Goal: Information Seeking & Learning: Learn about a topic

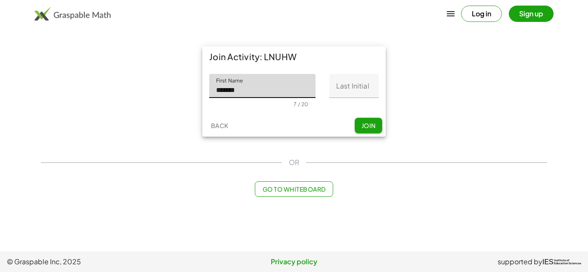
type input "******"
click at [355, 85] on input "Last Initial" at bounding box center [353, 86] width 49 height 24
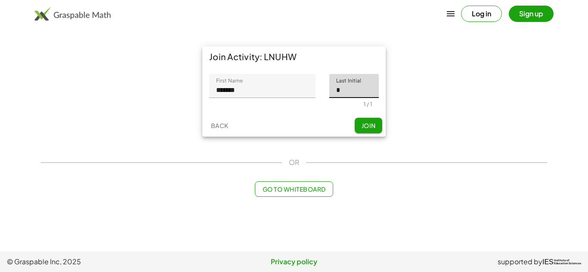
type input "*"
click at [365, 116] on div "Back Join" at bounding box center [293, 125] width 183 height 22
click at [370, 121] on button "Join" at bounding box center [369, 125] width 28 height 15
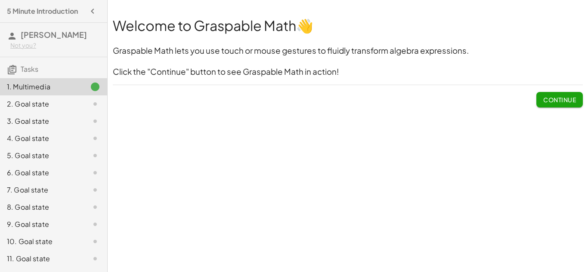
scroll to position [16, 0]
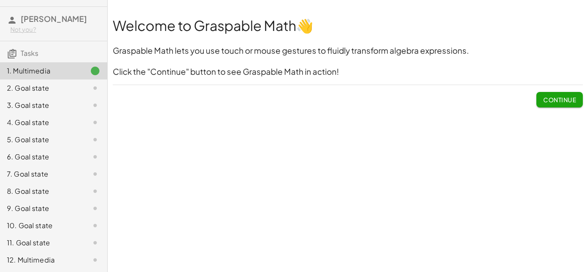
click at [573, 105] on button "Continue" at bounding box center [559, 99] width 46 height 15
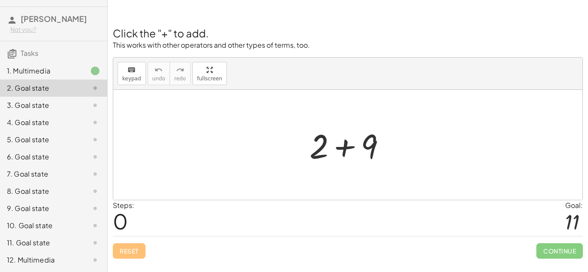
click at [368, 146] on div at bounding box center [351, 145] width 92 height 44
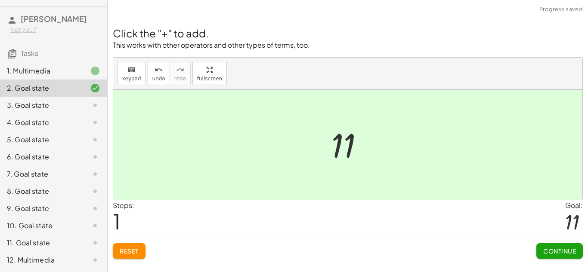
click at [543, 253] on span "Continue" at bounding box center [559, 251] width 33 height 8
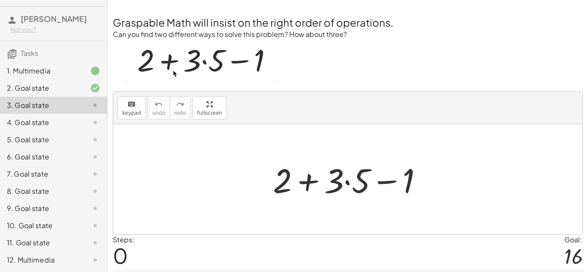
click at [365, 182] on div at bounding box center [351, 180] width 165 height 44
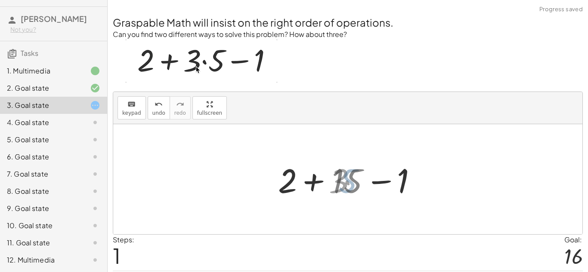
click at [316, 171] on div at bounding box center [350, 180] width 149 height 44
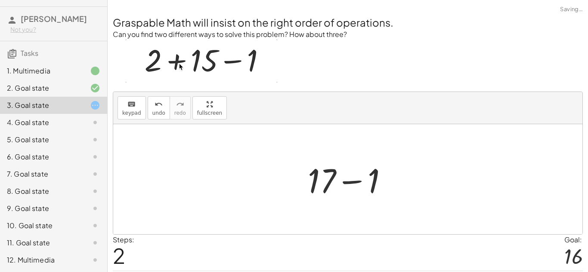
click at [348, 179] on div at bounding box center [351, 180] width 96 height 44
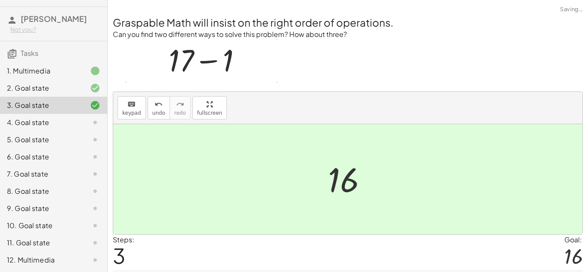
click at [338, 177] on div at bounding box center [351, 179] width 55 height 43
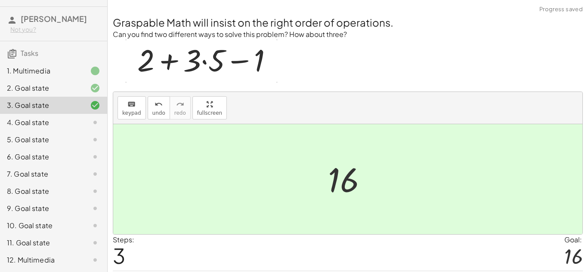
scroll to position [27, 0]
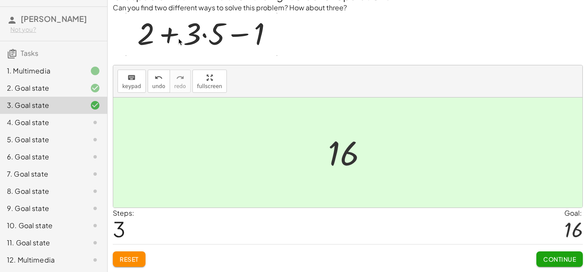
click at [572, 265] on button "Continue" at bounding box center [559, 259] width 46 height 15
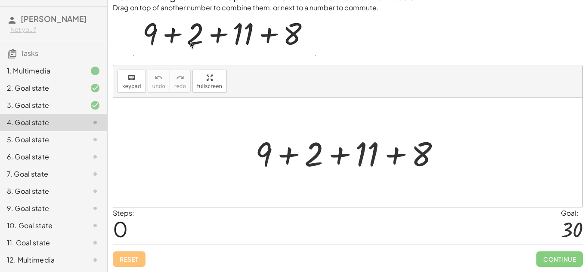
click at [263, 148] on div at bounding box center [351, 153] width 201 height 44
click at [300, 150] on div at bounding box center [351, 153] width 201 height 44
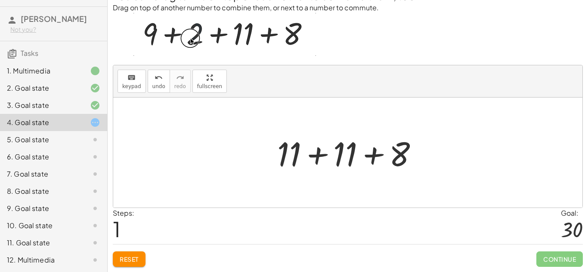
click at [330, 154] on div at bounding box center [351, 153] width 156 height 44
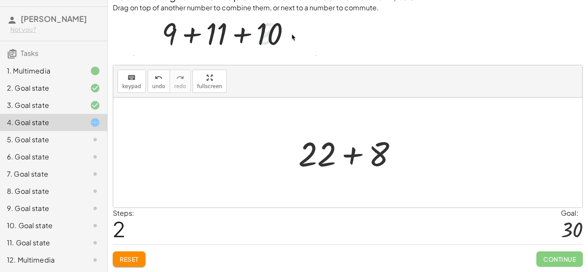
click at [365, 154] on div at bounding box center [351, 153] width 114 height 44
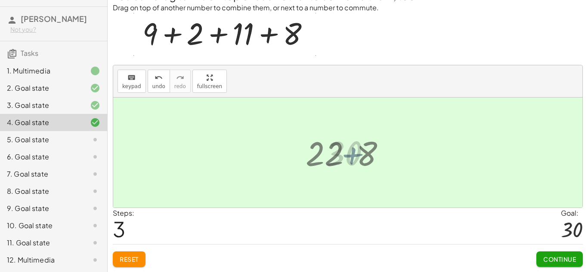
click at [338, 151] on div at bounding box center [351, 153] width 61 height 43
click at [563, 254] on button "Continue" at bounding box center [559, 259] width 46 height 15
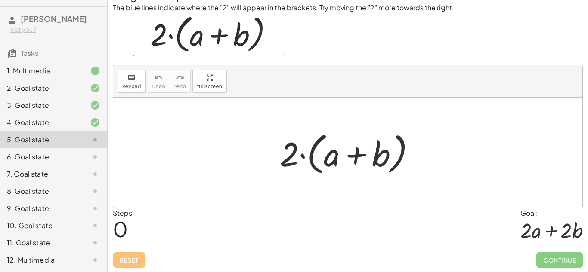
click at [334, 157] on div at bounding box center [350, 152] width 151 height 49
click at [288, 151] on div at bounding box center [350, 152] width 151 height 49
click at [367, 155] on div at bounding box center [350, 152] width 151 height 49
click at [363, 154] on div at bounding box center [350, 152] width 151 height 49
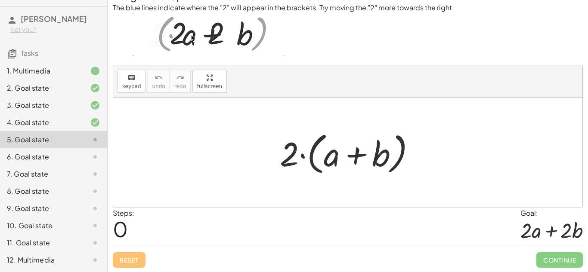
click at [325, 141] on div at bounding box center [350, 152] width 151 height 49
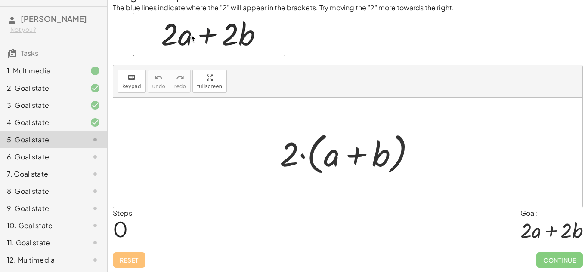
click at [292, 148] on div at bounding box center [350, 152] width 151 height 49
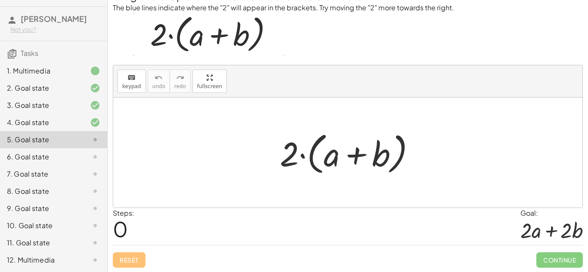
click at [300, 156] on div at bounding box center [350, 152] width 151 height 49
drag, startPoint x: 333, startPoint y: 163, endPoint x: 411, endPoint y: 158, distance: 78.1
click at [411, 158] on div at bounding box center [350, 152] width 151 height 49
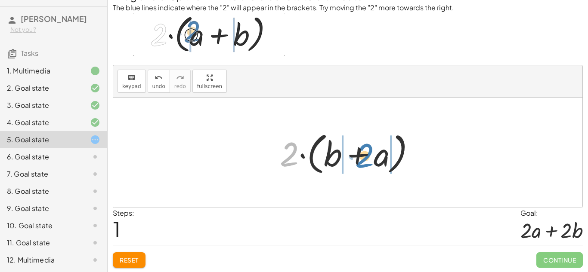
drag, startPoint x: 281, startPoint y: 158, endPoint x: 356, endPoint y: 159, distance: 75.3
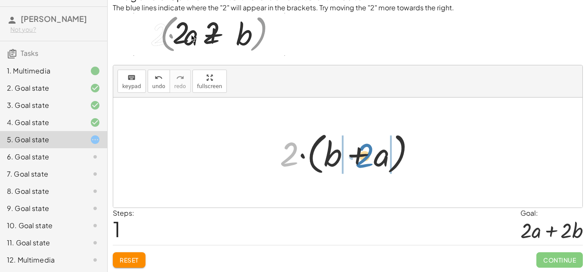
click at [356, 159] on div at bounding box center [350, 152] width 151 height 49
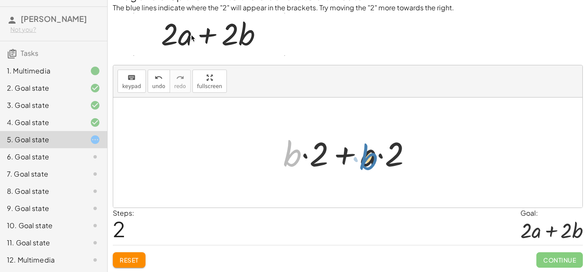
drag, startPoint x: 291, startPoint y: 149, endPoint x: 367, endPoint y: 153, distance: 76.7
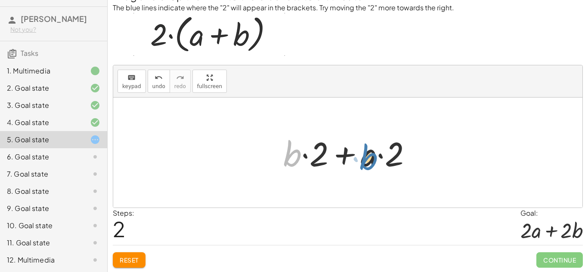
click at [367, 153] on div at bounding box center [351, 153] width 144 height 44
drag, startPoint x: 322, startPoint y: 160, endPoint x: 296, endPoint y: 162, distance: 25.5
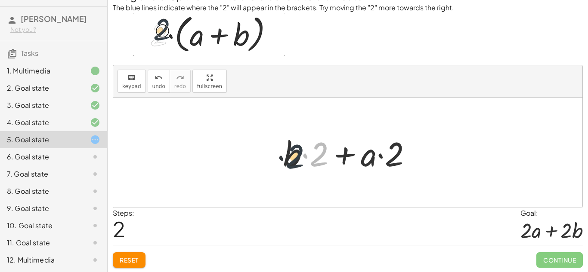
click at [296, 162] on div at bounding box center [351, 153] width 144 height 44
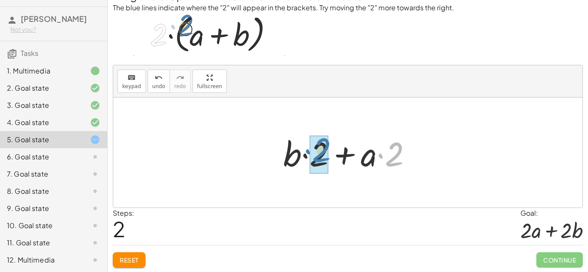
drag, startPoint x: 392, startPoint y: 160, endPoint x: 306, endPoint y: 155, distance: 86.2
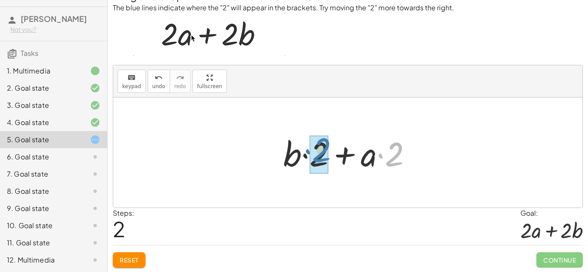
click at [306, 155] on div at bounding box center [351, 153] width 144 height 44
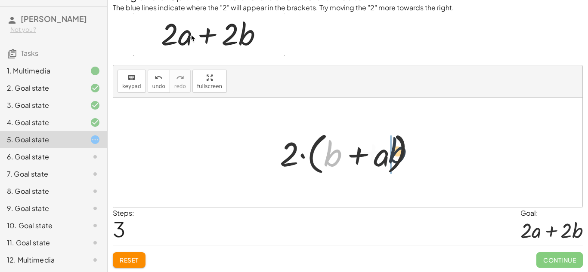
drag, startPoint x: 325, startPoint y: 155, endPoint x: 400, endPoint y: 152, distance: 74.5
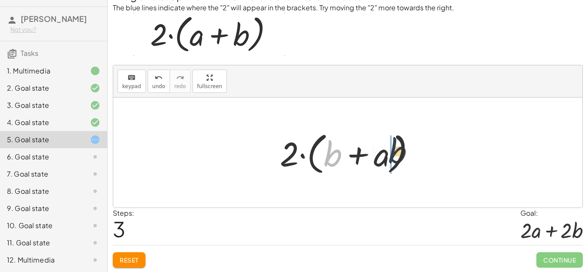
click at [400, 152] on div at bounding box center [350, 152] width 151 height 49
drag, startPoint x: 358, startPoint y: 157, endPoint x: 408, endPoint y: 156, distance: 49.5
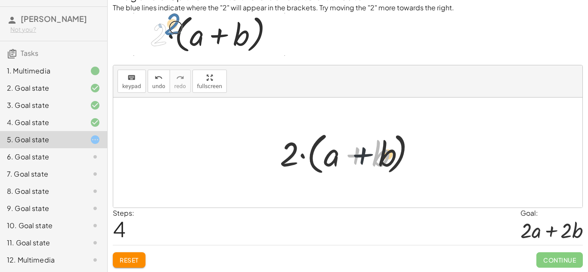
click at [408, 156] on div at bounding box center [350, 152] width 151 height 49
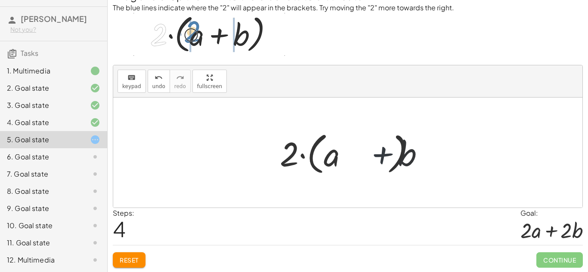
click at [408, 156] on div at bounding box center [350, 152] width 151 height 49
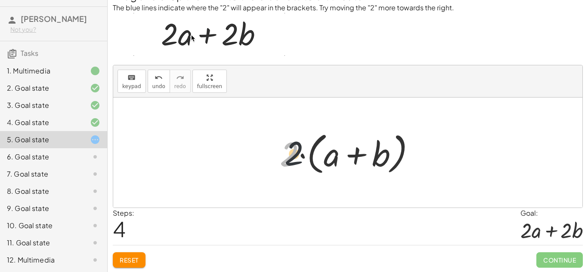
drag, startPoint x: 285, startPoint y: 155, endPoint x: 319, endPoint y: 150, distance: 34.3
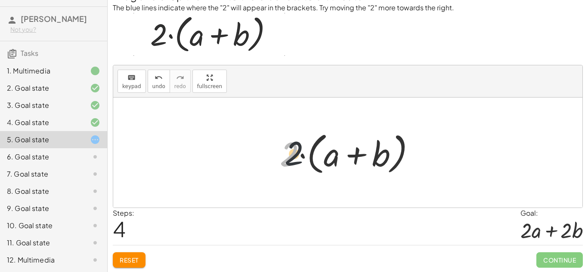
click at [319, 150] on div at bounding box center [350, 152] width 151 height 49
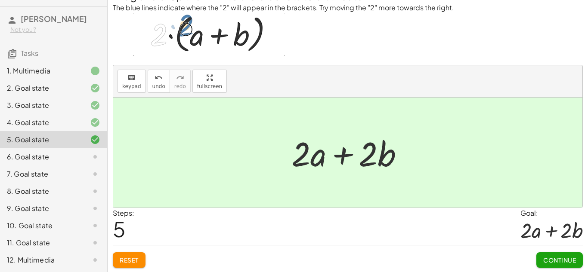
click at [551, 266] on button "Continue" at bounding box center [559, 260] width 46 height 15
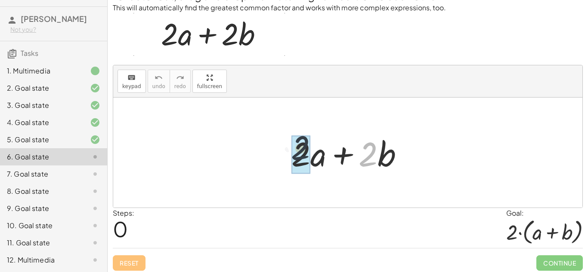
drag, startPoint x: 364, startPoint y: 148, endPoint x: 294, endPoint y: 142, distance: 70.8
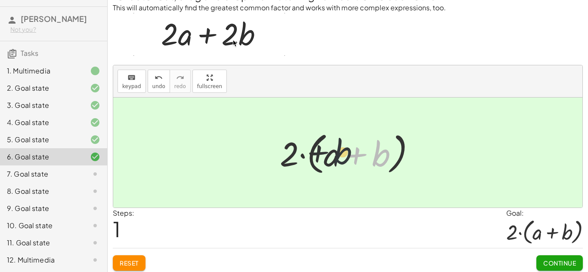
drag, startPoint x: 374, startPoint y: 158, endPoint x: 325, endPoint y: 156, distance: 49.1
click at [325, 156] on div at bounding box center [350, 152] width 151 height 49
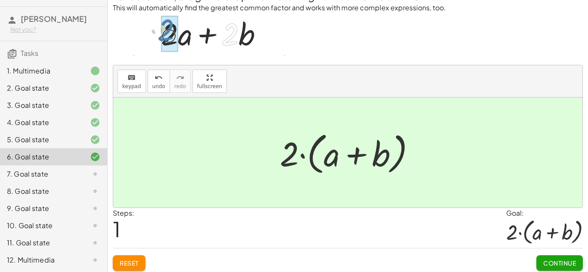
drag, startPoint x: 299, startPoint y: 156, endPoint x: 340, endPoint y: 163, distance: 42.4
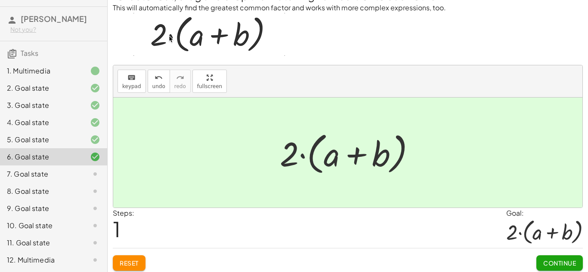
click at [340, 163] on div at bounding box center [350, 152] width 151 height 49
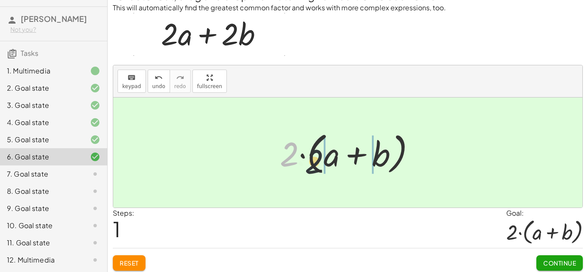
drag, startPoint x: 287, startPoint y: 150, endPoint x: 326, endPoint y: 160, distance: 40.0
click at [326, 160] on div at bounding box center [350, 152] width 151 height 49
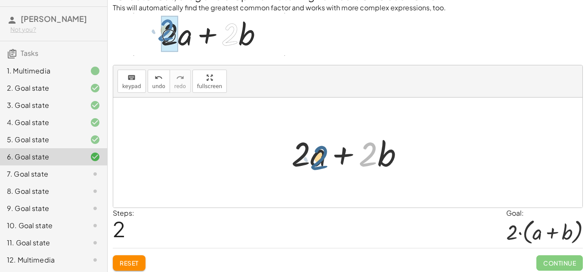
drag, startPoint x: 373, startPoint y: 156, endPoint x: 321, endPoint y: 159, distance: 52.2
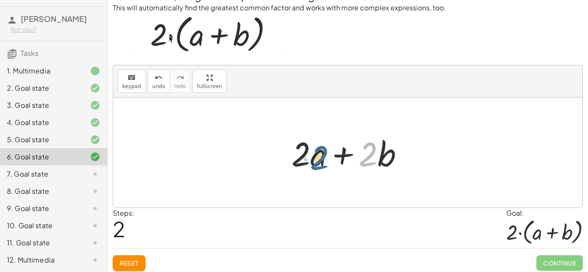
click at [321, 159] on div at bounding box center [351, 153] width 128 height 44
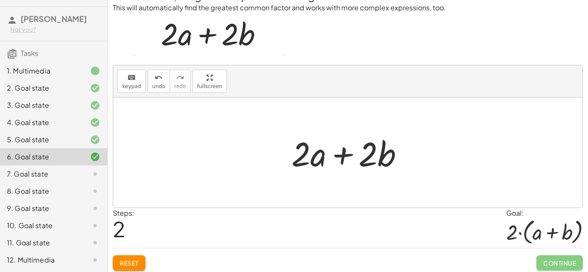
drag, startPoint x: 292, startPoint y: 154, endPoint x: 304, endPoint y: 158, distance: 13.1
click at [304, 158] on div at bounding box center [351, 153] width 128 height 44
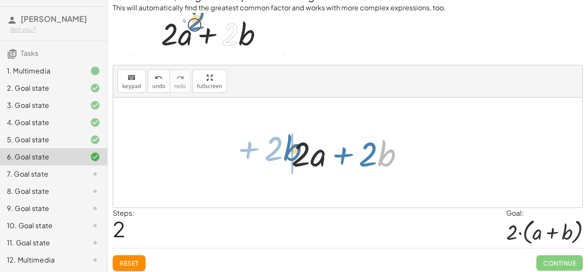
drag, startPoint x: 385, startPoint y: 153, endPoint x: 289, endPoint y: 147, distance: 96.6
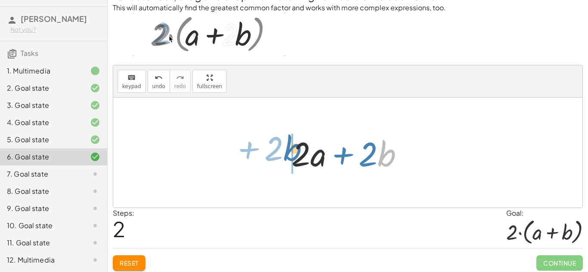
click at [289, 147] on div at bounding box center [351, 153] width 128 height 44
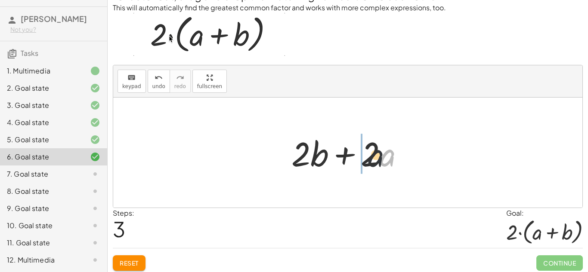
drag, startPoint x: 381, startPoint y: 156, endPoint x: 331, endPoint y: 155, distance: 50.4
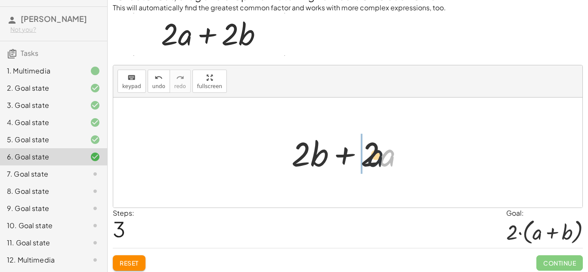
click at [331, 155] on div at bounding box center [351, 153] width 128 height 44
drag, startPoint x: 394, startPoint y: 159, endPoint x: 346, endPoint y: 148, distance: 49.0
click at [346, 148] on div at bounding box center [351, 153] width 128 height 44
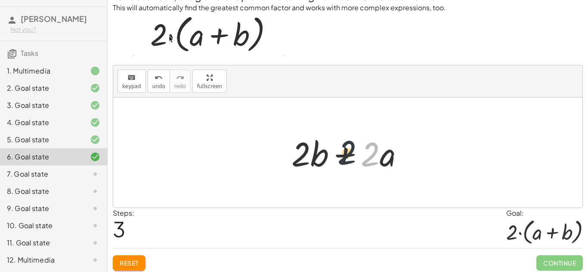
drag, startPoint x: 364, startPoint y: 152, endPoint x: 330, endPoint y: 150, distance: 34.5
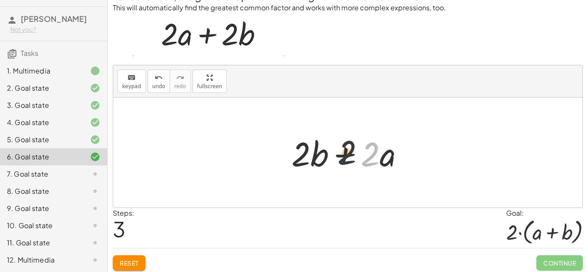
click at [330, 150] on div at bounding box center [351, 153] width 128 height 44
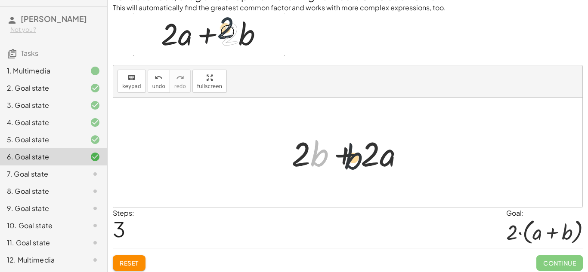
drag, startPoint x: 319, startPoint y: 155, endPoint x: 374, endPoint y: 161, distance: 54.6
click at [374, 161] on div at bounding box center [351, 153] width 128 height 44
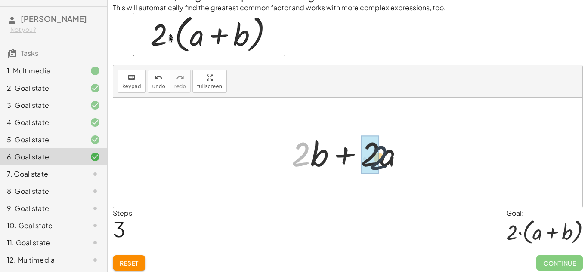
drag, startPoint x: 297, startPoint y: 161, endPoint x: 380, endPoint y: 164, distance: 83.2
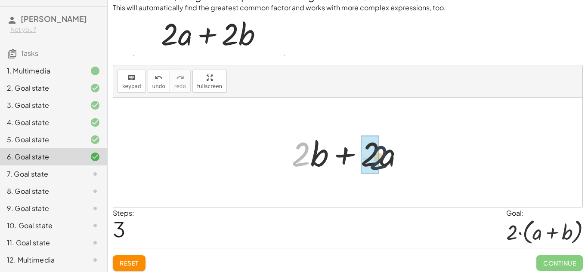
click at [380, 164] on div at bounding box center [351, 153] width 128 height 44
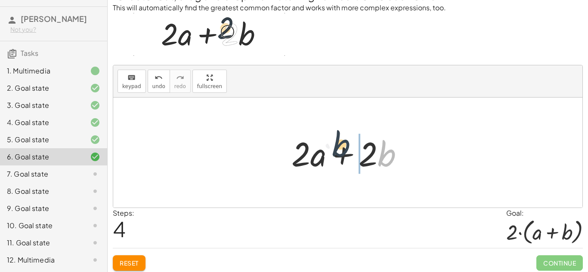
drag, startPoint x: 384, startPoint y: 159, endPoint x: 324, endPoint y: 151, distance: 60.8
click at [324, 151] on div at bounding box center [351, 153] width 128 height 44
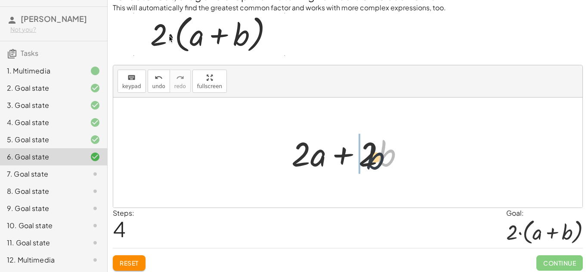
drag, startPoint x: 383, startPoint y: 153, endPoint x: 314, endPoint y: 167, distance: 71.1
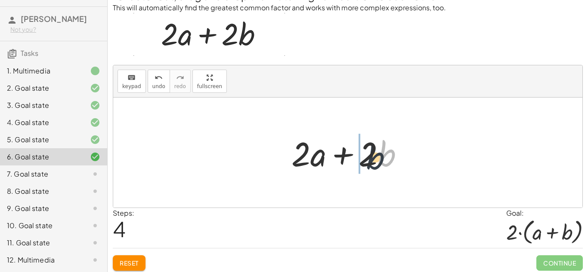
click at [314, 167] on div at bounding box center [351, 153] width 128 height 44
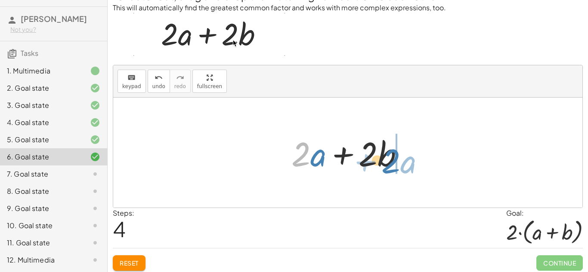
drag, startPoint x: 306, startPoint y: 160, endPoint x: 403, endPoint y: 167, distance: 97.9
click at [403, 167] on div at bounding box center [351, 153] width 128 height 44
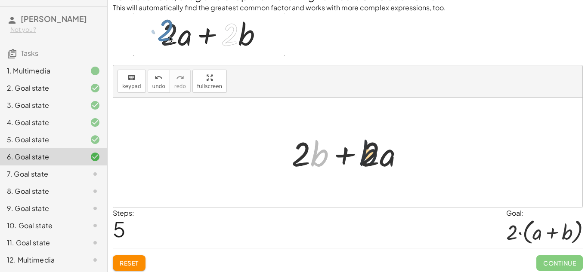
drag, startPoint x: 312, startPoint y: 152, endPoint x: 375, endPoint y: 153, distance: 63.3
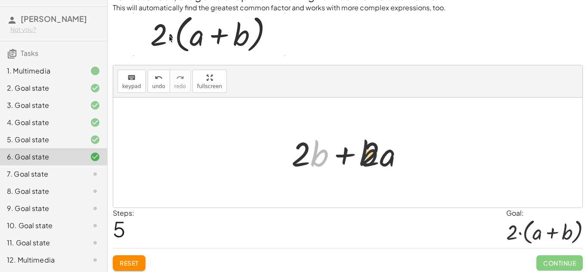
click at [375, 153] on div at bounding box center [351, 153] width 128 height 44
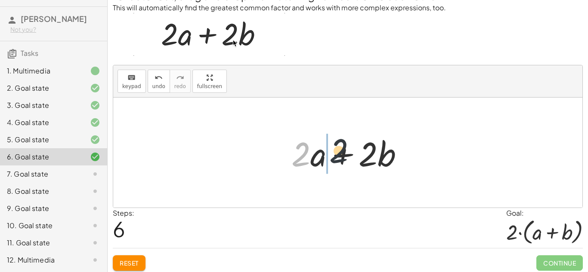
drag, startPoint x: 308, startPoint y: 162, endPoint x: 352, endPoint y: 159, distance: 44.0
click at [352, 159] on div at bounding box center [351, 153] width 128 height 44
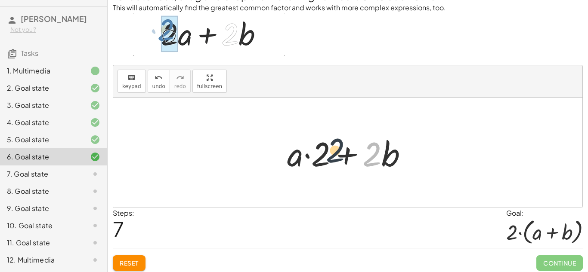
drag, startPoint x: 373, startPoint y: 152, endPoint x: 335, endPoint y: 148, distance: 38.1
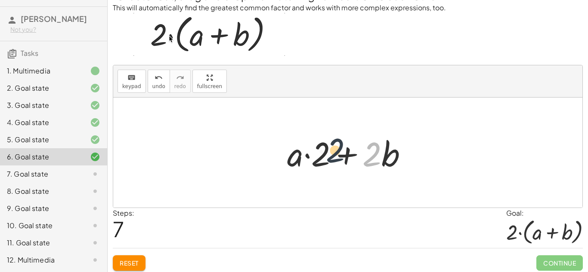
click at [335, 148] on div at bounding box center [351, 153] width 136 height 44
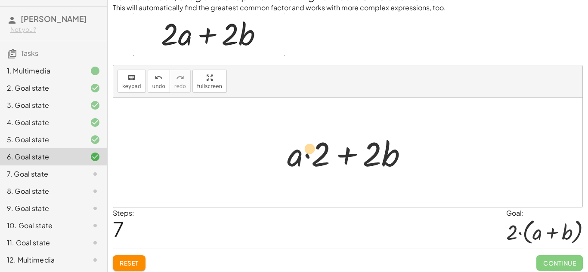
drag, startPoint x: 388, startPoint y: 147, endPoint x: 306, endPoint y: 142, distance: 81.5
click at [306, 142] on div at bounding box center [351, 153] width 136 height 44
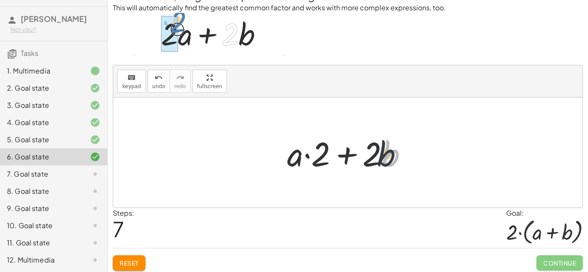
drag, startPoint x: 385, startPoint y: 154, endPoint x: 368, endPoint y: 154, distance: 17.2
click at [368, 154] on div at bounding box center [351, 153] width 136 height 44
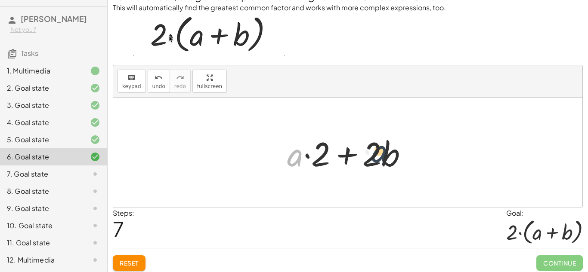
drag, startPoint x: 299, startPoint y: 153, endPoint x: 384, endPoint y: 151, distance: 84.8
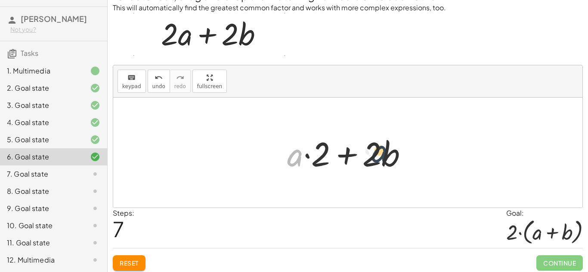
click at [384, 151] on div at bounding box center [351, 153] width 136 height 44
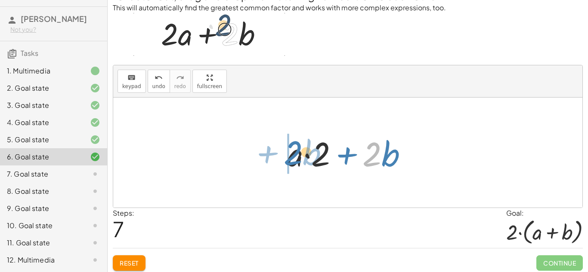
drag, startPoint x: 372, startPoint y: 154, endPoint x: 290, endPoint y: 153, distance: 81.8
click at [290, 153] on div at bounding box center [351, 153] width 136 height 44
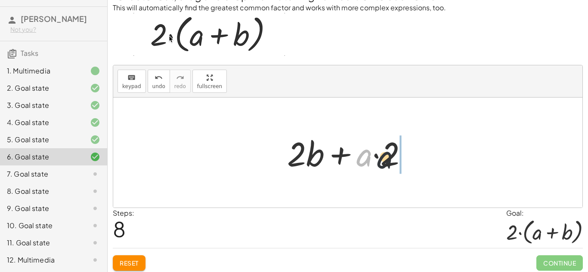
drag, startPoint x: 365, startPoint y: 164, endPoint x: 396, endPoint y: 168, distance: 31.3
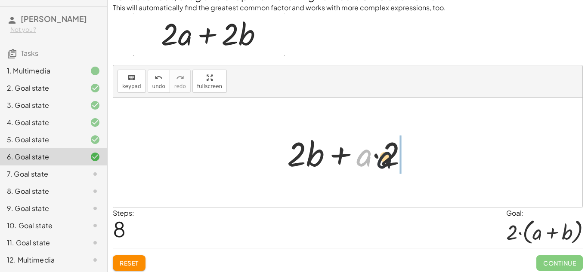
click at [396, 168] on div at bounding box center [351, 153] width 136 height 44
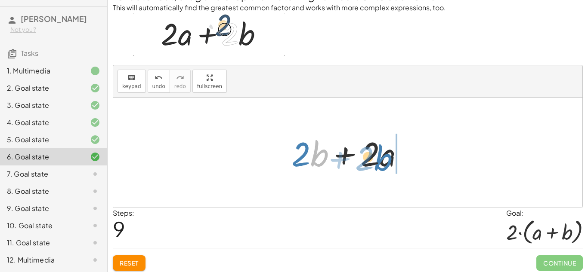
drag, startPoint x: 319, startPoint y: 155, endPoint x: 383, endPoint y: 159, distance: 64.3
click at [383, 159] on div at bounding box center [351, 153] width 128 height 44
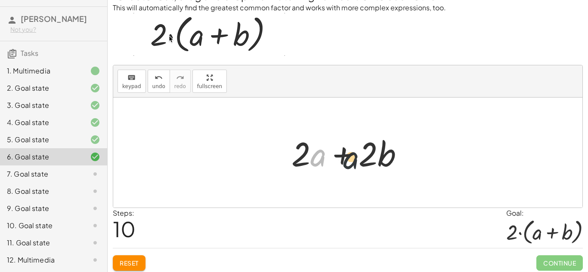
drag, startPoint x: 323, startPoint y: 158, endPoint x: 368, endPoint y: 161, distance: 45.7
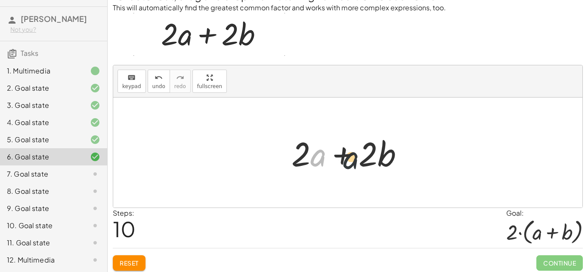
click at [368, 161] on div at bounding box center [351, 153] width 128 height 44
drag, startPoint x: 373, startPoint y: 158, endPoint x: 335, endPoint y: 149, distance: 38.7
click at [335, 149] on div at bounding box center [351, 153] width 128 height 44
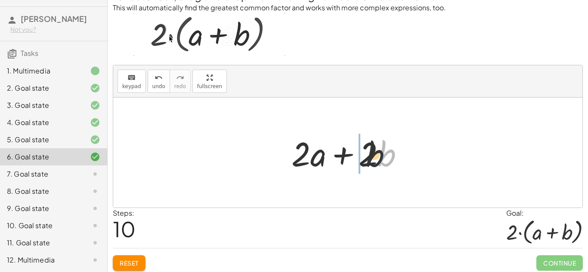
drag, startPoint x: 381, startPoint y: 151, endPoint x: 321, endPoint y: 151, distance: 59.8
click at [321, 151] on div at bounding box center [351, 153] width 128 height 44
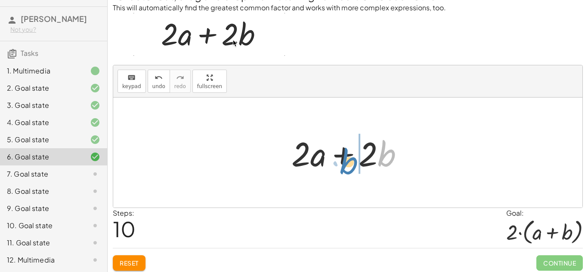
drag, startPoint x: 387, startPoint y: 149, endPoint x: 354, endPoint y: 160, distance: 34.7
click at [354, 160] on div at bounding box center [351, 153] width 128 height 44
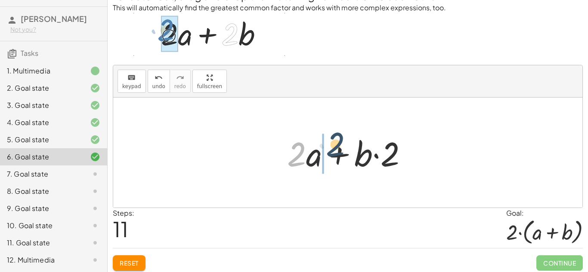
drag, startPoint x: 297, startPoint y: 151, endPoint x: 347, endPoint y: 138, distance: 51.7
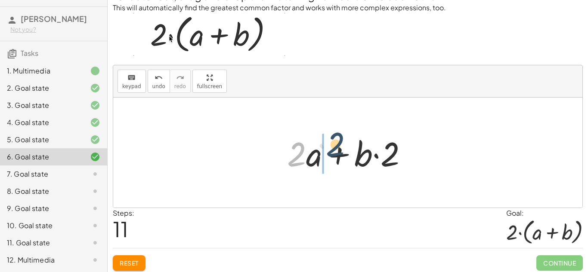
click at [347, 138] on div at bounding box center [351, 153] width 136 height 44
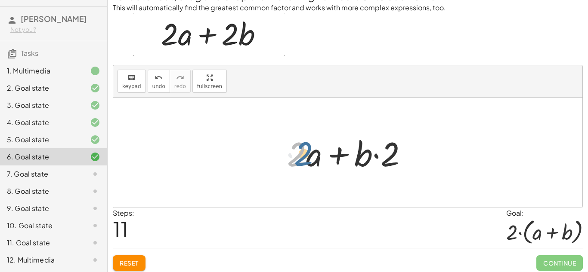
drag, startPoint x: 299, startPoint y: 145, endPoint x: 309, endPoint y: 145, distance: 9.5
click at [309, 145] on div at bounding box center [351, 153] width 136 height 44
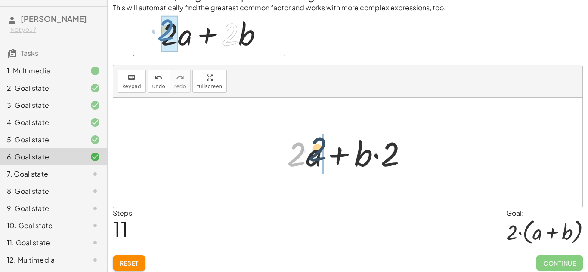
drag, startPoint x: 297, startPoint y: 149, endPoint x: 321, endPoint y: 144, distance: 24.7
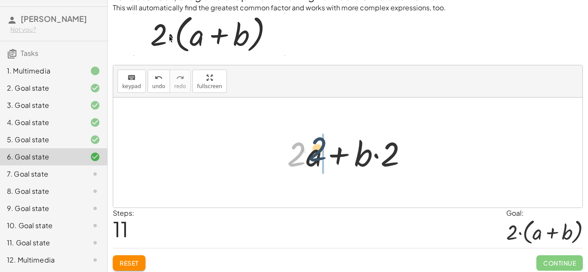
click at [321, 144] on div at bounding box center [351, 153] width 136 height 44
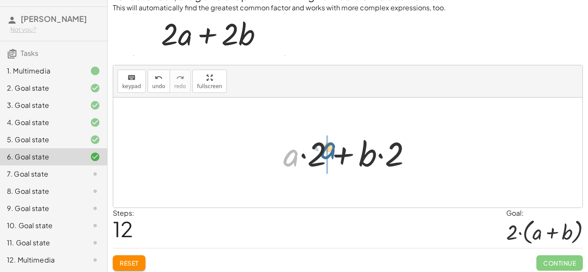
drag, startPoint x: 292, startPoint y: 152, endPoint x: 331, endPoint y: 145, distance: 39.8
click at [331, 145] on div at bounding box center [351, 153] width 144 height 44
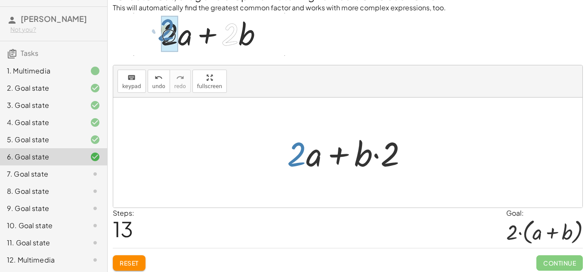
click at [300, 145] on div at bounding box center [351, 153] width 136 height 44
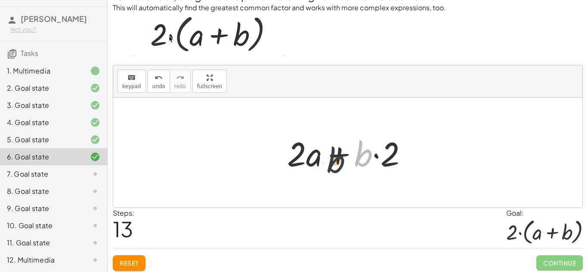
drag, startPoint x: 371, startPoint y: 157, endPoint x: 329, endPoint y: 167, distance: 42.9
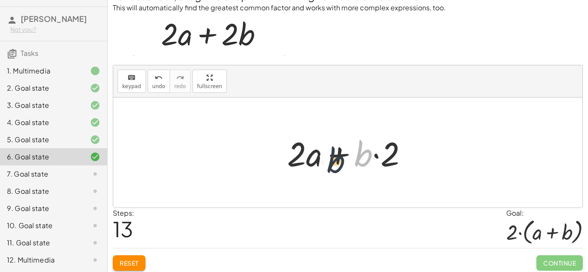
click at [329, 167] on div at bounding box center [351, 153] width 136 height 44
drag, startPoint x: 359, startPoint y: 151, endPoint x: 399, endPoint y: 139, distance: 41.4
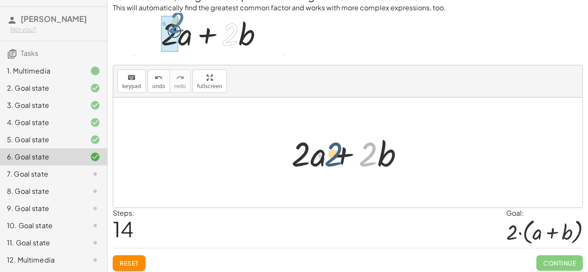
drag, startPoint x: 369, startPoint y: 147, endPoint x: 315, endPoint y: 147, distance: 53.4
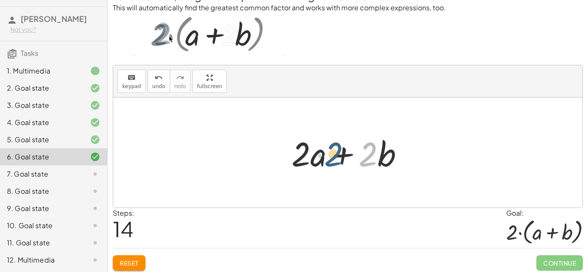
click at [315, 147] on div at bounding box center [351, 153] width 128 height 44
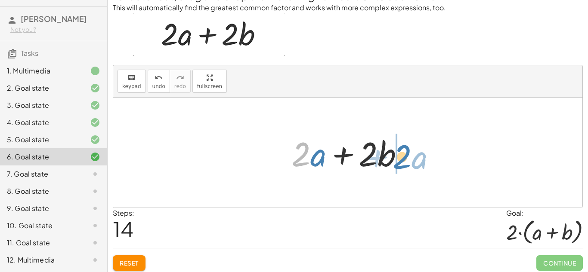
drag, startPoint x: 300, startPoint y: 149, endPoint x: 402, endPoint y: 152, distance: 101.2
click at [402, 152] on div at bounding box center [351, 153] width 128 height 44
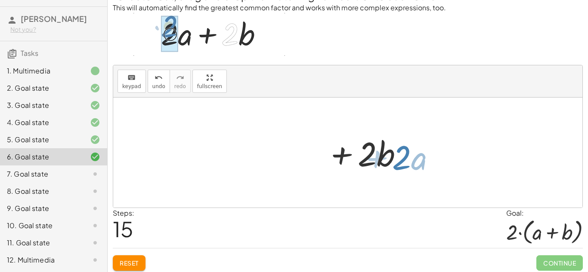
click at [402, 152] on div at bounding box center [351, 153] width 128 height 44
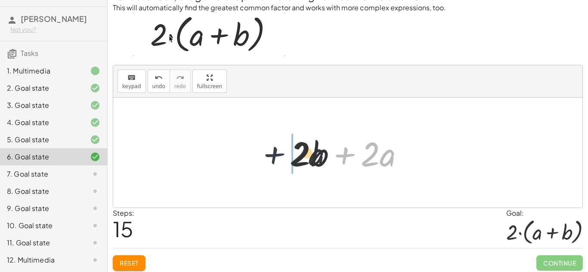
drag, startPoint x: 346, startPoint y: 154, endPoint x: 272, endPoint y: 153, distance: 74.0
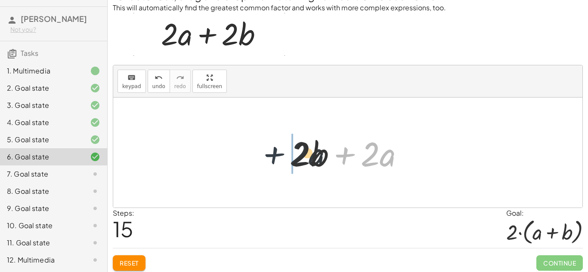
click at [272, 153] on div "+ · 2 · a + · 2 · b · 2 · ( + a + b ) + · 2 · a + · 2 · b + · 2 · b + · 2 · a +…" at bounding box center [347, 153] width 469 height 110
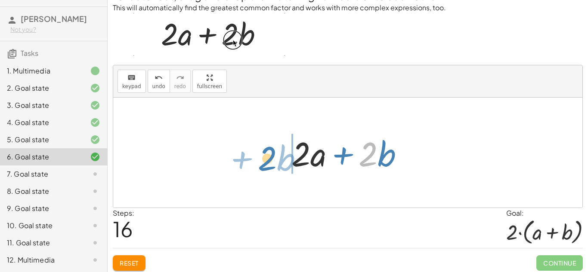
drag, startPoint x: 362, startPoint y: 155, endPoint x: 258, endPoint y: 159, distance: 103.4
click at [258, 159] on div "+ · 2 · a + · 2 · b · 2 · ( + a + b ) + · 2 · a + · 2 · b + · 2 · b + · 2 · a +…" at bounding box center [347, 153] width 469 height 110
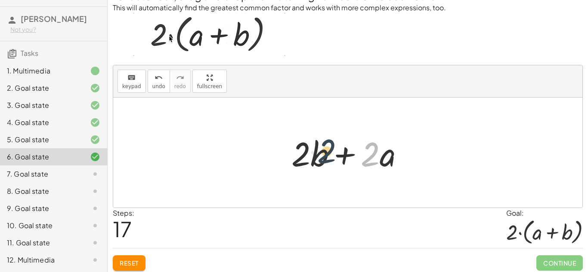
drag, startPoint x: 376, startPoint y: 159, endPoint x: 332, endPoint y: 156, distance: 44.0
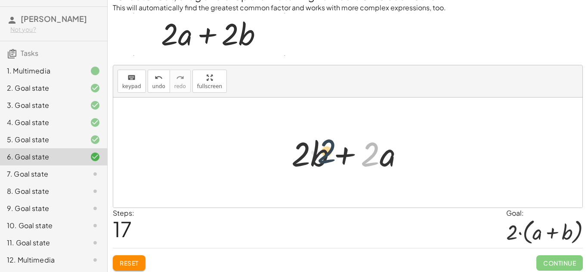
click at [332, 156] on div at bounding box center [351, 153] width 128 height 44
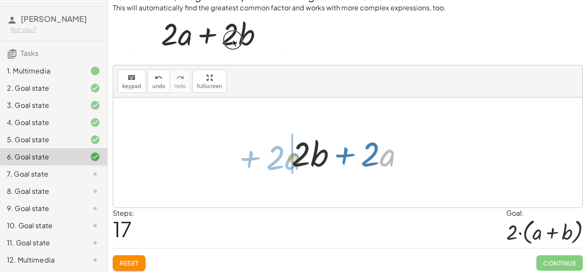
drag, startPoint x: 393, startPoint y: 150, endPoint x: 298, endPoint y: 153, distance: 95.2
click at [298, 153] on div at bounding box center [351, 153] width 128 height 44
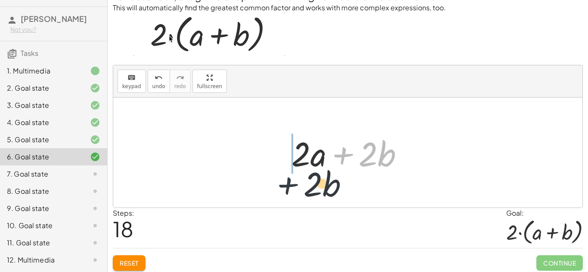
drag, startPoint x: 348, startPoint y: 156, endPoint x: 273, endPoint y: 188, distance: 81.6
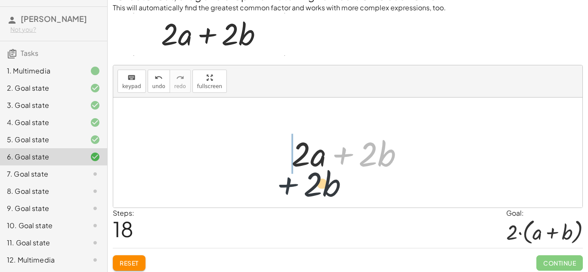
click at [273, 188] on div "+ · 2 · a + · 2 · b · 2 · ( + a + b ) + · 2 · a + · 2 · b + · 2 · b + · 2 · a +…" at bounding box center [347, 153] width 469 height 110
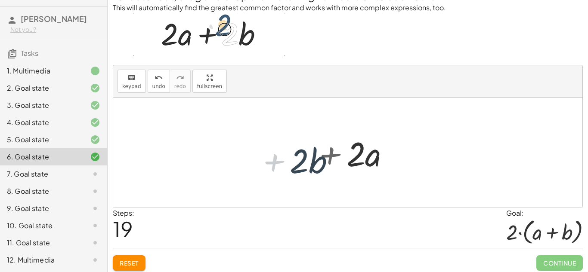
click at [273, 188] on div at bounding box center [347, 153] width 469 height 110
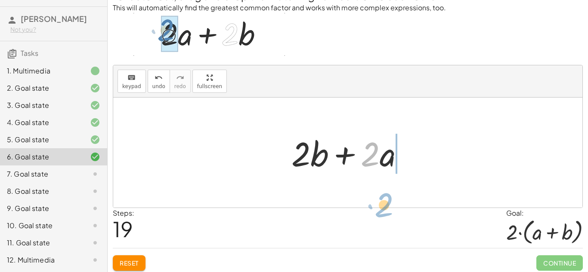
drag, startPoint x: 379, startPoint y: 146, endPoint x: 392, endPoint y: 197, distance: 52.4
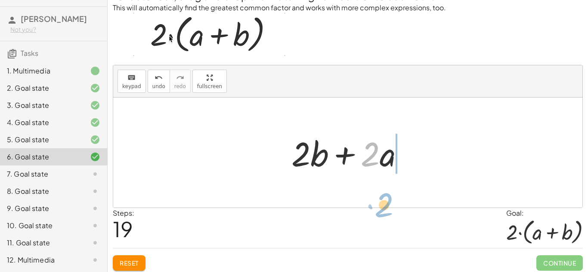
click at [392, 197] on div "+ · 2 · a + · 2 · b · 2 · ( + a + b ) + · 2 · a + · 2 · b + · 2 · b + · 2 · a +…" at bounding box center [347, 153] width 469 height 110
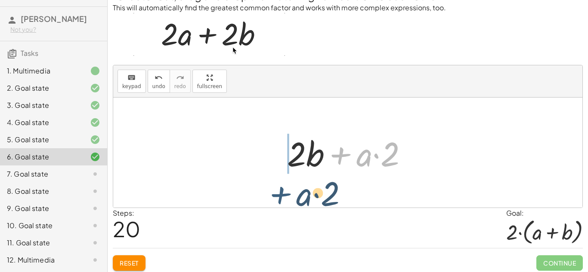
drag, startPoint x: 349, startPoint y: 153, endPoint x: 279, endPoint y: 191, distance: 79.1
click at [279, 191] on div "+ · 2 · a + · 2 · b · 2 · ( + a + b ) + · 2 · a + · 2 · b + · 2 · b + · 2 · a +…" at bounding box center [347, 153] width 469 height 110
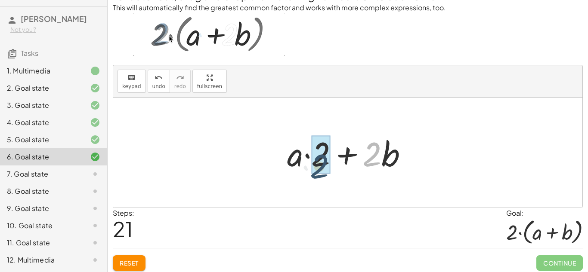
drag, startPoint x: 363, startPoint y: 159, endPoint x: 269, endPoint y: 168, distance: 94.7
click at [269, 168] on div "+ · 2 · a + · 2 · b · 2 · ( + a + b ) + · 2 · a + · 2 · b + · 2 · b + · 2 · a +…" at bounding box center [347, 153] width 469 height 110
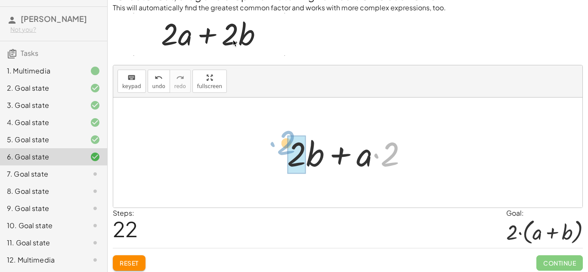
drag, startPoint x: 409, startPoint y: 152, endPoint x: 303, endPoint y: 140, distance: 106.5
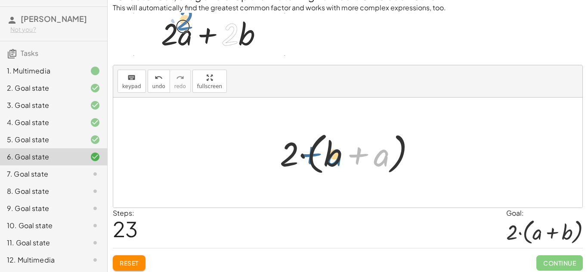
drag, startPoint x: 383, startPoint y: 160, endPoint x: 334, endPoint y: 160, distance: 49.5
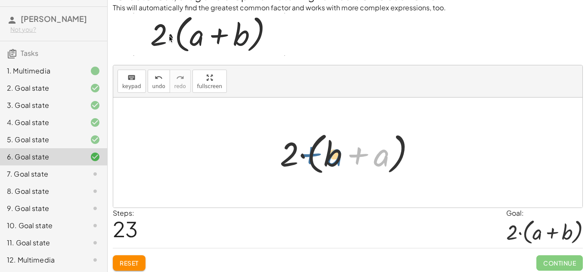
click at [334, 160] on div at bounding box center [350, 152] width 151 height 49
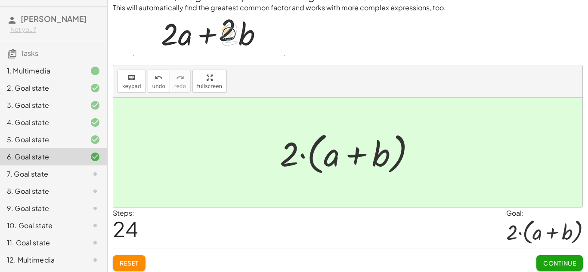
click at [555, 267] on span "Continue" at bounding box center [559, 264] width 33 height 8
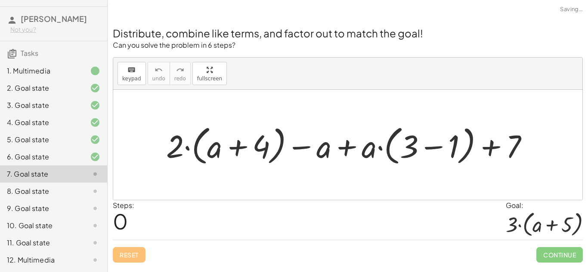
scroll to position [0, 0]
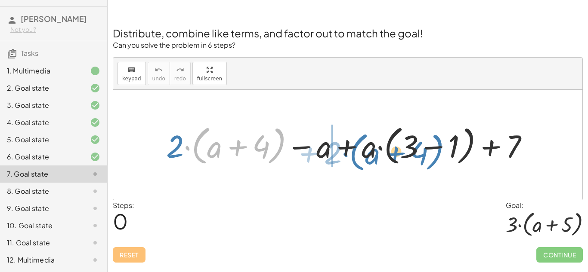
drag, startPoint x: 205, startPoint y: 139, endPoint x: 365, endPoint y: 145, distance: 160.2
click at [365, 145] on div at bounding box center [351, 145] width 378 height 46
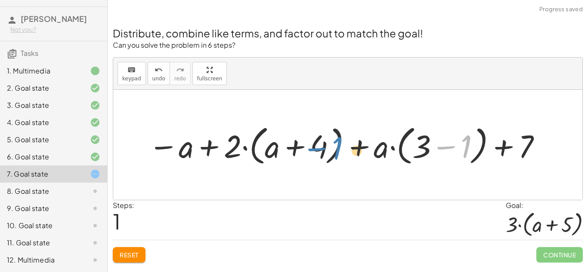
drag, startPoint x: 455, startPoint y: 144, endPoint x: 200, endPoint y: 145, distance: 255.7
click at [200, 145] on div at bounding box center [345, 145] width 403 height 46
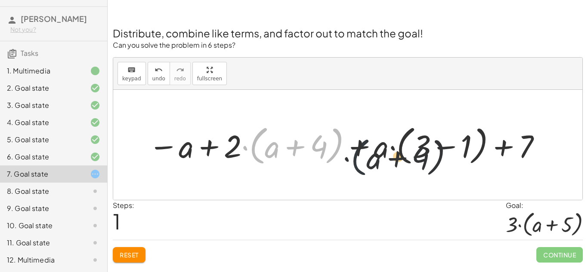
drag, startPoint x: 250, startPoint y: 157, endPoint x: 378, endPoint y: 169, distance: 128.9
click at [378, 169] on div "+ · 2 · ( + a + 4 ) − a + · a · ( + 3 − 1 ) + 7 · ( + a + 4 ) + · 2 · ( + a + 4…" at bounding box center [343, 145] width 414 height 51
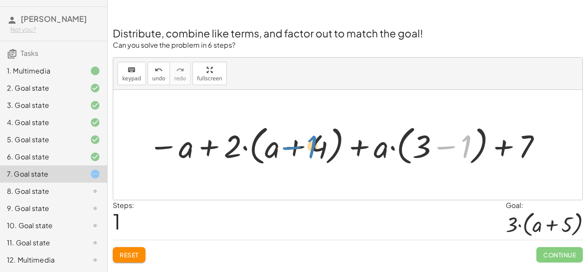
drag, startPoint x: 468, startPoint y: 148, endPoint x: 277, endPoint y: 146, distance: 191.1
click at [277, 146] on div at bounding box center [345, 145] width 403 height 46
click at [464, 146] on div at bounding box center [345, 145] width 403 height 46
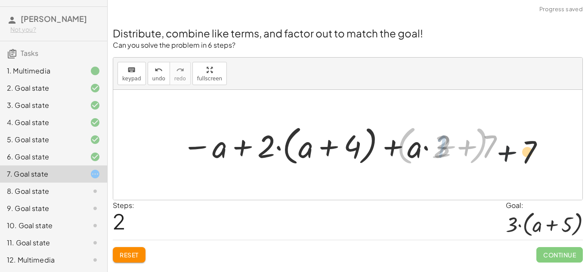
drag, startPoint x: 464, startPoint y: 146, endPoint x: 529, endPoint y: 155, distance: 65.6
click at [529, 155] on div "+ · 2 · ( + a + 4 ) − a + · a · ( + 3 − 1 ) + 7 + 7 + · 2 · ( + a + 4 ) − a + ·…" at bounding box center [347, 145] width 469 height 110
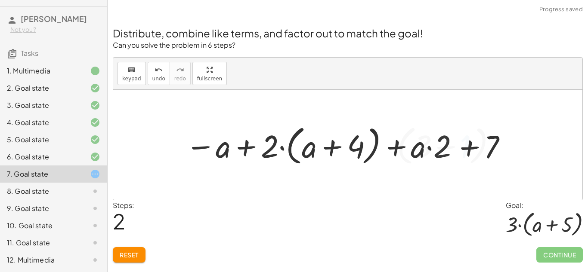
click at [387, 137] on div at bounding box center [345, 145] width 329 height 46
click at [359, 143] on div at bounding box center [345, 145] width 329 height 46
click at [205, 137] on div at bounding box center [345, 145] width 329 height 46
click at [260, 149] on div at bounding box center [345, 145] width 329 height 46
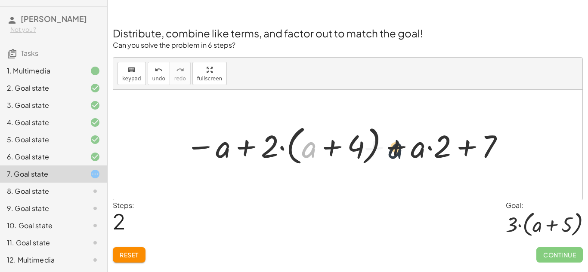
drag, startPoint x: 305, startPoint y: 155, endPoint x: 393, endPoint y: 155, distance: 88.2
click at [393, 155] on div at bounding box center [345, 145] width 329 height 46
drag, startPoint x: 487, startPoint y: 149, endPoint x: 291, endPoint y: 144, distance: 196.8
click at [291, 144] on div at bounding box center [345, 145] width 329 height 46
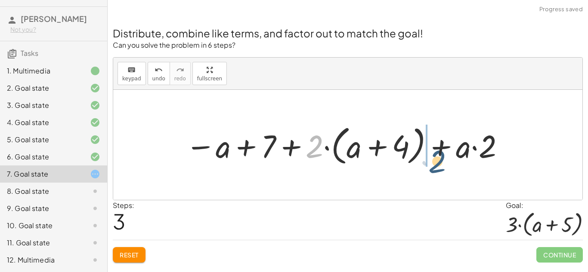
drag, startPoint x: 318, startPoint y: 158, endPoint x: 447, endPoint y: 164, distance: 129.7
click at [447, 164] on div at bounding box center [345, 145] width 329 height 46
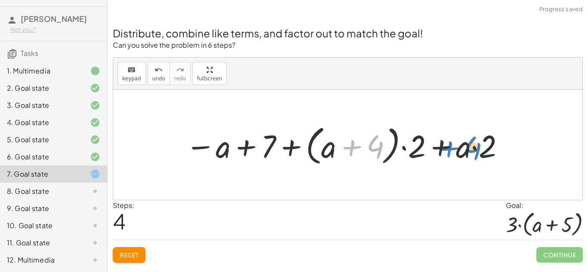
drag, startPoint x: 382, startPoint y: 145, endPoint x: 483, endPoint y: 148, distance: 100.7
click at [483, 148] on div at bounding box center [345, 145] width 329 height 46
drag, startPoint x: 374, startPoint y: 145, endPoint x: 323, endPoint y: 149, distance: 50.9
click at [323, 149] on div at bounding box center [345, 145] width 329 height 46
click at [373, 156] on div at bounding box center [345, 145] width 329 height 46
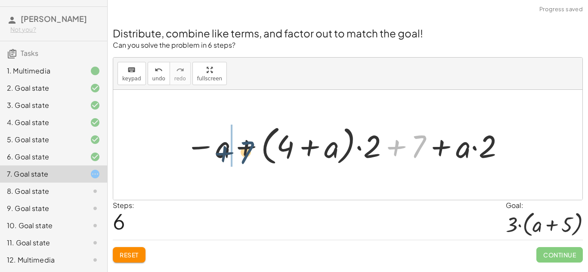
drag, startPoint x: 417, startPoint y: 139, endPoint x: 237, endPoint y: 144, distance: 180.4
click at [237, 144] on div at bounding box center [345, 145] width 329 height 46
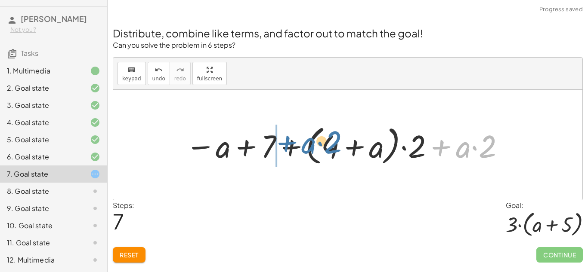
drag, startPoint x: 455, startPoint y: 156, endPoint x: 299, endPoint y: 152, distance: 156.3
click at [299, 152] on div at bounding box center [345, 145] width 329 height 46
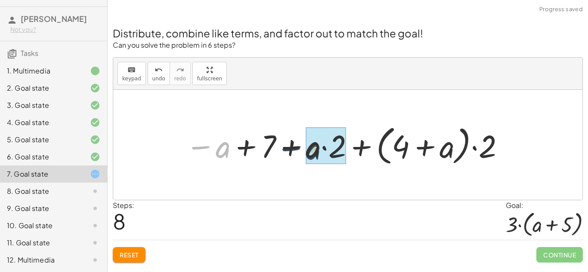
drag, startPoint x: 226, startPoint y: 152, endPoint x: 317, endPoint y: 153, distance: 91.3
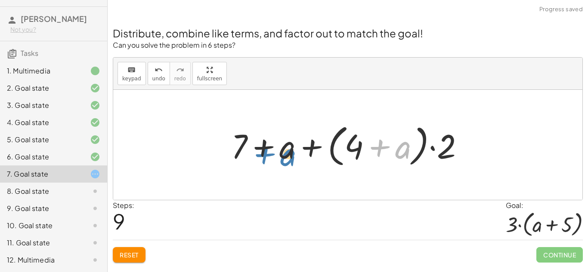
drag, startPoint x: 410, startPoint y: 151, endPoint x: 297, endPoint y: 157, distance: 113.4
click at [297, 157] on div at bounding box center [351, 145] width 248 height 49
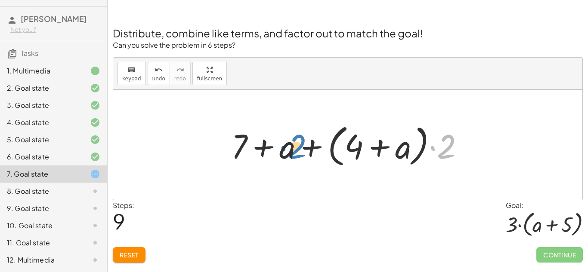
drag, startPoint x: 439, startPoint y: 143, endPoint x: 315, endPoint y: 139, distance: 124.0
click at [315, 139] on div at bounding box center [351, 145] width 248 height 49
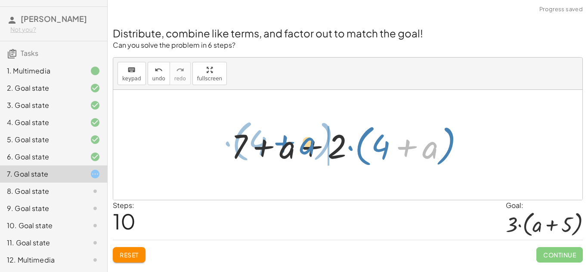
drag, startPoint x: 407, startPoint y: 144, endPoint x: 286, endPoint y: 141, distance: 121.4
click at [286, 141] on div at bounding box center [351, 145] width 248 height 49
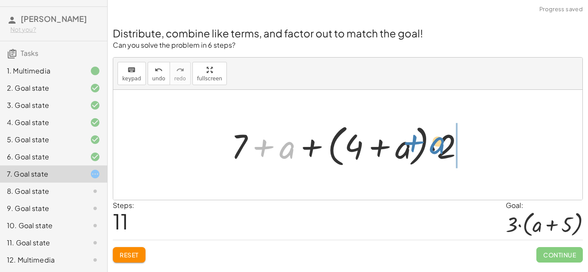
drag, startPoint x: 266, startPoint y: 141, endPoint x: 460, endPoint y: 133, distance: 193.8
click at [460, 133] on div at bounding box center [351, 145] width 248 height 49
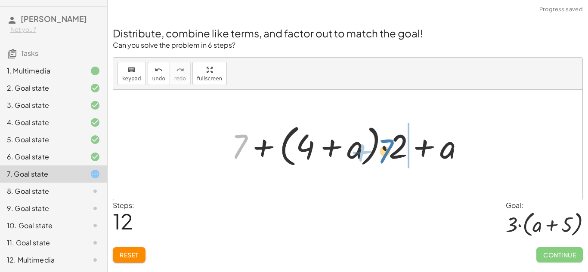
drag, startPoint x: 240, startPoint y: 146, endPoint x: 386, endPoint y: 151, distance: 146.0
click at [386, 151] on div at bounding box center [351, 145] width 248 height 49
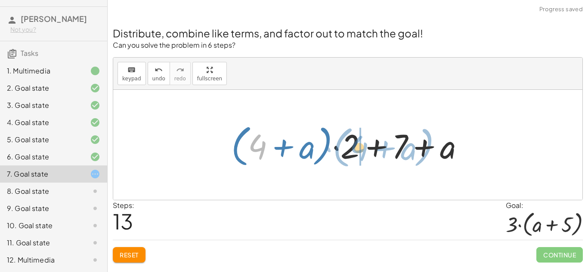
drag, startPoint x: 258, startPoint y: 144, endPoint x: 359, endPoint y: 145, distance: 100.7
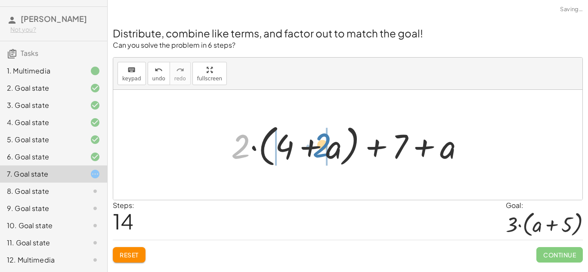
drag, startPoint x: 244, startPoint y: 152, endPoint x: 306, endPoint y: 155, distance: 61.6
click at [306, 155] on div at bounding box center [351, 145] width 248 height 49
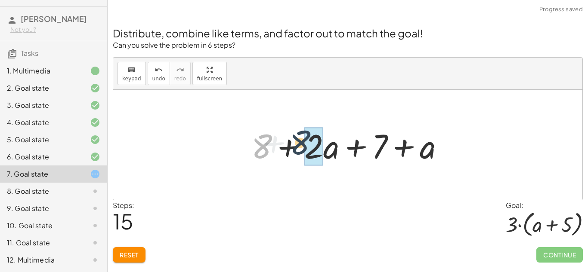
drag, startPoint x: 263, startPoint y: 151, endPoint x: 321, endPoint y: 149, distance: 57.7
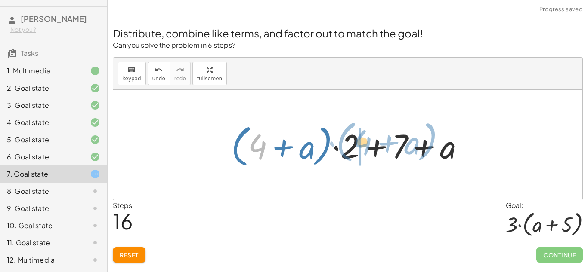
drag, startPoint x: 250, startPoint y: 155, endPoint x: 359, endPoint y: 151, distance: 108.5
click at [359, 151] on div at bounding box center [351, 145] width 248 height 49
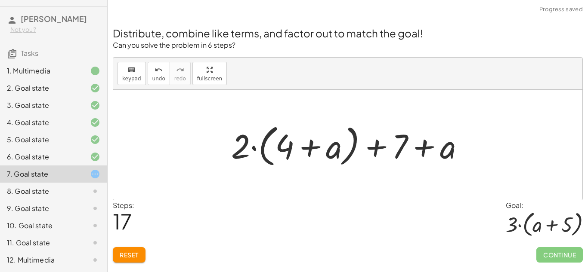
click at [266, 150] on div at bounding box center [351, 145] width 248 height 49
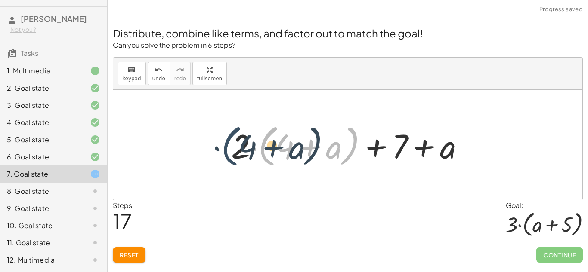
drag, startPoint x: 267, startPoint y: 151, endPoint x: 230, endPoint y: 151, distance: 37.4
click at [230, 151] on div at bounding box center [351, 145] width 248 height 49
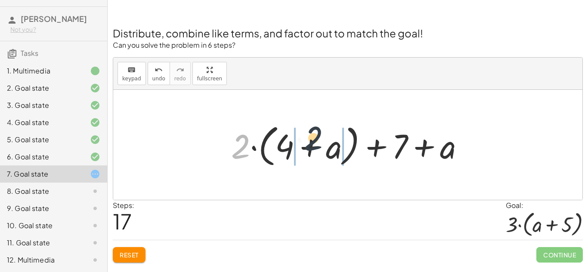
drag, startPoint x: 230, startPoint y: 149, endPoint x: 306, endPoint y: 140, distance: 76.3
click at [306, 140] on div at bounding box center [351, 145] width 248 height 49
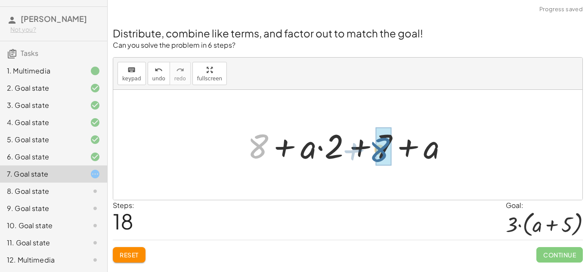
drag, startPoint x: 250, startPoint y: 138, endPoint x: 374, endPoint y: 141, distance: 124.4
click at [374, 141] on div at bounding box center [351, 145] width 216 height 44
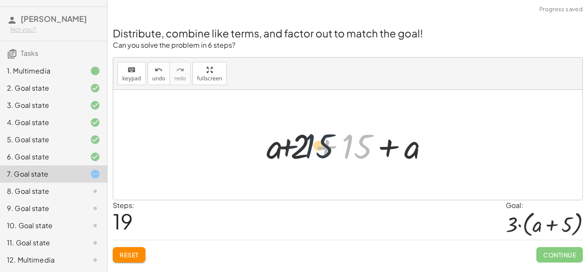
drag, startPoint x: 349, startPoint y: 150, endPoint x: 306, endPoint y: 149, distance: 42.6
click at [306, 149] on div at bounding box center [351, 145] width 178 height 44
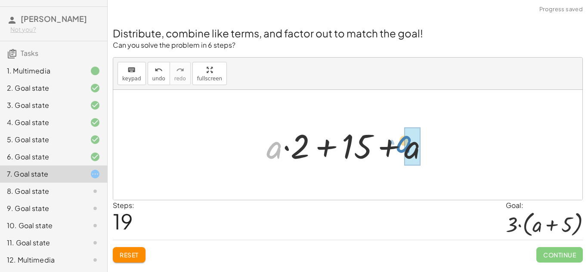
drag, startPoint x: 279, startPoint y: 148, endPoint x: 410, endPoint y: 143, distance: 130.5
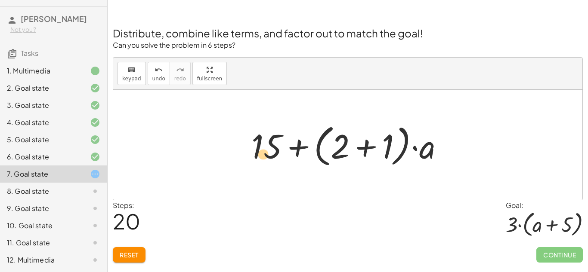
drag, startPoint x: 389, startPoint y: 145, endPoint x: 263, endPoint y: 153, distance: 125.5
click at [263, 153] on div at bounding box center [350, 145] width 207 height 49
drag, startPoint x: 348, startPoint y: 154, endPoint x: 269, endPoint y: 149, distance: 78.5
click at [269, 149] on div at bounding box center [350, 145] width 207 height 49
drag, startPoint x: 368, startPoint y: 151, endPoint x: 249, endPoint y: 149, distance: 118.8
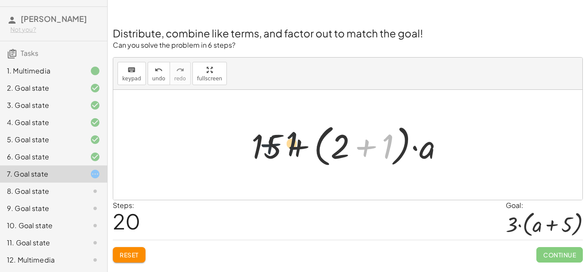
click at [249, 149] on div at bounding box center [350, 145] width 207 height 49
drag, startPoint x: 427, startPoint y: 144, endPoint x: 290, endPoint y: 145, distance: 136.9
click at [290, 145] on div at bounding box center [350, 145] width 207 height 49
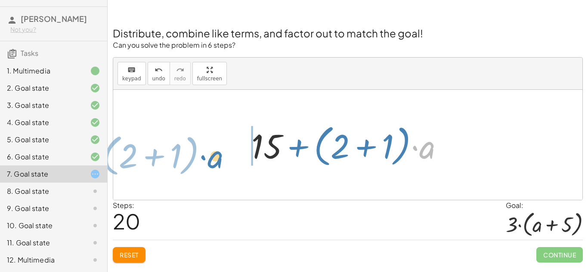
drag, startPoint x: 432, startPoint y: 152, endPoint x: 220, endPoint y: 162, distance: 212.4
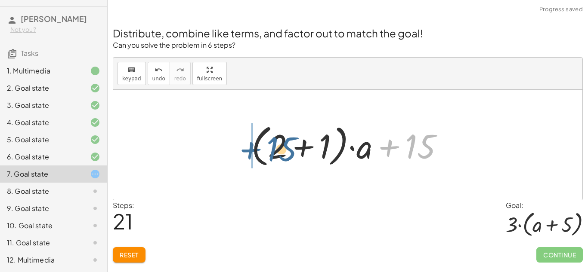
drag, startPoint x: 410, startPoint y: 149, endPoint x: 269, endPoint y: 152, distance: 140.8
click at [269, 152] on div at bounding box center [350, 145] width 207 height 49
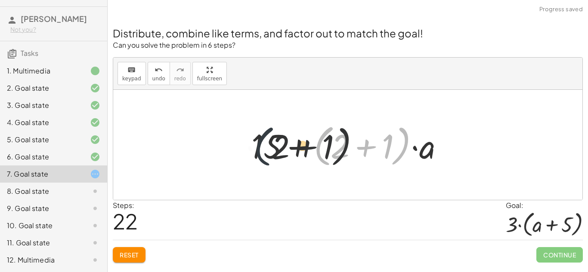
drag, startPoint x: 330, startPoint y: 145, endPoint x: 260, endPoint y: 145, distance: 70.6
click at [260, 145] on div at bounding box center [350, 145] width 207 height 49
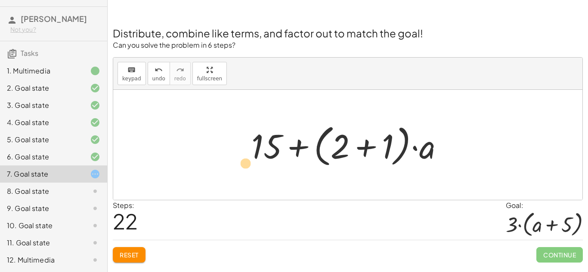
drag, startPoint x: 392, startPoint y: 142, endPoint x: 238, endPoint y: 148, distance: 154.7
click at [238, 148] on div "+ · 2 · ( + a + 4 ) − a + · a · ( + 3 − 1 ) + 7 − a + · 2 · ( + a + 4 ) + · a ·…" at bounding box center [347, 145] width 469 height 110
drag, startPoint x: 420, startPoint y: 153, endPoint x: 260, endPoint y: 157, distance: 159.3
click at [260, 157] on div at bounding box center [350, 145] width 207 height 49
drag, startPoint x: 421, startPoint y: 149, endPoint x: 288, endPoint y: 144, distance: 132.7
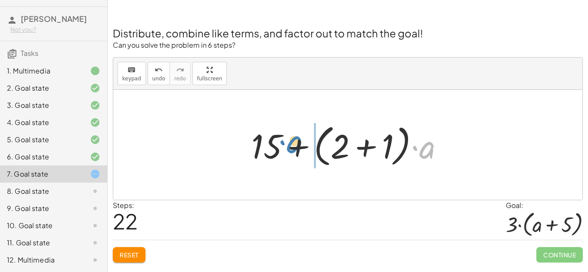
click at [288, 144] on div at bounding box center [350, 145] width 207 height 49
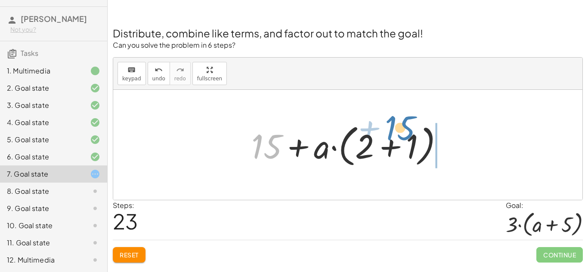
drag, startPoint x: 276, startPoint y: 139, endPoint x: 415, endPoint y: 126, distance: 140.0
click at [415, 126] on div at bounding box center [350, 145] width 207 height 49
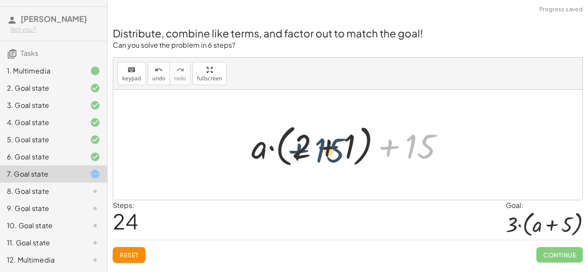
drag, startPoint x: 415, startPoint y: 139, endPoint x: 324, endPoint y: 143, distance: 91.3
click at [324, 143] on div at bounding box center [350, 145] width 207 height 49
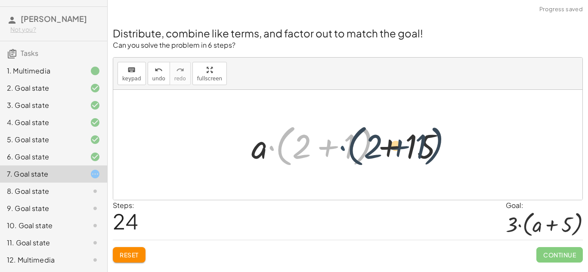
drag, startPoint x: 275, startPoint y: 149, endPoint x: 359, endPoint y: 149, distance: 83.5
click at [359, 149] on div at bounding box center [350, 145] width 207 height 49
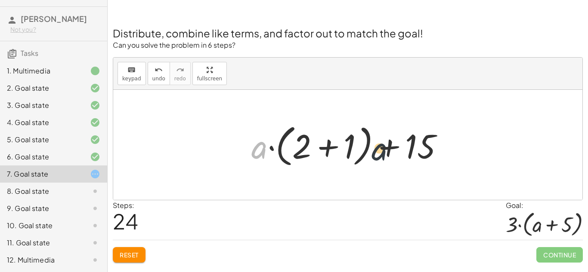
drag, startPoint x: 262, startPoint y: 147, endPoint x: 418, endPoint y: 150, distance: 155.4
click at [418, 150] on div at bounding box center [350, 145] width 207 height 49
click at [385, 157] on div at bounding box center [350, 145] width 207 height 49
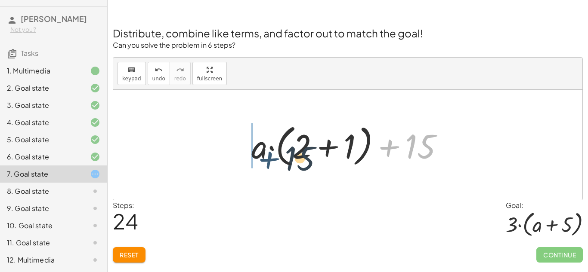
drag, startPoint x: 385, startPoint y: 157, endPoint x: 262, endPoint y: 169, distance: 123.3
click at [262, 169] on div at bounding box center [350, 145] width 207 height 49
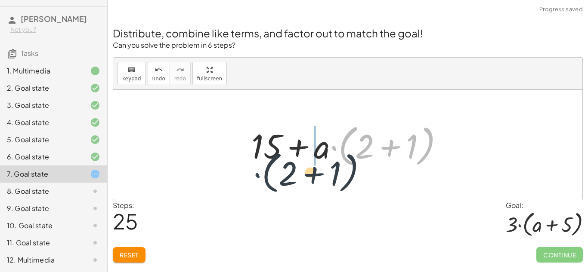
drag, startPoint x: 333, startPoint y: 147, endPoint x: 253, endPoint y: 174, distance: 84.7
click at [253, 174] on div "+ · 2 · ( + a + 4 ) − a + · a · ( + 3 − 1 ) + 7 − a + · 2 · ( + a + 4 ) + · a ·…" at bounding box center [347, 145] width 469 height 110
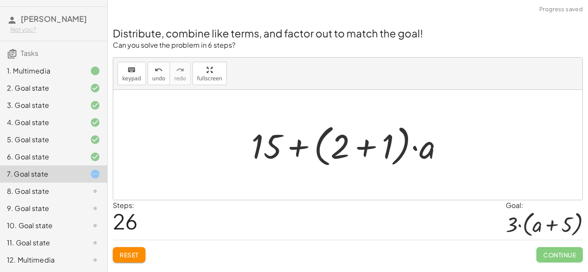
click at [138, 253] on span "Reset" at bounding box center [129, 255] width 19 height 8
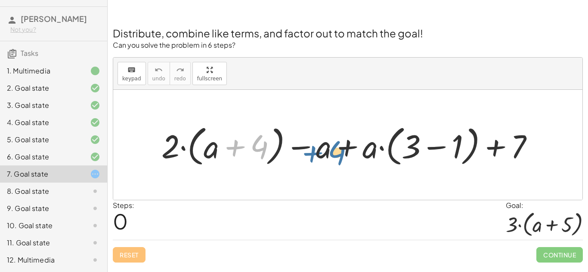
drag, startPoint x: 243, startPoint y: 135, endPoint x: 321, endPoint y: 141, distance: 78.6
click at [321, 141] on div at bounding box center [351, 145] width 388 height 48
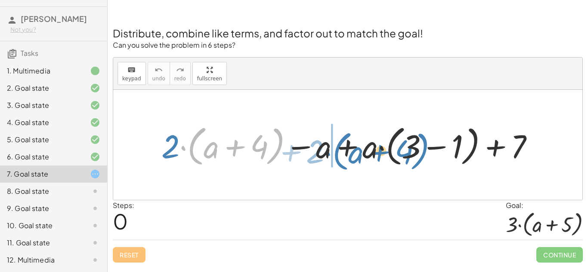
drag, startPoint x: 198, startPoint y: 143, endPoint x: 342, endPoint y: 148, distance: 144.7
click at [342, 148] on div at bounding box center [351, 145] width 388 height 48
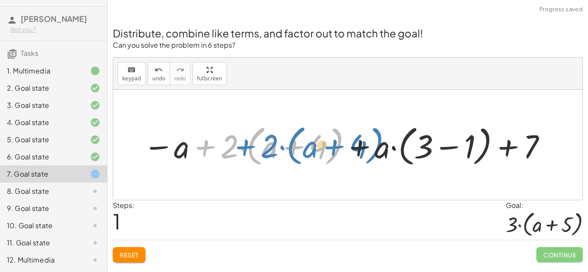
drag, startPoint x: 212, startPoint y: 164, endPoint x: 257, endPoint y: 164, distance: 44.3
click at [257, 164] on div at bounding box center [346, 145] width 414 height 48
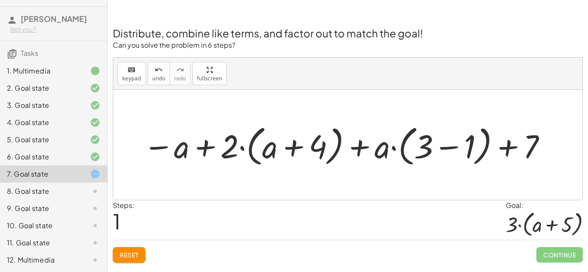
click at [135, 247] on button "Reset" at bounding box center [129, 254] width 33 height 15
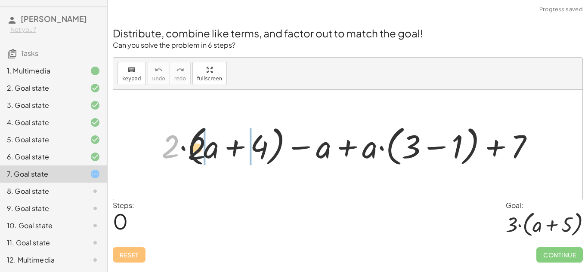
drag, startPoint x: 172, startPoint y: 154, endPoint x: 195, endPoint y: 154, distance: 23.2
click at [195, 154] on div at bounding box center [351, 145] width 388 height 48
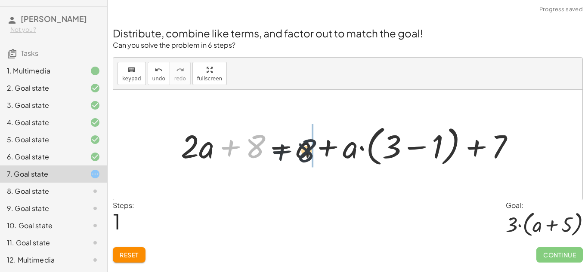
drag, startPoint x: 251, startPoint y: 148, endPoint x: 307, endPoint y: 155, distance: 56.8
click at [307, 155] on div at bounding box center [350, 145] width 349 height 48
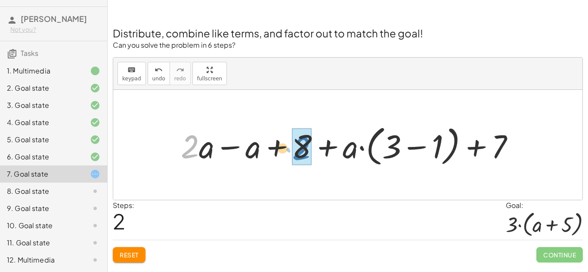
drag, startPoint x: 195, startPoint y: 150, endPoint x: 312, endPoint y: 152, distance: 116.7
click at [312, 152] on div at bounding box center [350, 145] width 349 height 48
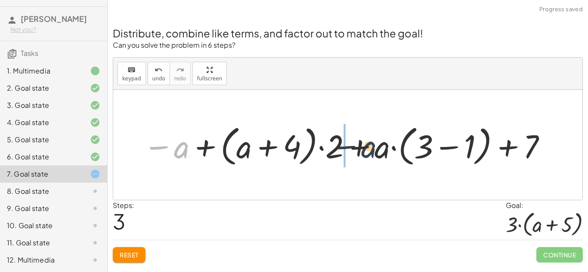
drag, startPoint x: 186, startPoint y: 150, endPoint x: 380, endPoint y: 150, distance: 195.0
click at [380, 150] on div at bounding box center [345, 145] width 413 height 48
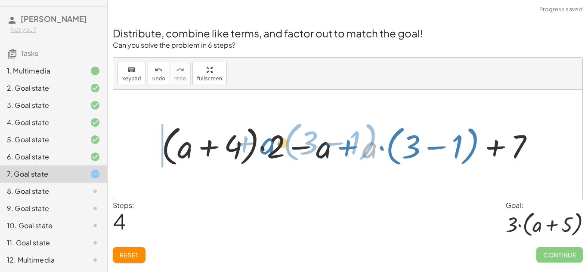
drag, startPoint x: 375, startPoint y: 150, endPoint x: 208, endPoint y: 148, distance: 167.0
click at [208, 148] on div at bounding box center [351, 145] width 388 height 48
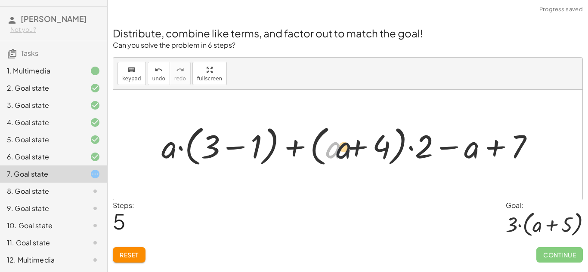
drag, startPoint x: 336, startPoint y: 146, endPoint x: 396, endPoint y: 149, distance: 59.9
click at [396, 149] on div at bounding box center [351, 145] width 388 height 48
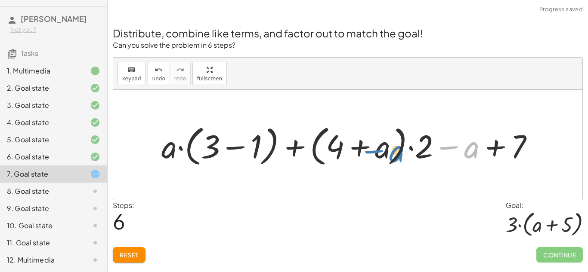
drag, startPoint x: 439, startPoint y: 140, endPoint x: 328, endPoint y: 141, distance: 110.2
click at [328, 141] on div at bounding box center [351, 145] width 388 height 48
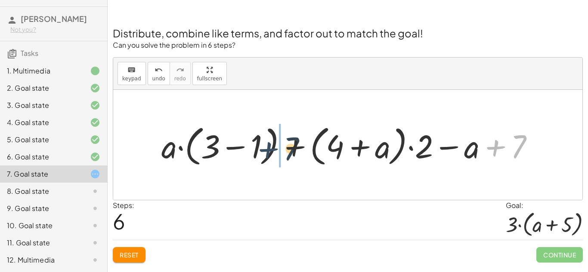
drag, startPoint x: 506, startPoint y: 148, endPoint x: 278, endPoint y: 150, distance: 228.6
click at [278, 150] on div at bounding box center [351, 145] width 388 height 48
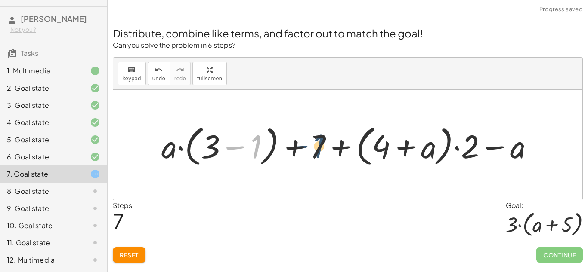
drag, startPoint x: 259, startPoint y: 150, endPoint x: 329, endPoint y: 149, distance: 70.2
click at [329, 149] on div at bounding box center [351, 145] width 388 height 48
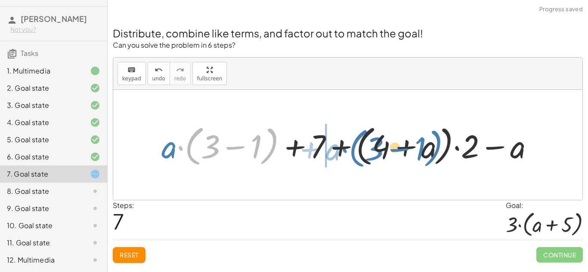
drag, startPoint x: 196, startPoint y: 143, endPoint x: 375, endPoint y: 146, distance: 179.5
click at [375, 146] on div at bounding box center [351, 145] width 388 height 48
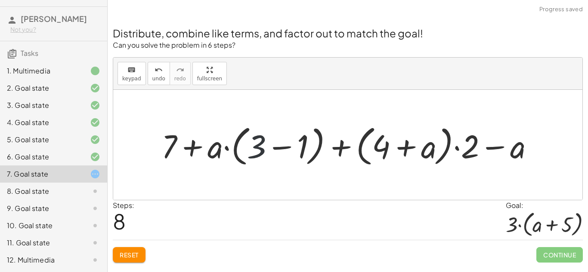
click at [266, 146] on div at bounding box center [351, 145] width 388 height 48
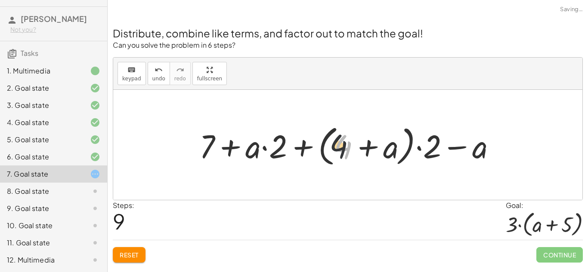
drag, startPoint x: 352, startPoint y: 148, endPoint x: 315, endPoint y: 145, distance: 36.3
click at [315, 145] on div at bounding box center [351, 145] width 312 height 48
click at [380, 148] on div at bounding box center [351, 145] width 312 height 48
drag, startPoint x: 246, startPoint y: 152, endPoint x: 323, endPoint y: 157, distance: 76.8
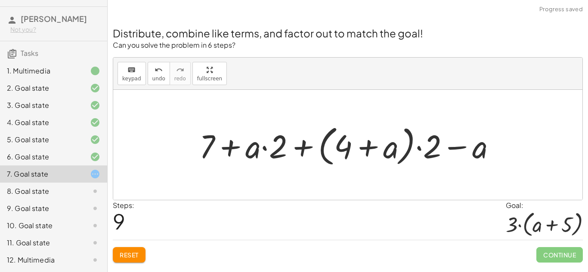
click at [323, 157] on div at bounding box center [351, 145] width 312 height 48
drag, startPoint x: 263, startPoint y: 145, endPoint x: 292, endPoint y: 143, distance: 28.5
click at [292, 143] on div at bounding box center [351, 145] width 312 height 48
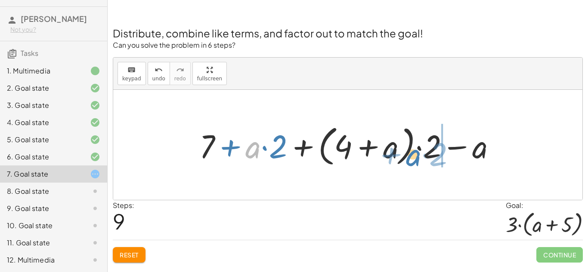
drag, startPoint x: 255, startPoint y: 153, endPoint x: 431, endPoint y: 164, distance: 176.4
click at [431, 164] on div at bounding box center [351, 145] width 312 height 48
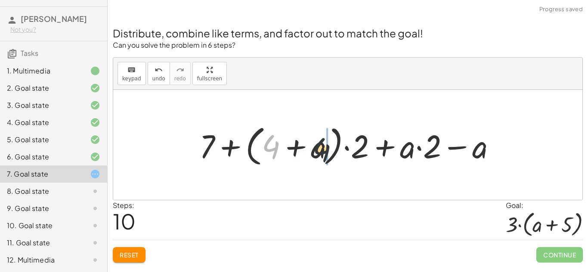
drag, startPoint x: 266, startPoint y: 151, endPoint x: 329, endPoint y: 155, distance: 63.0
click at [329, 155] on div at bounding box center [351, 145] width 312 height 48
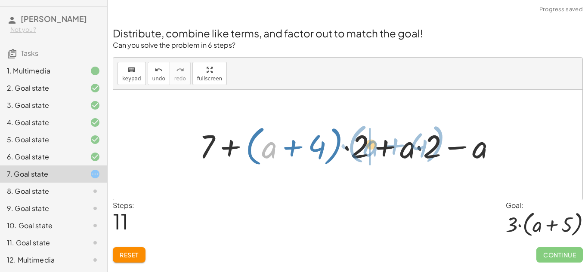
drag, startPoint x: 267, startPoint y: 153, endPoint x: 376, endPoint y: 155, distance: 108.5
click at [376, 155] on div at bounding box center [351, 145] width 312 height 48
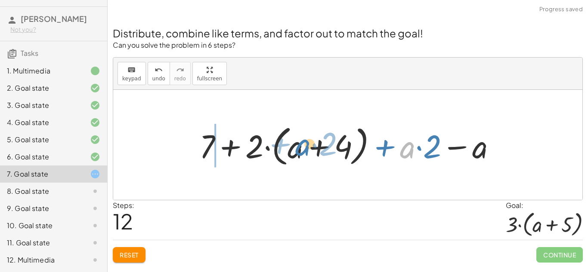
drag, startPoint x: 413, startPoint y: 149, endPoint x: 259, endPoint y: 142, distance: 153.9
click at [259, 142] on div at bounding box center [351, 145] width 312 height 48
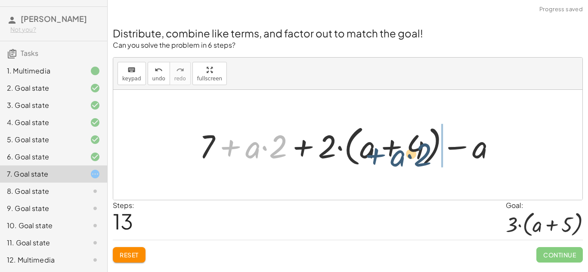
drag, startPoint x: 217, startPoint y: 151, endPoint x: 363, endPoint y: 159, distance: 145.7
click at [363, 159] on div at bounding box center [351, 145] width 312 height 48
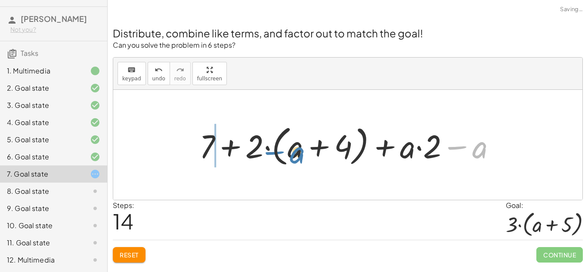
drag, startPoint x: 473, startPoint y: 148, endPoint x: 290, endPoint y: 154, distance: 183.0
click at [290, 154] on div at bounding box center [351, 145] width 312 height 48
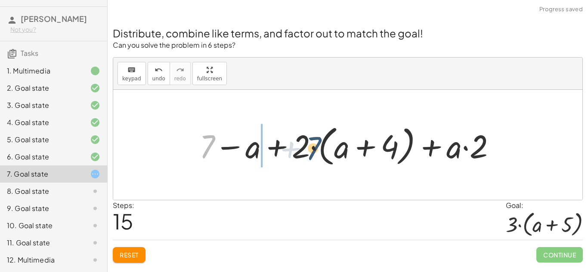
drag, startPoint x: 214, startPoint y: 144, endPoint x: 355, endPoint y: 144, distance: 140.7
click at [355, 144] on div at bounding box center [351, 145] width 312 height 48
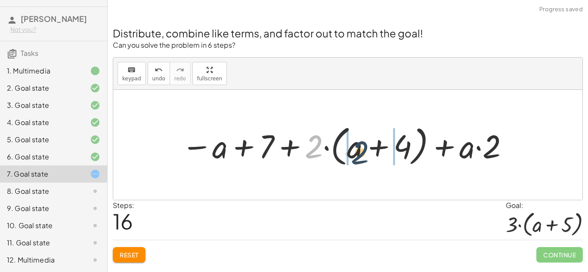
drag, startPoint x: 322, startPoint y: 145, endPoint x: 393, endPoint y: 150, distance: 71.1
click at [393, 150] on div at bounding box center [345, 145] width 337 height 48
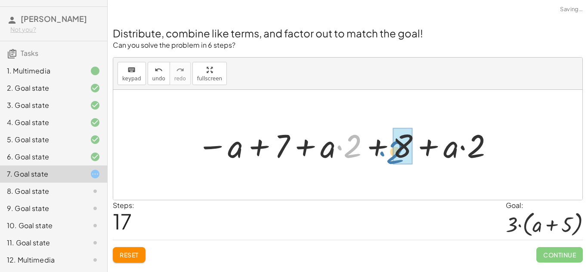
drag, startPoint x: 344, startPoint y: 144, endPoint x: 387, endPoint y: 150, distance: 43.5
click at [387, 150] on div at bounding box center [345, 145] width 306 height 43
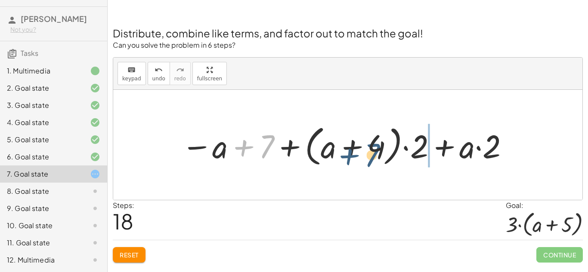
drag, startPoint x: 266, startPoint y: 157, endPoint x: 376, endPoint y: 165, distance: 110.5
click at [376, 165] on div at bounding box center [345, 145] width 337 height 48
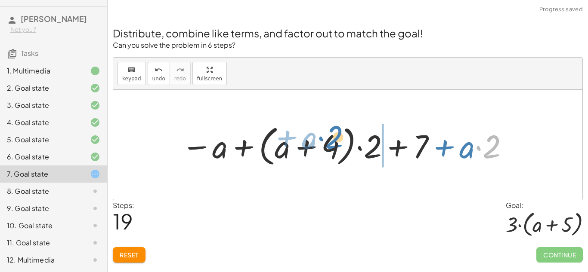
drag, startPoint x: 511, startPoint y: 150, endPoint x: 350, endPoint y: 140, distance: 161.7
click at [350, 140] on div at bounding box center [345, 145] width 337 height 48
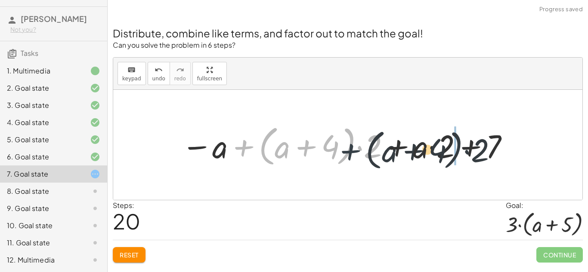
drag, startPoint x: 229, startPoint y: 146, endPoint x: 352, endPoint y: 151, distance: 122.3
click at [352, 151] on div at bounding box center [345, 145] width 337 height 48
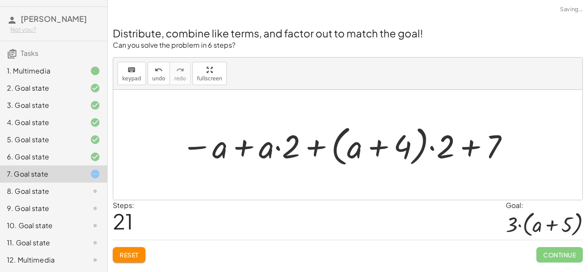
click at [57, 186] on div "8. Goal state" at bounding box center [53, 191] width 107 height 17
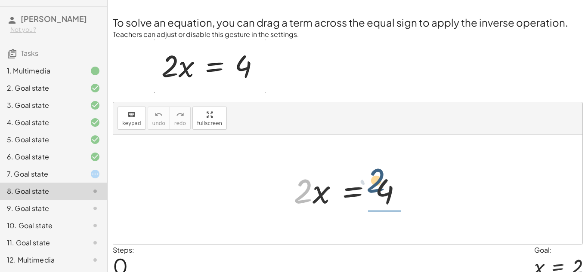
drag, startPoint x: 301, startPoint y: 189, endPoint x: 378, endPoint y: 179, distance: 78.1
click at [378, 179] on div at bounding box center [351, 190] width 124 height 44
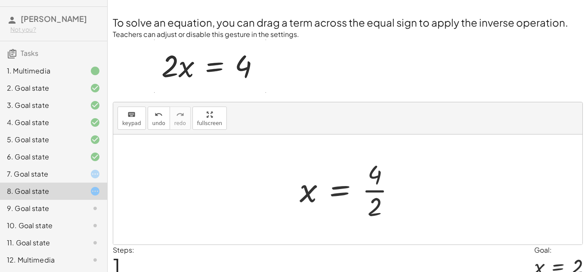
click at [70, 204] on div "9. Goal state" at bounding box center [41, 209] width 69 height 10
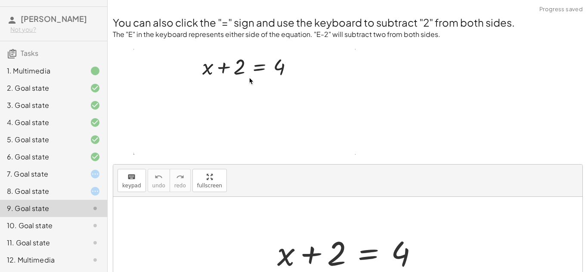
scroll to position [99, 0]
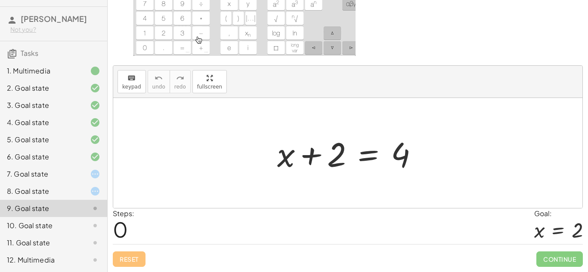
click at [349, 260] on div "Reset Continue" at bounding box center [348, 255] width 470 height 23
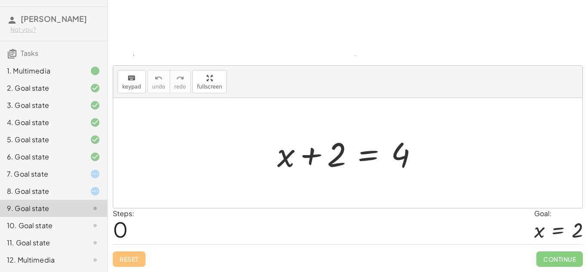
click at [220, 124] on div at bounding box center [347, 153] width 469 height 110
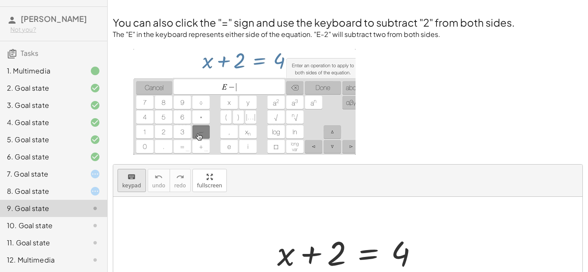
click at [124, 185] on span "keypad" at bounding box center [131, 186] width 19 height 6
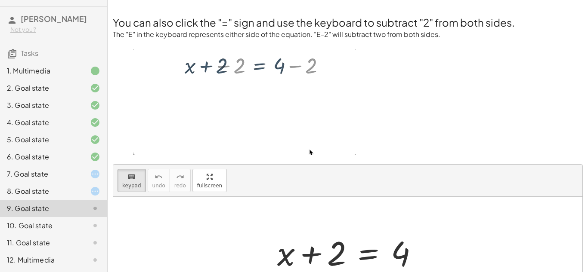
scroll to position [99, 0]
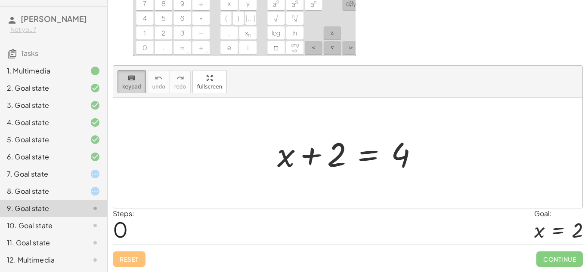
click at [121, 86] on button "keyboard keypad" at bounding box center [132, 81] width 28 height 23
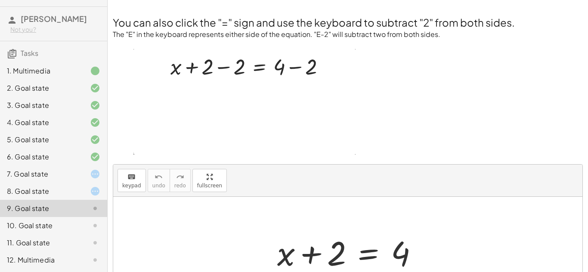
click at [273, 199] on div at bounding box center [347, 252] width 469 height 110
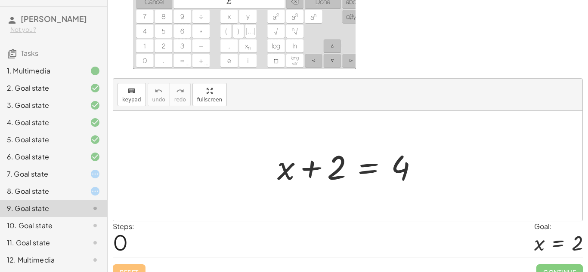
scroll to position [88, 0]
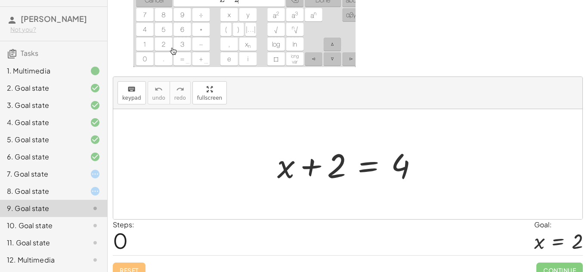
click at [298, 167] on div at bounding box center [351, 164] width 156 height 44
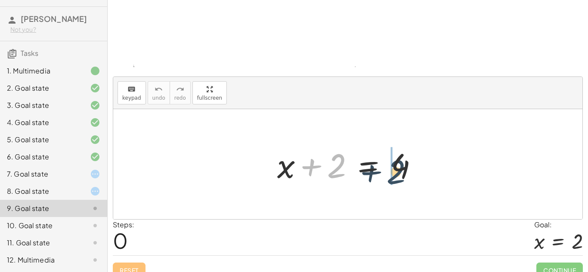
drag, startPoint x: 343, startPoint y: 160, endPoint x: 412, endPoint y: 167, distance: 70.1
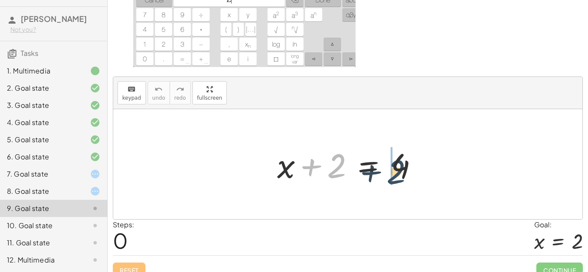
click at [412, 167] on div at bounding box center [351, 164] width 156 height 44
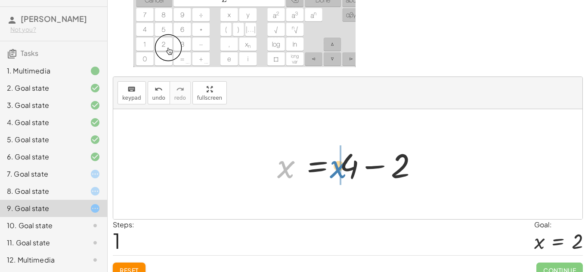
drag, startPoint x: 288, startPoint y: 167, endPoint x: 348, endPoint y: 167, distance: 59.4
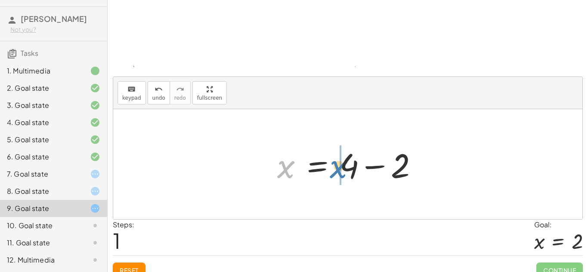
click at [348, 167] on div at bounding box center [351, 164] width 156 height 44
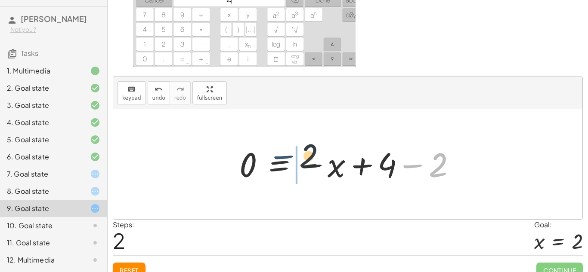
drag, startPoint x: 397, startPoint y: 178, endPoint x: 256, endPoint y: 169, distance: 141.5
click at [256, 169] on div at bounding box center [351, 164] width 232 height 43
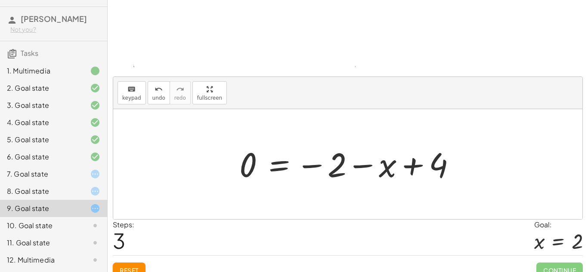
click at [127, 260] on div "Reset Continue" at bounding box center [348, 267] width 470 height 23
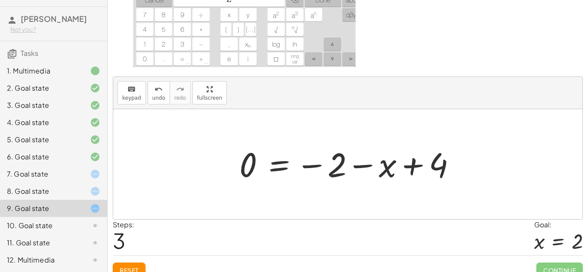
click at [127, 262] on div "Reset Continue" at bounding box center [348, 267] width 470 height 23
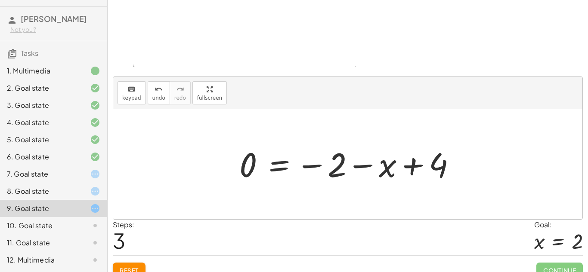
click at [130, 267] on span "Reset" at bounding box center [129, 271] width 19 height 8
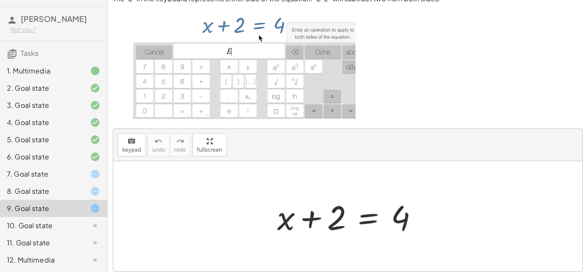
scroll to position [37, 0]
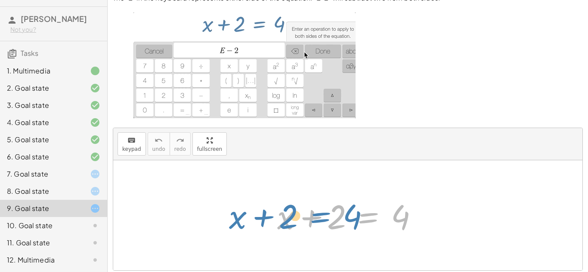
drag, startPoint x: 364, startPoint y: 210, endPoint x: 333, endPoint y: 207, distance: 31.1
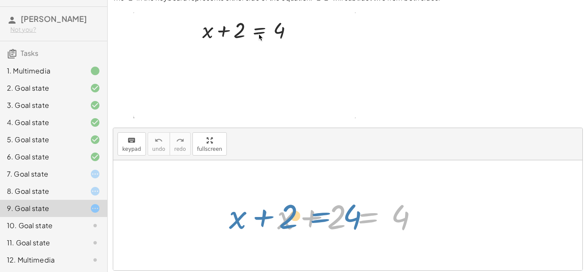
click at [333, 207] on div at bounding box center [351, 216] width 156 height 44
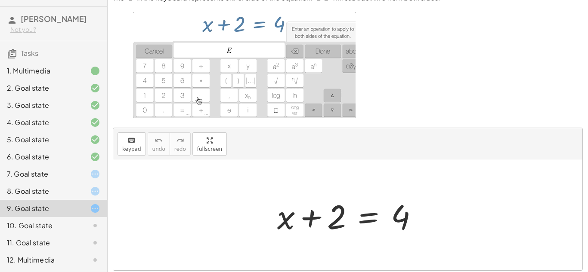
click at [314, 213] on div at bounding box center [351, 216] width 156 height 44
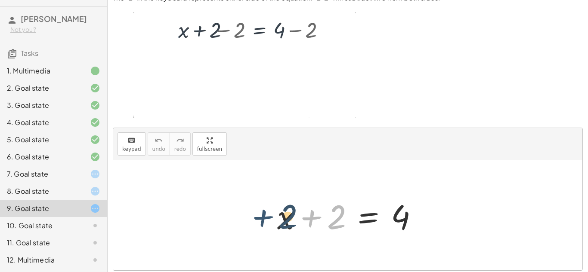
drag, startPoint x: 313, startPoint y: 218, endPoint x: 264, endPoint y: 218, distance: 48.6
click at [264, 218] on div "+ 2 + x + 2 = 4" at bounding box center [347, 216] width 167 height 49
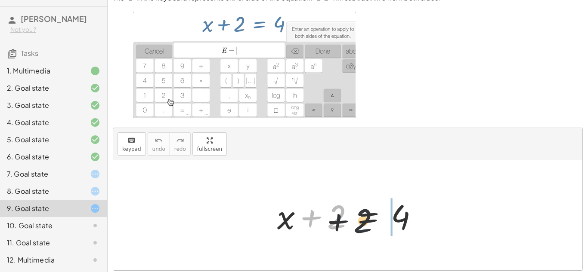
drag, startPoint x: 336, startPoint y: 221, endPoint x: 402, endPoint y: 231, distance: 66.6
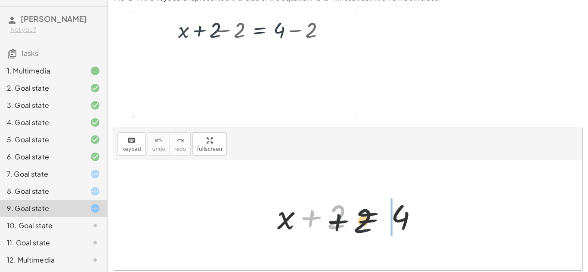
click at [402, 231] on div at bounding box center [351, 216] width 156 height 44
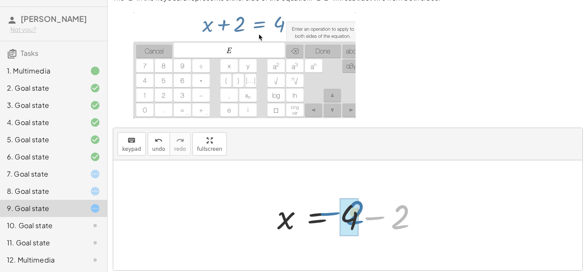
drag, startPoint x: 399, startPoint y: 220, endPoint x: 349, endPoint y: 216, distance: 49.2
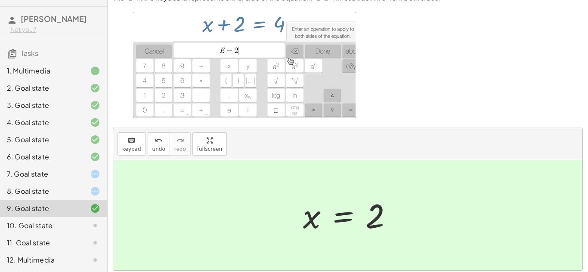
scroll to position [99, 0]
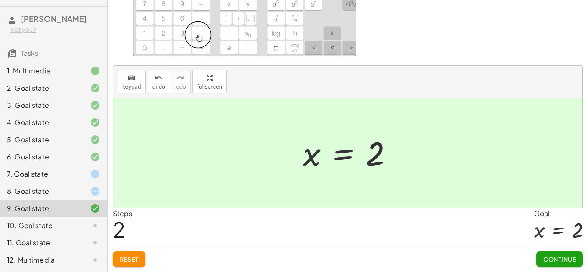
click at [563, 266] on button "Continue" at bounding box center [559, 259] width 46 height 15
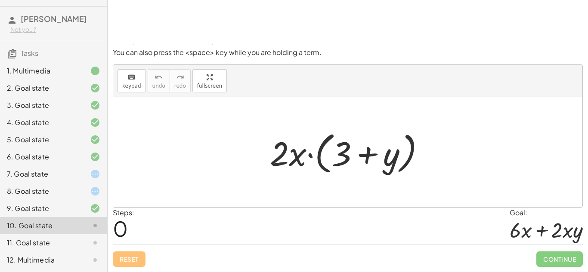
scroll to position [39, 0]
drag, startPoint x: 294, startPoint y: 146, endPoint x: 264, endPoint y: 150, distance: 30.4
click at [264, 150] on div "· x · 2 · x · ( + 3 + y )" at bounding box center [347, 153] width 181 height 54
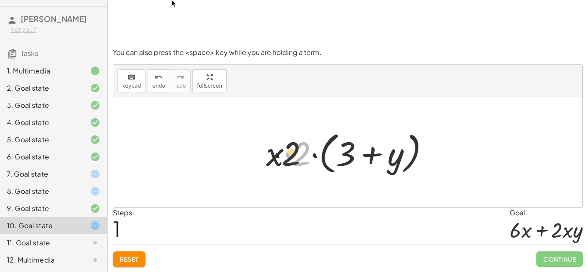
drag, startPoint x: 299, startPoint y: 151, endPoint x: 271, endPoint y: 152, distance: 27.6
click at [271, 152] on div at bounding box center [351, 152] width 179 height 49
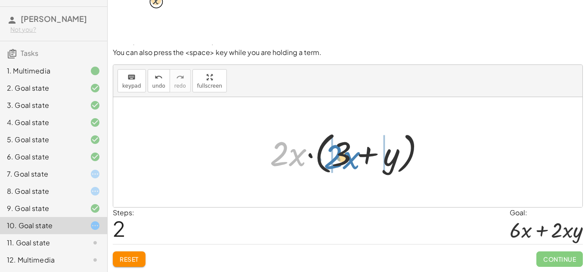
drag, startPoint x: 279, startPoint y: 157, endPoint x: 332, endPoint y: 160, distance: 53.5
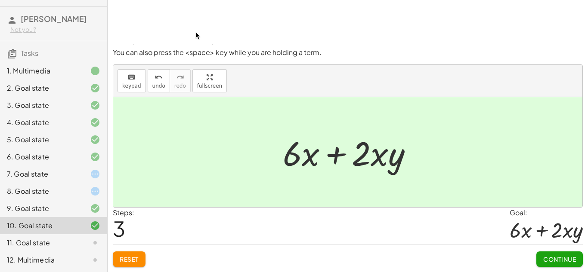
click at [557, 259] on span "Continue" at bounding box center [559, 260] width 33 height 8
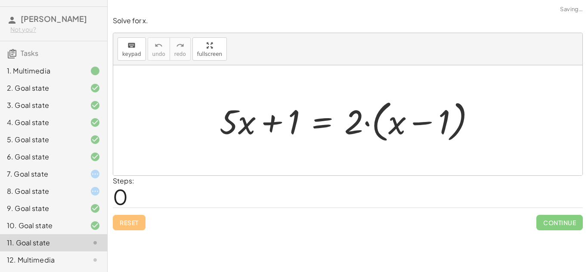
scroll to position [0, 0]
click at [83, 168] on div "7. Goal state" at bounding box center [53, 174] width 107 height 17
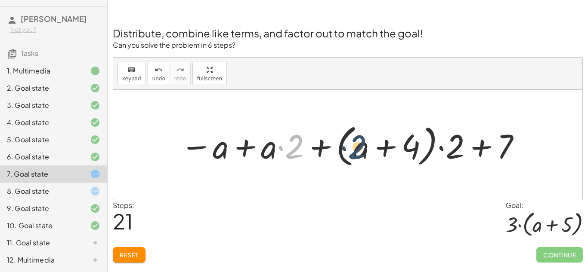
drag, startPoint x: 292, startPoint y: 146, endPoint x: 366, endPoint y: 147, distance: 74.5
click at [366, 147] on div at bounding box center [351, 145] width 350 height 49
click at [314, 145] on div at bounding box center [351, 145] width 350 height 49
click at [134, 254] on span "Reset" at bounding box center [129, 255] width 19 height 8
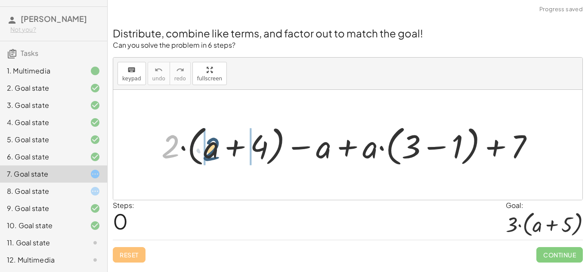
drag, startPoint x: 173, startPoint y: 150, endPoint x: 221, endPoint y: 152, distance: 47.8
click at [221, 152] on div at bounding box center [351, 145] width 388 height 48
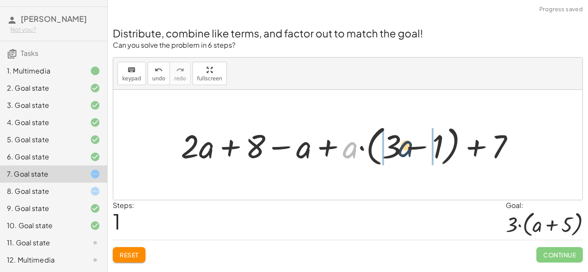
drag, startPoint x: 353, startPoint y: 147, endPoint x: 206, endPoint y: 126, distance: 148.8
click at [410, 146] on div at bounding box center [350, 145] width 349 height 48
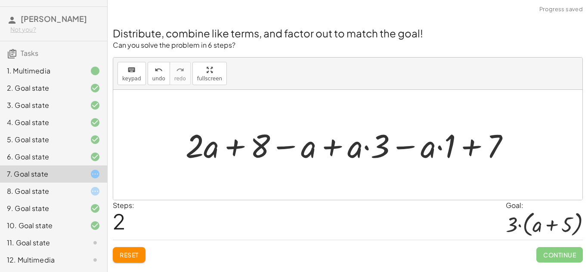
click at [280, 141] on div at bounding box center [351, 145] width 340 height 43
click at [243, 146] on div at bounding box center [351, 145] width 340 height 43
drag, startPoint x: 264, startPoint y: 148, endPoint x: 405, endPoint y: 159, distance: 140.8
click at [405, 159] on div at bounding box center [351, 145] width 340 height 43
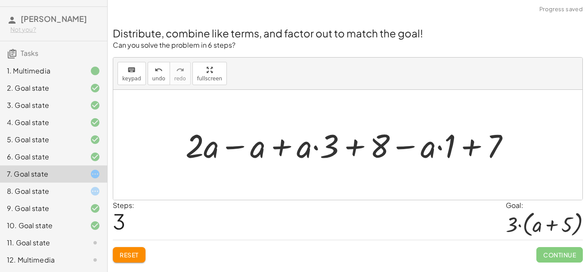
click at [406, 146] on div at bounding box center [351, 145] width 340 height 43
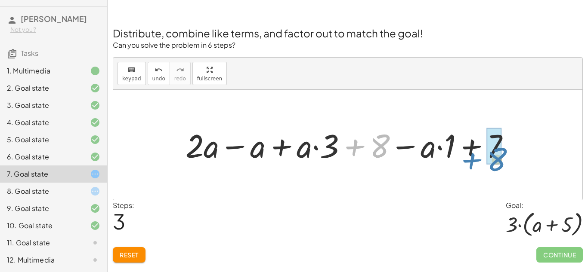
drag, startPoint x: 377, startPoint y: 143, endPoint x: 495, endPoint y: 155, distance: 118.2
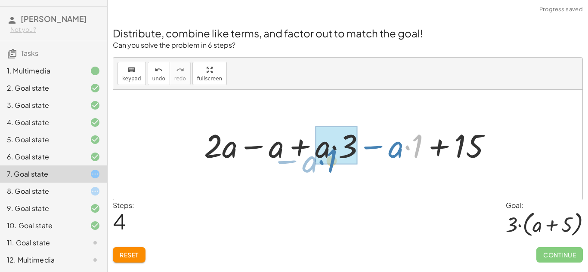
drag, startPoint x: 408, startPoint y: 147, endPoint x: 325, endPoint y: 160, distance: 84.4
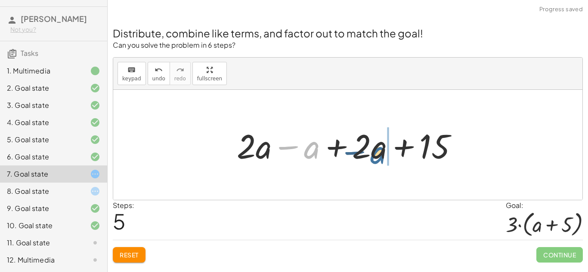
drag, startPoint x: 315, startPoint y: 152, endPoint x: 388, endPoint y: 155, distance: 73.7
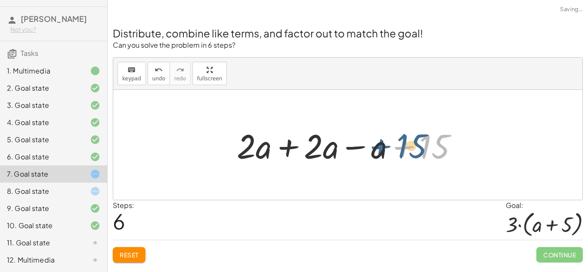
drag, startPoint x: 388, startPoint y: 155, endPoint x: 382, endPoint y: 156, distance: 6.1
click at [382, 156] on div at bounding box center [350, 145] width 237 height 44
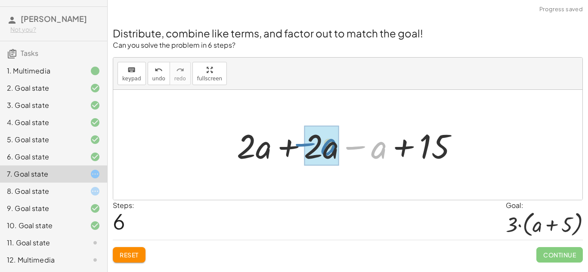
drag, startPoint x: 380, startPoint y: 155, endPoint x: 327, endPoint y: 152, distance: 52.6
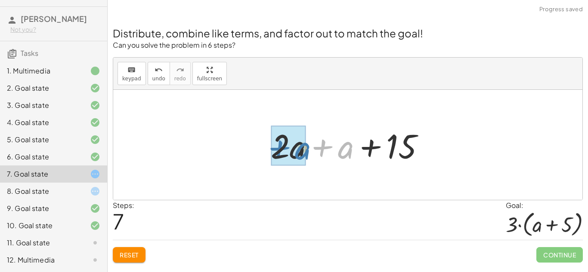
drag, startPoint x: 347, startPoint y: 155, endPoint x: 303, endPoint y: 156, distance: 44.3
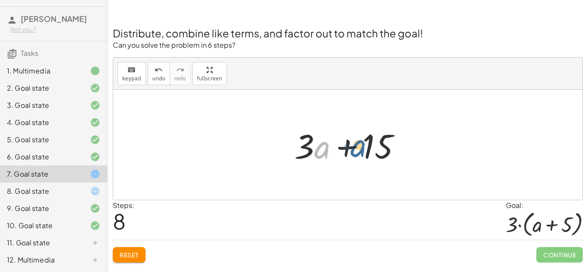
drag, startPoint x: 321, startPoint y: 152, endPoint x: 361, endPoint y: 150, distance: 40.5
click at [361, 150] on div at bounding box center [351, 145] width 122 height 44
drag, startPoint x: 349, startPoint y: 148, endPoint x: 322, endPoint y: 149, distance: 27.6
click at [322, 149] on div at bounding box center [351, 145] width 122 height 44
drag, startPoint x: 309, startPoint y: 147, endPoint x: 309, endPoint y: 137, distance: 9.5
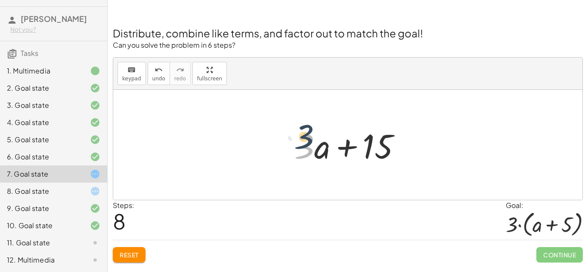
click at [309, 137] on div at bounding box center [351, 145] width 122 height 44
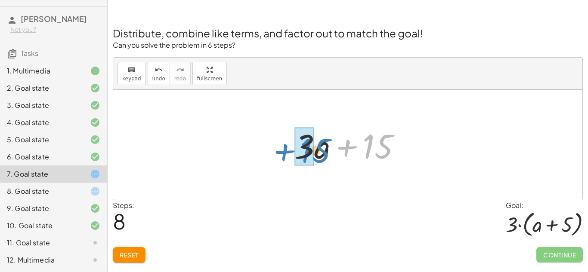
drag, startPoint x: 376, startPoint y: 144, endPoint x: 312, endPoint y: 148, distance: 64.2
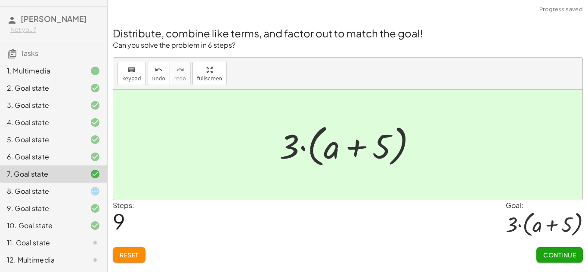
click at [573, 254] on span "Continue" at bounding box center [559, 255] width 33 height 8
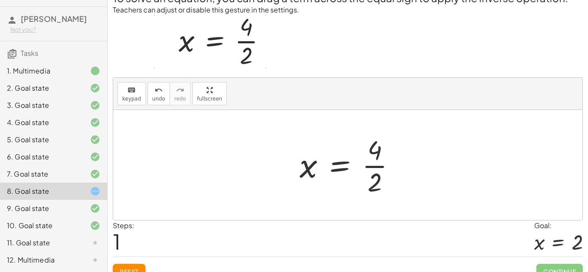
scroll to position [37, 0]
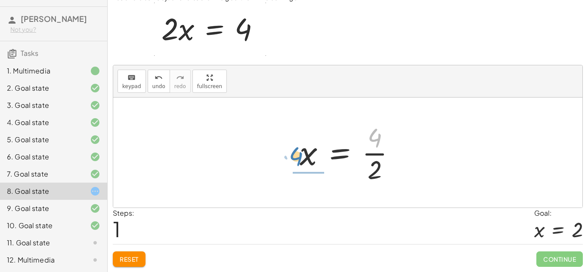
drag, startPoint x: 382, startPoint y: 143, endPoint x: 303, endPoint y: 161, distance: 81.3
click at [303, 161] on div at bounding box center [350, 153] width 111 height 66
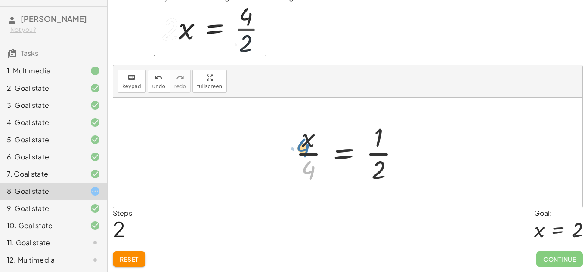
drag, startPoint x: 312, startPoint y: 166, endPoint x: 305, endPoint y: 138, distance: 28.6
click at [305, 138] on div at bounding box center [350, 153] width 119 height 66
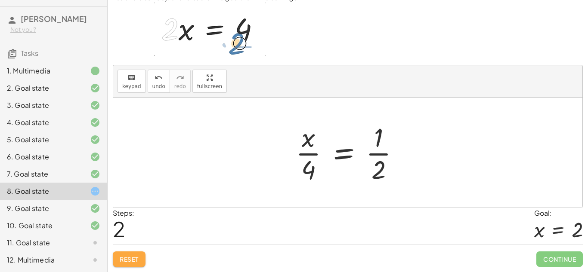
click at [142, 260] on button "Reset" at bounding box center [129, 259] width 33 height 15
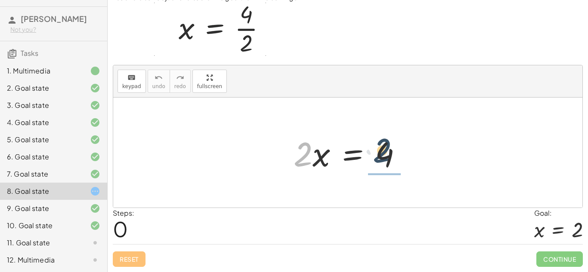
drag, startPoint x: 310, startPoint y: 154, endPoint x: 390, endPoint y: 150, distance: 79.7
click at [390, 150] on div at bounding box center [351, 153] width 124 height 44
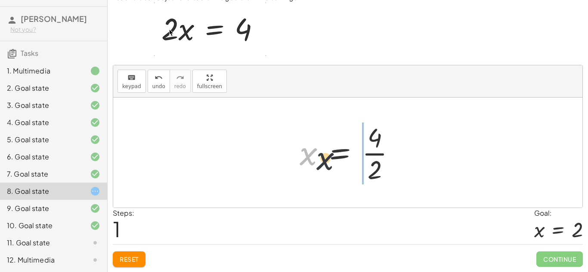
drag, startPoint x: 305, startPoint y: 159, endPoint x: 366, endPoint y: 177, distance: 63.4
click at [366, 177] on div at bounding box center [350, 153] width 111 height 66
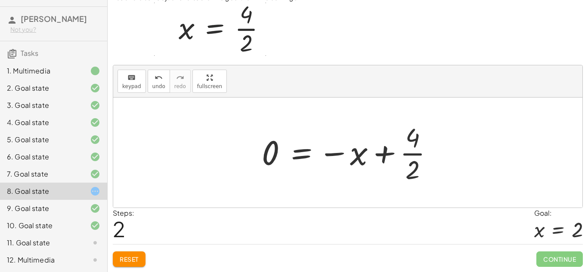
click at [139, 261] on button "Reset" at bounding box center [129, 259] width 33 height 15
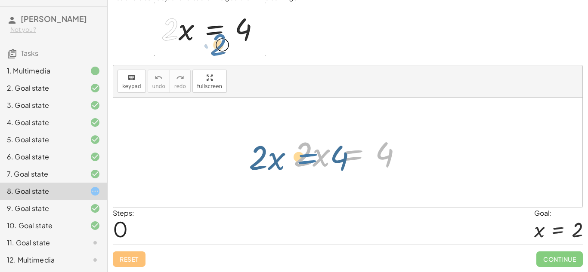
drag, startPoint x: 354, startPoint y: 161, endPoint x: 308, endPoint y: 164, distance: 45.8
click at [308, 164] on div at bounding box center [351, 153] width 124 height 44
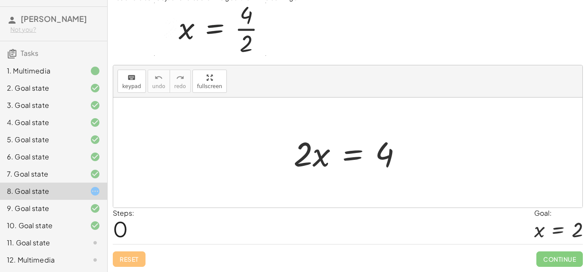
drag, startPoint x: 294, startPoint y: 157, endPoint x: 361, endPoint y: 170, distance: 68.1
click at [361, 170] on div at bounding box center [351, 153] width 124 height 44
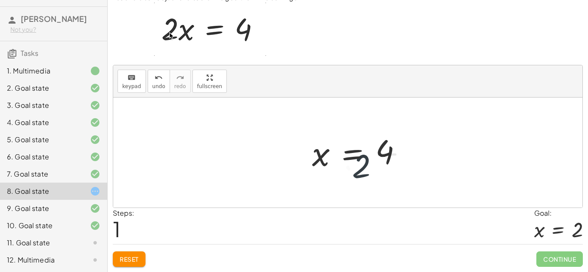
click at [360, 171] on div at bounding box center [363, 153] width 111 height 66
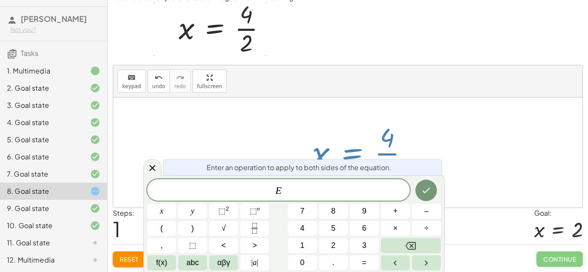
scroll to position [0, 0]
click at [370, 146] on div at bounding box center [363, 153] width 111 height 66
click at [420, 191] on button "Done" at bounding box center [426, 191] width 22 height 22
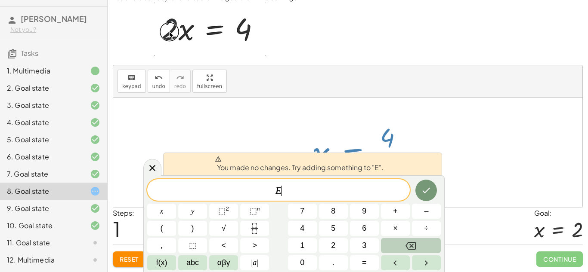
click at [409, 246] on icon "Backspace" at bounding box center [410, 246] width 10 height 10
click at [414, 108] on div at bounding box center [347, 153] width 469 height 110
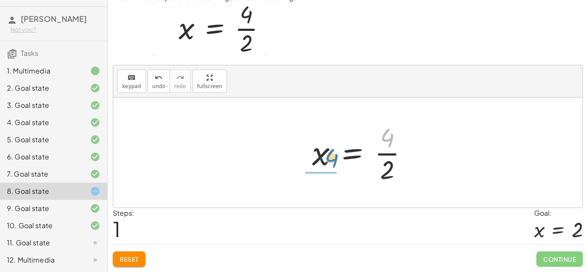
drag, startPoint x: 384, startPoint y: 135, endPoint x: 328, endPoint y: 155, distance: 59.1
click at [328, 155] on div at bounding box center [363, 153] width 111 height 66
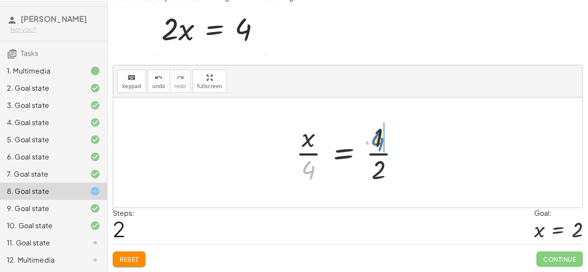
drag, startPoint x: 300, startPoint y: 164, endPoint x: 371, endPoint y: 136, distance: 76.1
click at [371, 136] on div at bounding box center [350, 153] width 119 height 66
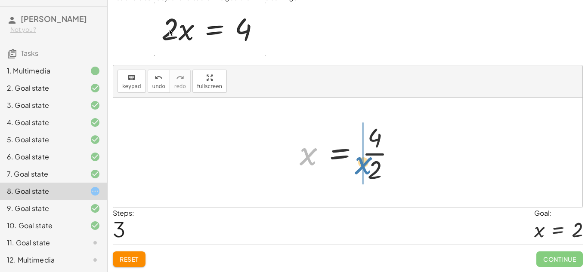
drag, startPoint x: 304, startPoint y: 154, endPoint x: 359, endPoint y: 164, distance: 55.9
click at [359, 164] on div at bounding box center [350, 153] width 111 height 66
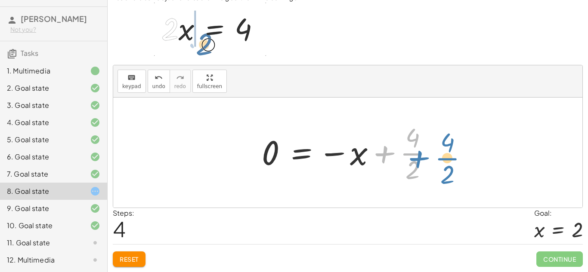
drag, startPoint x: 404, startPoint y: 146, endPoint x: 424, endPoint y: 145, distance: 20.2
click at [424, 145] on div at bounding box center [350, 153] width 187 height 66
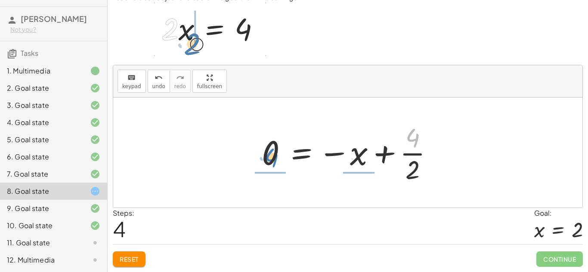
drag, startPoint x: 420, startPoint y: 139, endPoint x: 284, endPoint y: 157, distance: 137.6
click at [284, 157] on div at bounding box center [350, 153] width 187 height 66
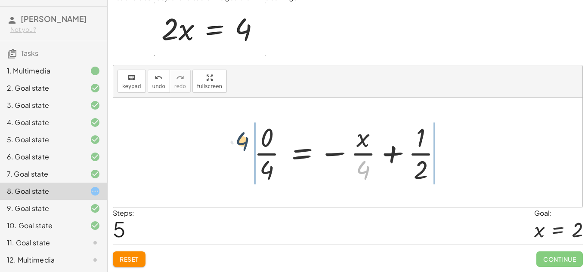
drag, startPoint x: 364, startPoint y: 166, endPoint x: 241, endPoint y: 137, distance: 126.0
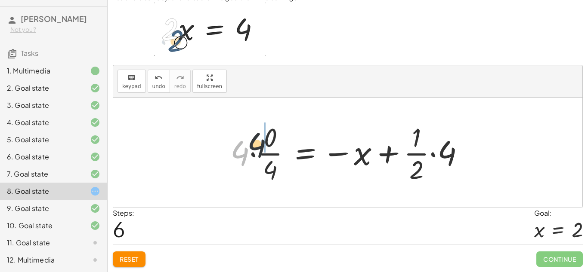
drag, startPoint x: 243, startPoint y: 154, endPoint x: 268, endPoint y: 142, distance: 27.7
click at [268, 142] on div at bounding box center [351, 153] width 250 height 66
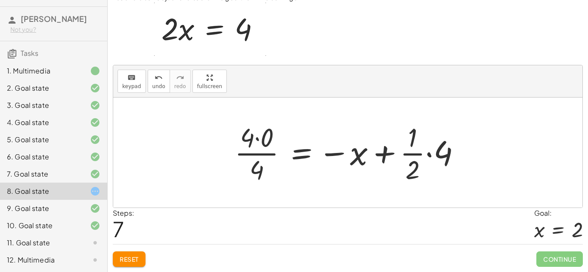
click at [267, 167] on div at bounding box center [350, 153] width 241 height 66
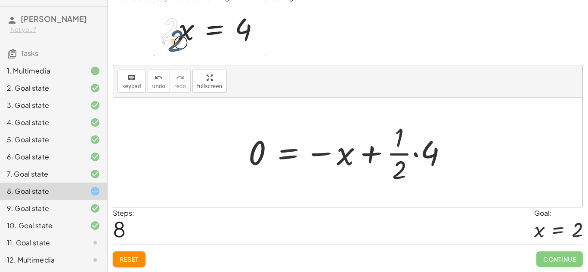
click at [375, 158] on div at bounding box center [351, 153] width 214 height 66
click at [393, 152] on div at bounding box center [351, 153] width 214 height 66
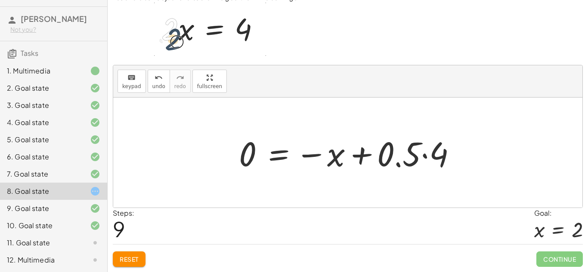
click at [432, 151] on div at bounding box center [351, 153] width 233 height 44
click at [432, 151] on div at bounding box center [347, 153] width 469 height 110
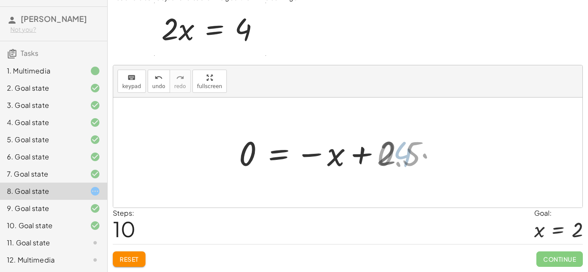
click at [432, 151] on div at bounding box center [347, 153] width 469 height 110
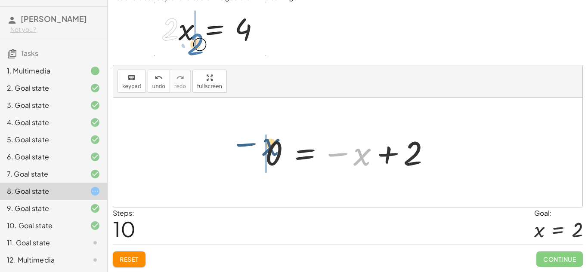
drag, startPoint x: 334, startPoint y: 152, endPoint x: 249, endPoint y: 147, distance: 85.4
click at [249, 147] on div "· 2 · x = 4 x = · 4 · 2 · x · 4 = · 1 · 2 x = · 1 · 4 · 2 x = · 4 · 2 0 = − x +…" at bounding box center [347, 153] width 469 height 110
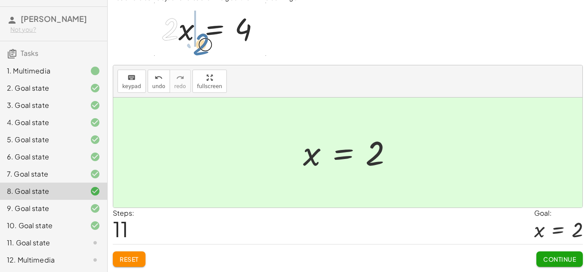
click at [546, 258] on span "Continue" at bounding box center [559, 260] width 33 height 8
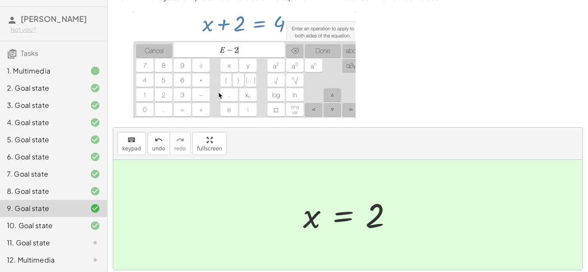
scroll to position [99, 0]
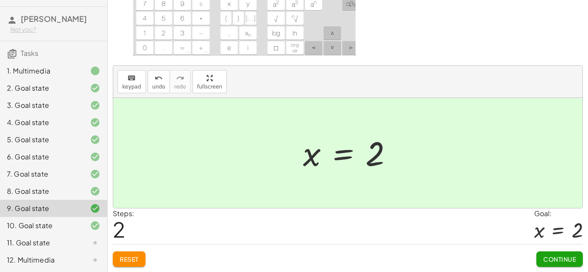
click at [39, 227] on div "10. Goal state" at bounding box center [41, 226] width 69 height 10
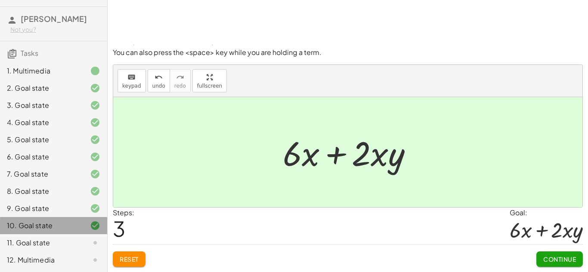
scroll to position [39, 0]
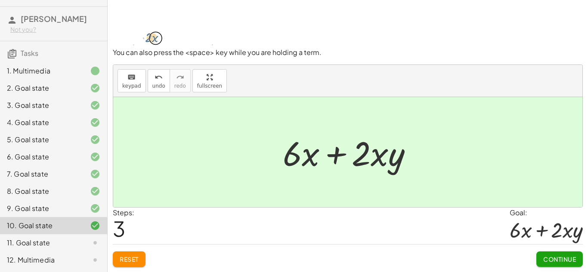
click at [30, 235] on div "11. Goal state" at bounding box center [53, 243] width 107 height 17
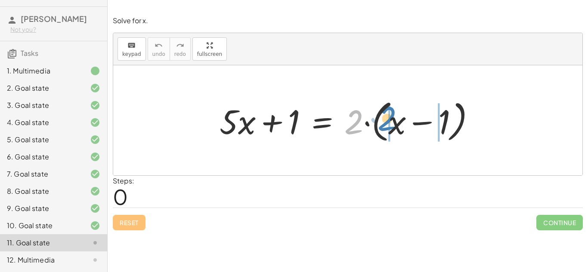
drag, startPoint x: 359, startPoint y: 125, endPoint x: 392, endPoint y: 122, distance: 33.3
click at [392, 122] on div at bounding box center [351, 120] width 272 height 49
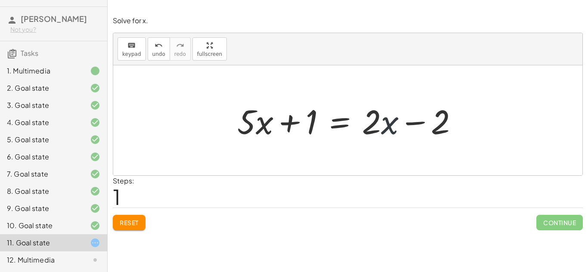
click at [385, 122] on div at bounding box center [351, 121] width 236 height 44
drag, startPoint x: 385, startPoint y: 122, endPoint x: 387, endPoint y: 131, distance: 9.2
click at [387, 131] on div at bounding box center [351, 121] width 236 height 44
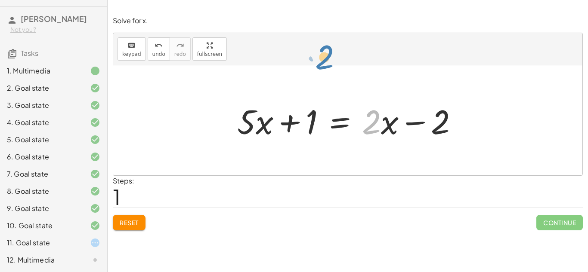
drag, startPoint x: 376, startPoint y: 123, endPoint x: 328, endPoint y: 58, distance: 80.4
drag, startPoint x: 328, startPoint y: 58, endPoint x: 313, endPoint y: 63, distance: 15.9
click at [313, 63] on div "keyboard keypad undo undo redo redo fullscreen" at bounding box center [347, 49] width 469 height 32
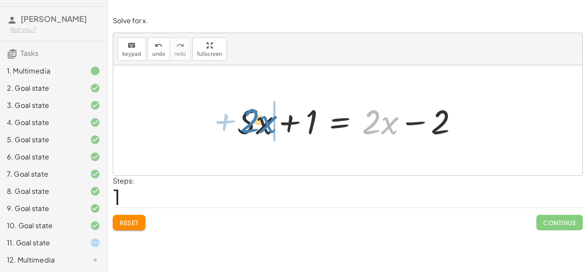
drag, startPoint x: 386, startPoint y: 128, endPoint x: 264, endPoint y: 127, distance: 121.8
click at [264, 127] on div at bounding box center [348, 121] width 231 height 44
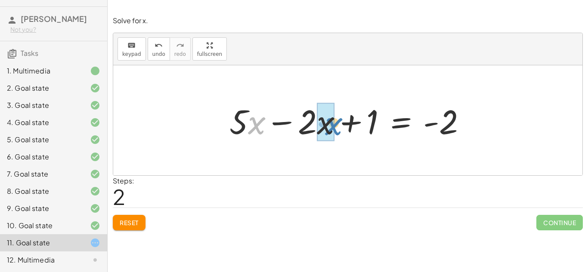
drag, startPoint x: 253, startPoint y: 126, endPoint x: 330, endPoint y: 127, distance: 77.0
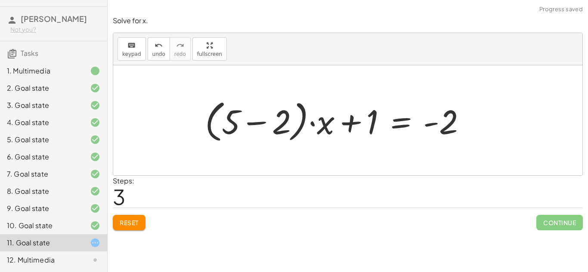
click at [136, 223] on span "Reset" at bounding box center [129, 223] width 19 height 8
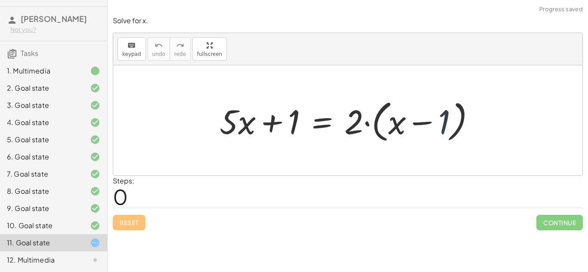
click at [444, 122] on div at bounding box center [351, 120] width 272 height 49
click at [349, 111] on div at bounding box center [351, 120] width 272 height 49
drag, startPoint x: 356, startPoint y: 118, endPoint x: 382, endPoint y: 123, distance: 25.8
click at [382, 123] on div at bounding box center [351, 120] width 272 height 49
drag, startPoint x: 347, startPoint y: 117, endPoint x: 385, endPoint y: 124, distance: 38.6
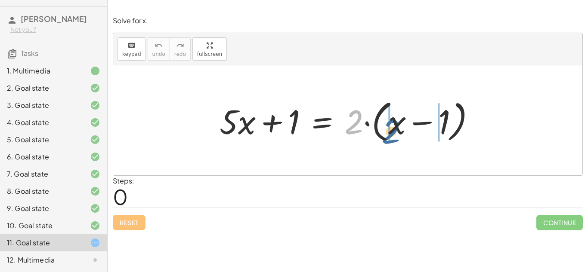
click at [385, 124] on div at bounding box center [351, 120] width 272 height 49
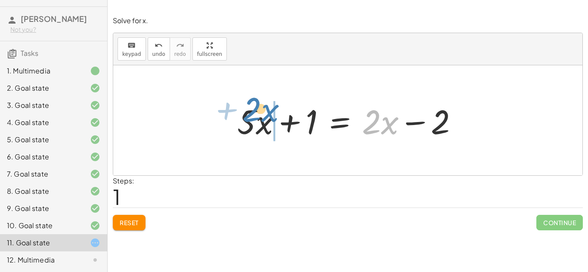
drag, startPoint x: 386, startPoint y: 124, endPoint x: 264, endPoint y: 114, distance: 122.6
click at [264, 114] on div at bounding box center [348, 121] width 231 height 44
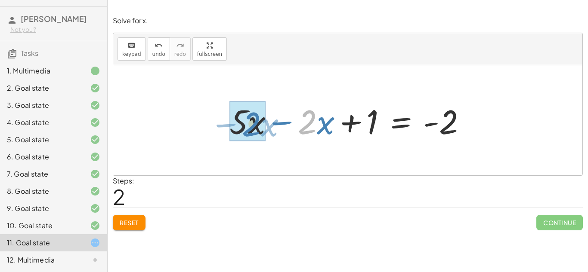
drag, startPoint x: 312, startPoint y: 129, endPoint x: 250, endPoint y: 132, distance: 62.9
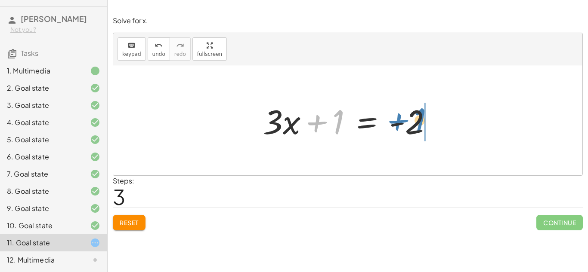
drag, startPoint x: 326, startPoint y: 118, endPoint x: 408, endPoint y: 117, distance: 81.4
click at [408, 117] on div at bounding box center [351, 121] width 185 height 44
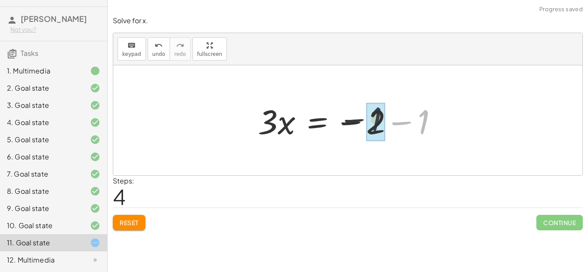
drag, startPoint x: 430, startPoint y: 124, endPoint x: 378, endPoint y: 121, distance: 51.7
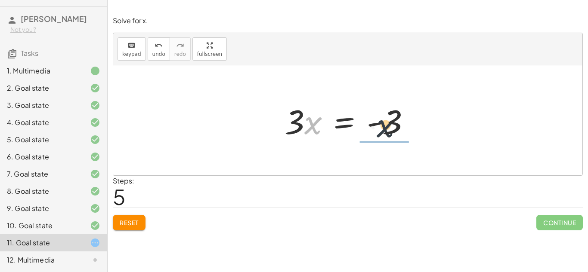
drag, startPoint x: 305, startPoint y: 122, endPoint x: 384, endPoint y: 125, distance: 78.8
click at [384, 125] on div at bounding box center [350, 121] width 141 height 44
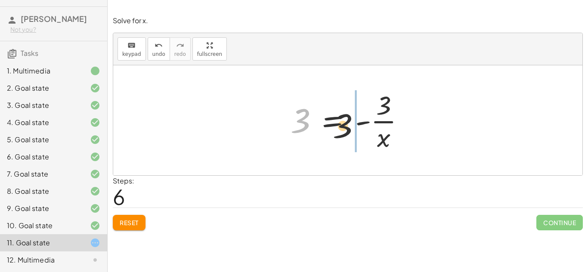
click at [373, 131] on div at bounding box center [351, 120] width 130 height 66
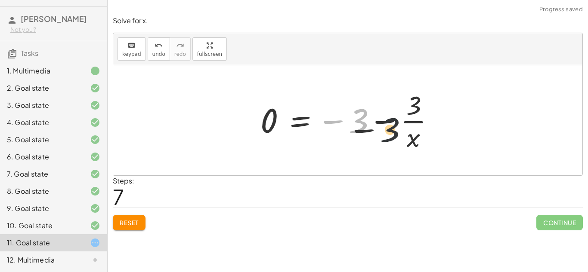
drag, startPoint x: 365, startPoint y: 125, endPoint x: 422, endPoint y: 143, distance: 60.4
click at [422, 143] on div at bounding box center [351, 120] width 190 height 66
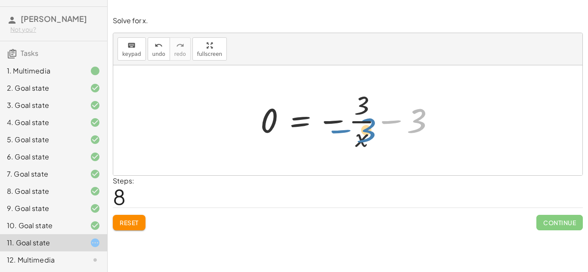
drag, startPoint x: 423, startPoint y: 120, endPoint x: 369, endPoint y: 131, distance: 54.9
click at [369, 131] on div at bounding box center [351, 120] width 190 height 66
drag, startPoint x: 351, startPoint y: 135, endPoint x: 260, endPoint y: 105, distance: 95.6
click at [260, 105] on div at bounding box center [351, 120] width 190 height 66
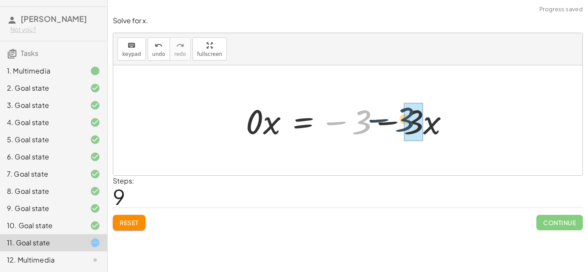
drag, startPoint x: 360, startPoint y: 123, endPoint x: 416, endPoint y: 122, distance: 56.0
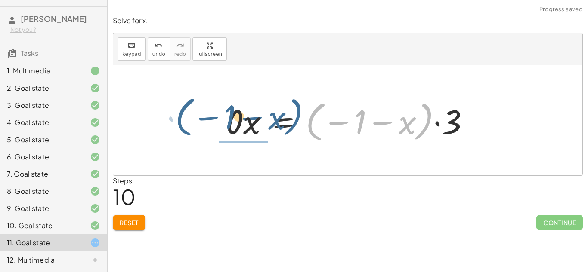
drag, startPoint x: 425, startPoint y: 122, endPoint x: 294, endPoint y: 118, distance: 130.9
click at [294, 118] on div at bounding box center [351, 121] width 259 height 48
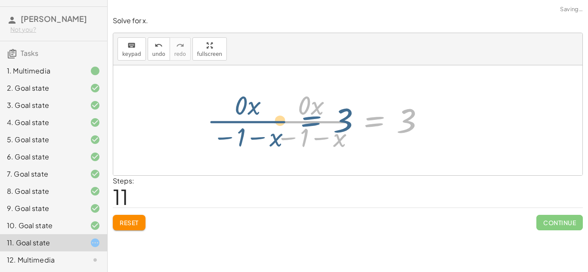
drag, startPoint x: 391, startPoint y: 118, endPoint x: 315, endPoint y: 118, distance: 76.2
click at [315, 118] on div at bounding box center [351, 120] width 170 height 66
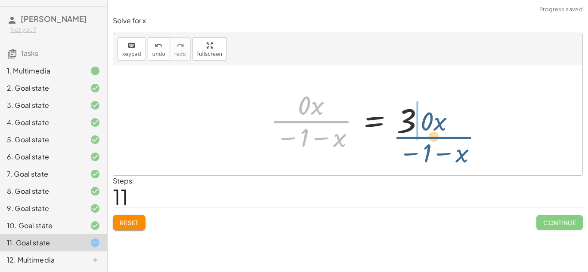
drag, startPoint x: 291, startPoint y: 122, endPoint x: 409, endPoint y: 112, distance: 117.9
click at [409, 112] on div at bounding box center [351, 120] width 170 height 66
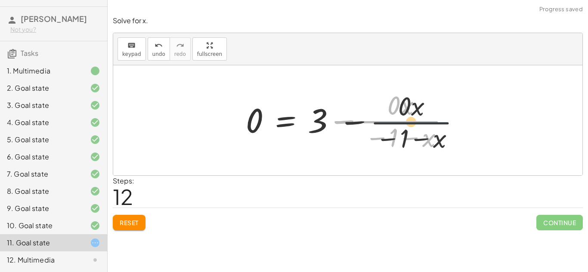
drag, startPoint x: 407, startPoint y: 117, endPoint x: 419, endPoint y: 119, distance: 11.8
click at [419, 119] on div at bounding box center [350, 120] width 219 height 66
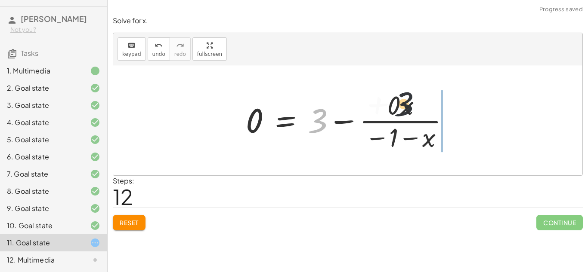
drag, startPoint x: 326, startPoint y: 117, endPoint x: 428, endPoint y: 99, distance: 103.6
click at [428, 99] on div at bounding box center [350, 120] width 219 height 66
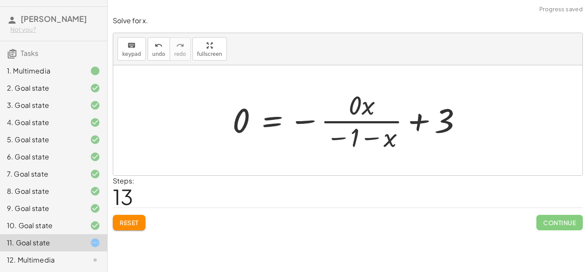
click at [138, 219] on span "Reset" at bounding box center [129, 223] width 19 height 8
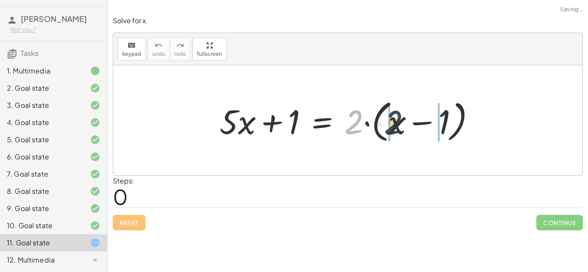
drag, startPoint x: 355, startPoint y: 119, endPoint x: 394, endPoint y: 120, distance: 39.6
click at [394, 120] on div at bounding box center [351, 120] width 272 height 49
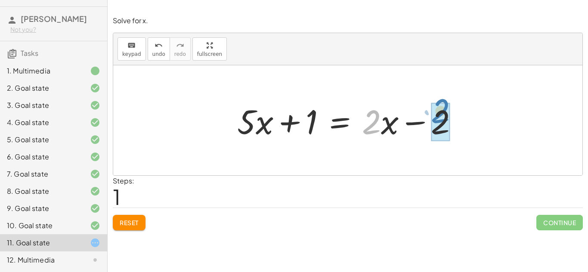
drag, startPoint x: 378, startPoint y: 118, endPoint x: 447, endPoint y: 108, distance: 69.7
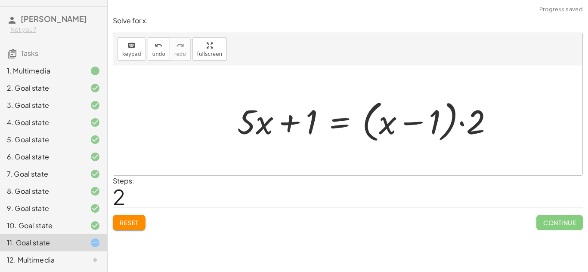
click at [125, 218] on button "Reset" at bounding box center [129, 222] width 33 height 15
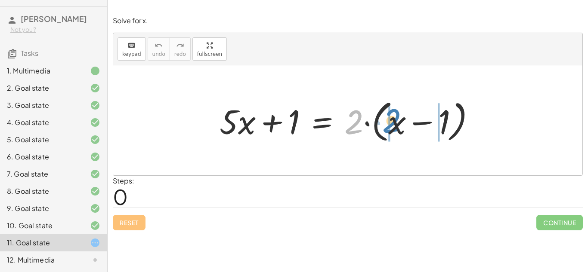
drag, startPoint x: 357, startPoint y: 123, endPoint x: 393, endPoint y: 122, distance: 36.2
click at [393, 122] on div at bounding box center [351, 120] width 272 height 49
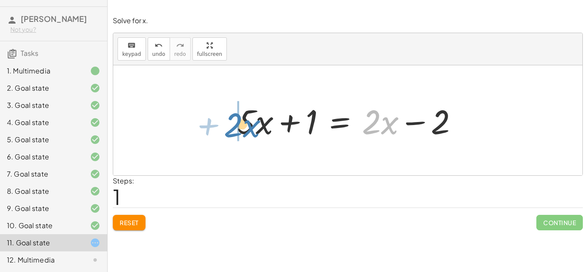
drag, startPoint x: 376, startPoint y: 119, endPoint x: 238, endPoint y: 122, distance: 138.2
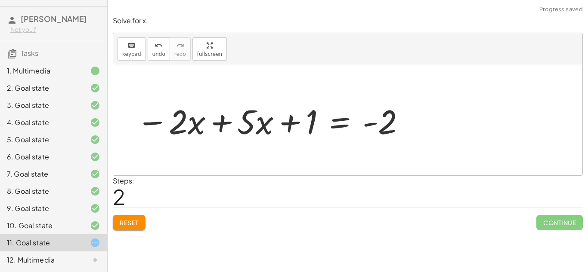
click at [223, 127] on div at bounding box center [271, 121] width 278 height 44
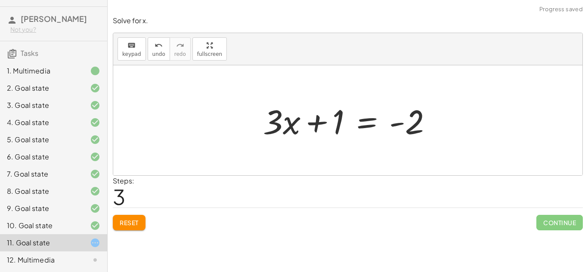
click at [278, 126] on div at bounding box center [351, 121] width 185 height 44
drag, startPoint x: 335, startPoint y: 123, endPoint x: 433, endPoint y: 124, distance: 97.3
click at [433, 124] on div at bounding box center [351, 121] width 185 height 44
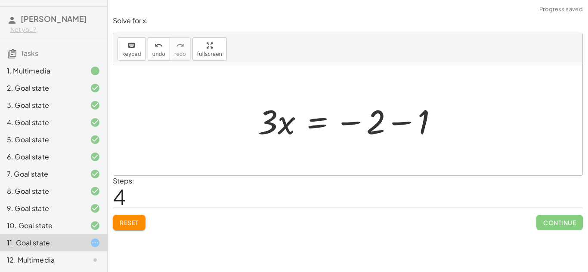
click at [394, 121] on div at bounding box center [351, 121] width 195 height 44
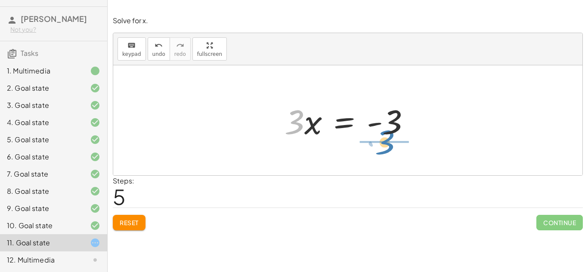
drag, startPoint x: 297, startPoint y: 126, endPoint x: 388, endPoint y: 151, distance: 93.8
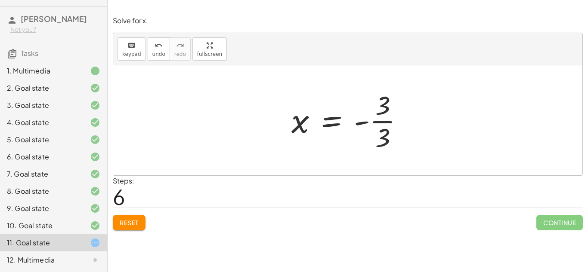
click at [381, 121] on div at bounding box center [351, 120] width 128 height 66
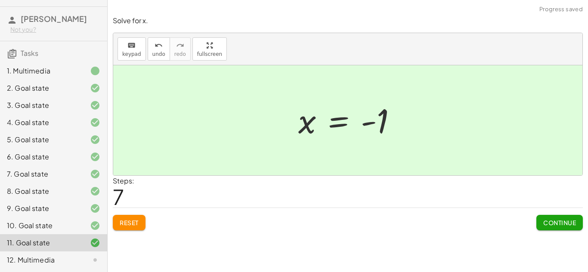
click at [549, 220] on span "Continue" at bounding box center [559, 223] width 33 height 8
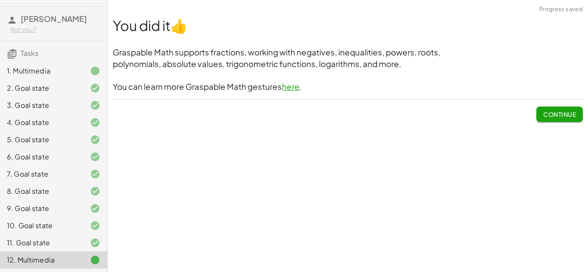
click at [560, 122] on button "Continue" at bounding box center [559, 114] width 46 height 15
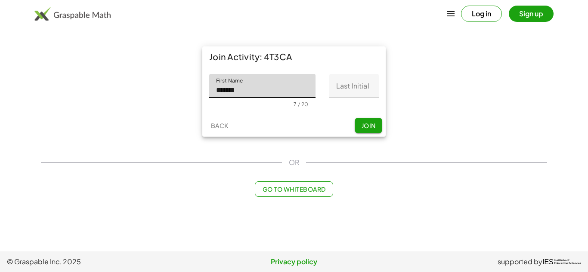
type input "******"
click at [369, 86] on input "Last Initial" at bounding box center [353, 86] width 49 height 24
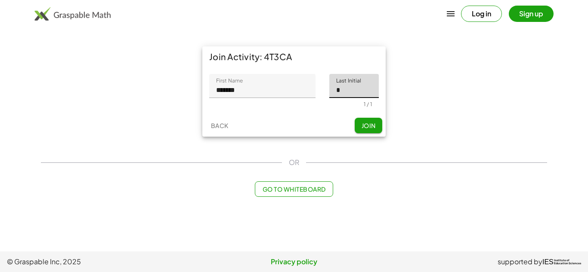
type input "*"
click at [367, 129] on span "Join" at bounding box center [368, 126] width 14 height 8
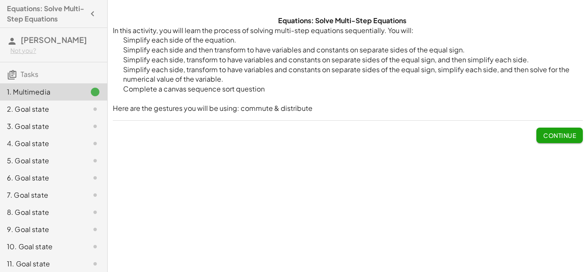
click at [525, 127] on div "Continue" at bounding box center [348, 132] width 470 height 22
click at [544, 128] on button "Continue" at bounding box center [559, 135] width 46 height 15
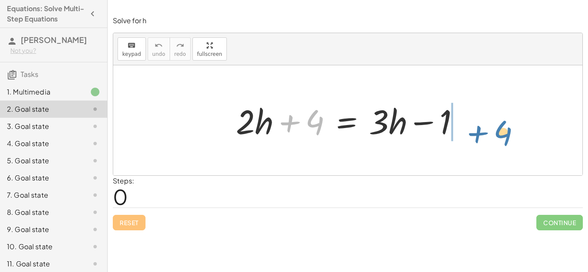
drag, startPoint x: 307, startPoint y: 116, endPoint x: 496, endPoint y: 124, distance: 189.1
click at [496, 124] on div "+ 4 + · 2 · h + 4 = + · 3 · h − 1" at bounding box center [347, 120] width 469 height 110
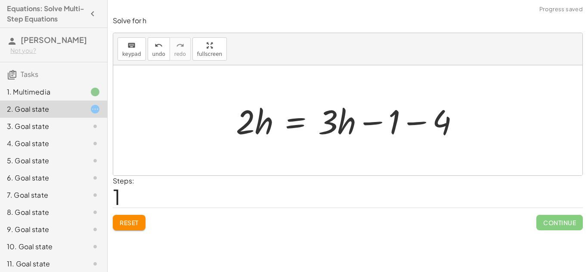
click at [417, 123] on div at bounding box center [351, 121] width 239 height 44
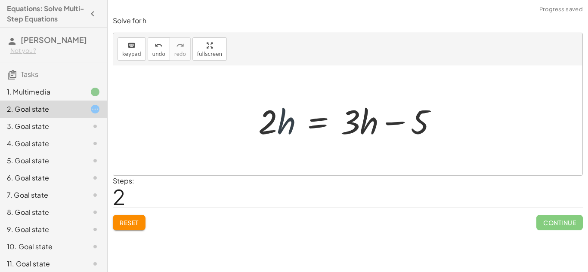
click at [281, 128] on div at bounding box center [351, 121] width 195 height 44
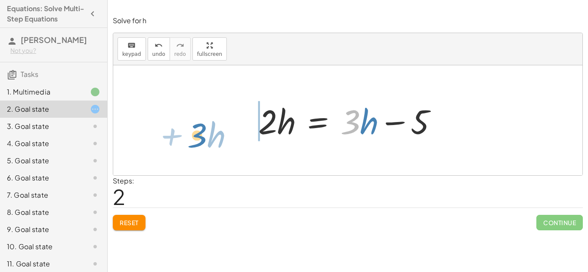
drag, startPoint x: 355, startPoint y: 122, endPoint x: 200, endPoint y: 133, distance: 155.3
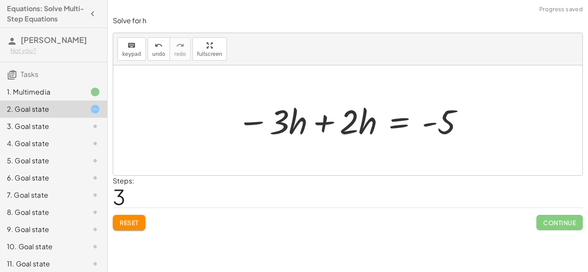
click at [319, 124] on div at bounding box center [351, 121] width 237 height 44
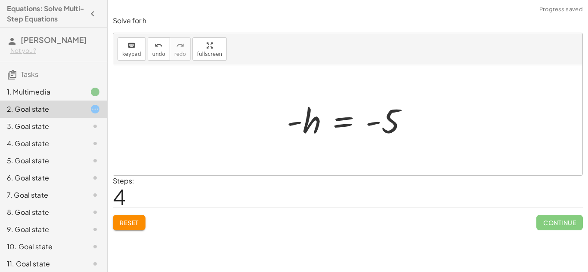
click at [124, 223] on span "Reset" at bounding box center [129, 223] width 19 height 8
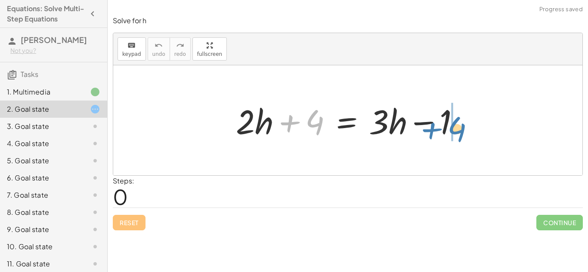
drag, startPoint x: 311, startPoint y: 124, endPoint x: 455, endPoint y: 132, distance: 144.4
click at [455, 132] on div at bounding box center [351, 121] width 239 height 44
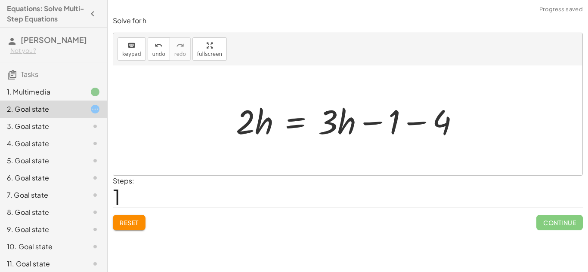
click at [412, 125] on div at bounding box center [351, 121] width 239 height 44
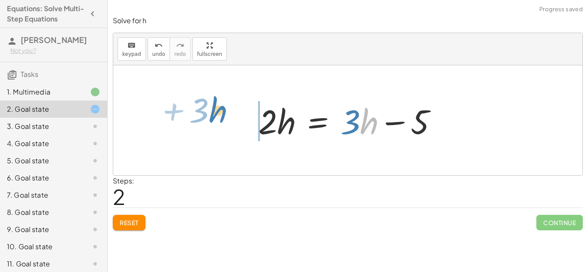
drag, startPoint x: 375, startPoint y: 125, endPoint x: 221, endPoint y: 113, distance: 154.5
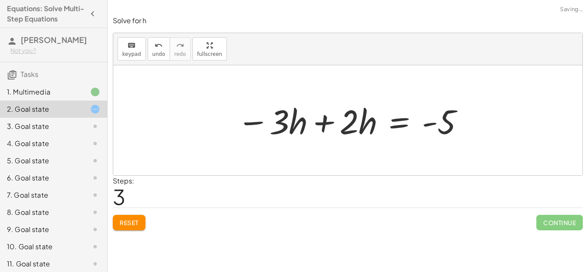
click at [328, 123] on div at bounding box center [351, 121] width 237 height 44
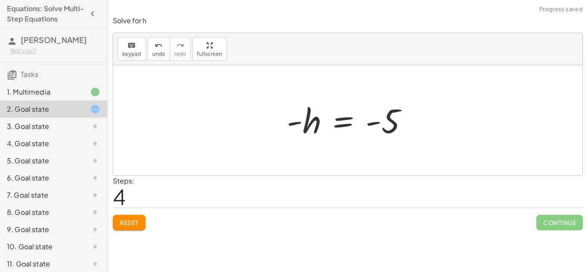
click at [130, 230] on button "Reset" at bounding box center [129, 222] width 33 height 15
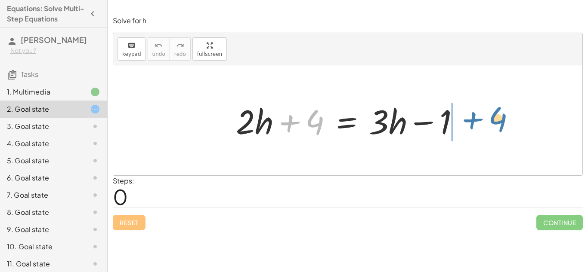
drag, startPoint x: 321, startPoint y: 122, endPoint x: 510, endPoint y: 119, distance: 189.0
click at [510, 119] on div "+ 4 + · 2 · h + 4 = + · 3 · h − 1" at bounding box center [347, 120] width 469 height 110
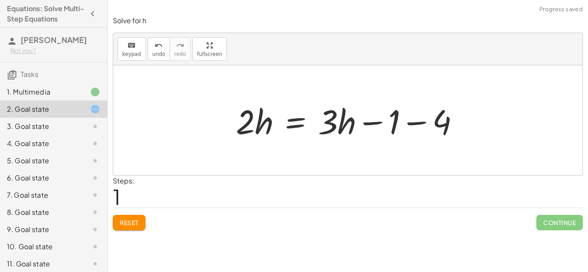
click at [416, 123] on div at bounding box center [351, 121] width 239 height 44
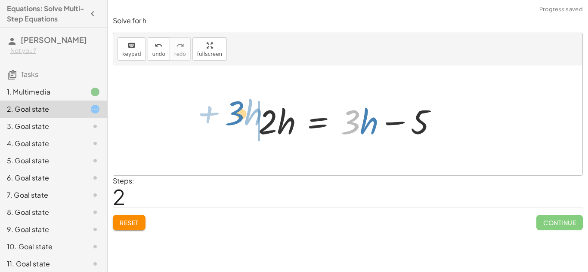
drag, startPoint x: 359, startPoint y: 123, endPoint x: 224, endPoint y: 114, distance: 135.1
click at [224, 114] on div "+ · 2 · h + 4 = + · 3 · h − 1 · 2 · h = + · 3 · h − 1 − 4 · 3 + · h · 2 · h = +…" at bounding box center [347, 120] width 469 height 110
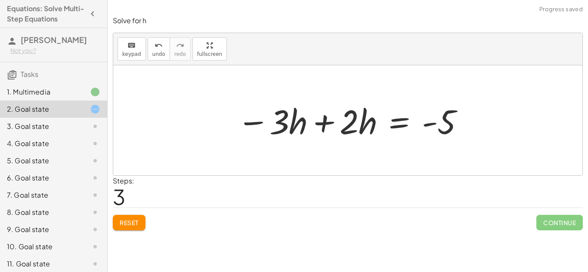
click at [250, 124] on div at bounding box center [351, 121] width 237 height 44
click at [281, 126] on div at bounding box center [351, 121] width 237 height 44
click at [320, 121] on div at bounding box center [351, 121] width 237 height 44
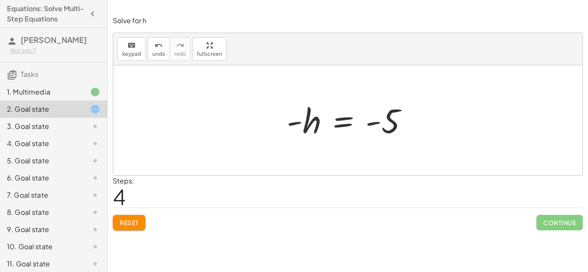
click at [139, 220] on button "Reset" at bounding box center [129, 222] width 33 height 15
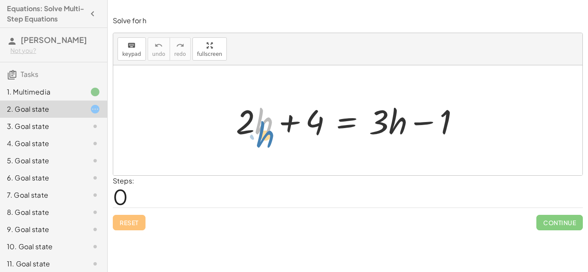
drag, startPoint x: 263, startPoint y: 128, endPoint x: 268, endPoint y: 137, distance: 10.6
click at [268, 137] on div at bounding box center [351, 121] width 239 height 44
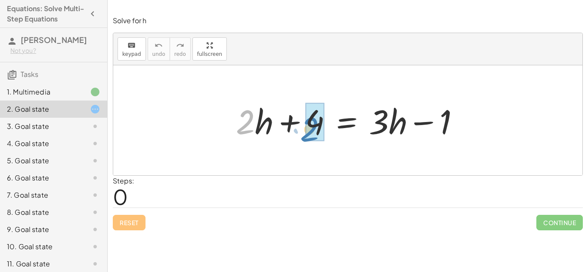
drag, startPoint x: 246, startPoint y: 129, endPoint x: 309, endPoint y: 136, distance: 63.7
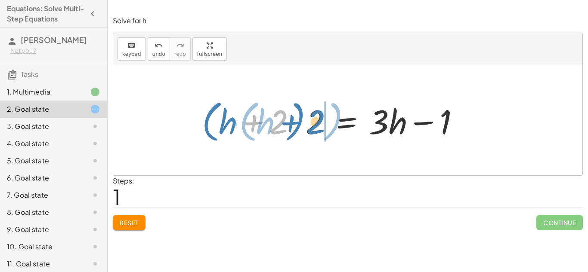
drag, startPoint x: 267, startPoint y: 130, endPoint x: 305, endPoint y: 130, distance: 37.9
click at [305, 130] on div at bounding box center [334, 120] width 273 height 49
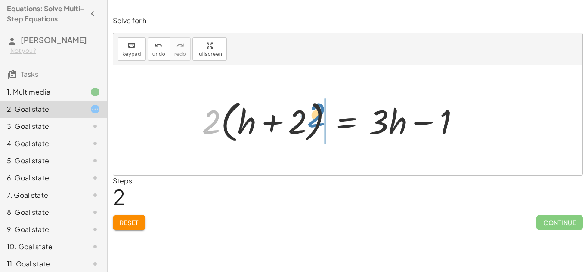
drag, startPoint x: 209, startPoint y: 131, endPoint x: 314, endPoint y: 124, distance: 104.8
click at [314, 124] on div at bounding box center [334, 120] width 273 height 49
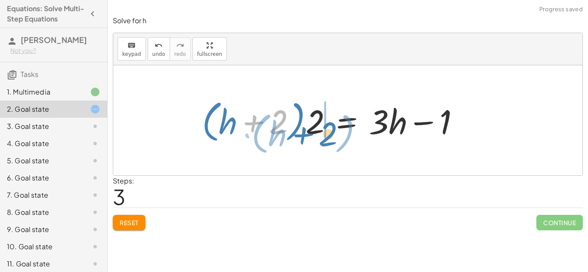
drag, startPoint x: 277, startPoint y: 124, endPoint x: 327, endPoint y: 136, distance: 50.9
click at [327, 136] on div at bounding box center [334, 120] width 273 height 49
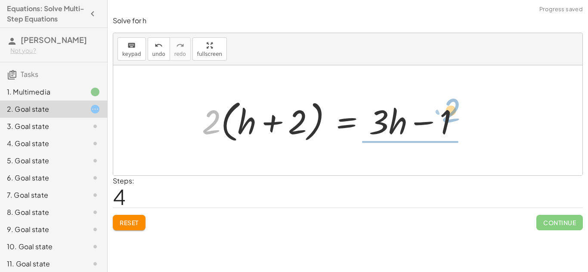
drag, startPoint x: 209, startPoint y: 129, endPoint x: 463, endPoint y: 116, distance: 254.3
click at [463, 116] on div at bounding box center [334, 120] width 273 height 49
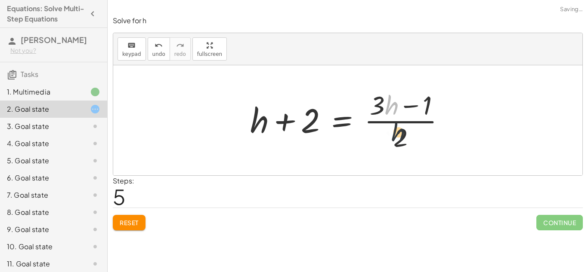
drag, startPoint x: 387, startPoint y: 114, endPoint x: 396, endPoint y: 150, distance: 36.6
click at [396, 150] on div at bounding box center [351, 120] width 210 height 66
drag, startPoint x: 377, startPoint y: 115, endPoint x: 394, endPoint y: 142, distance: 32.1
click at [394, 142] on div at bounding box center [351, 120] width 210 height 66
drag, startPoint x: 408, startPoint y: 108, endPoint x: 369, endPoint y: 110, distance: 38.8
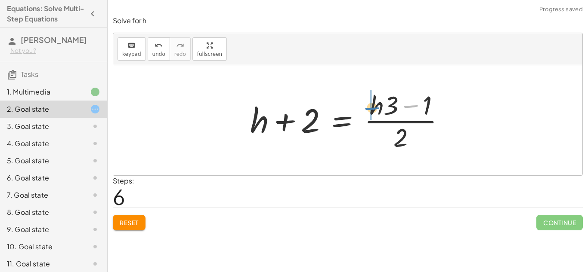
click at [369, 110] on div at bounding box center [351, 120] width 210 height 66
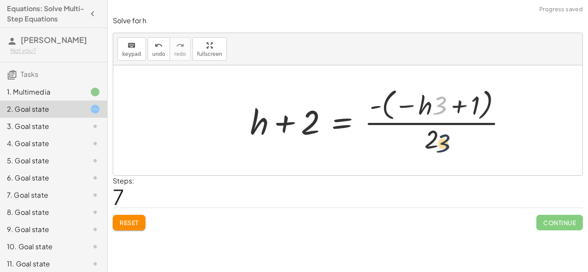
drag, startPoint x: 436, startPoint y: 112, endPoint x: 439, endPoint y: 150, distance: 38.4
click at [439, 150] on div at bounding box center [382, 120] width 272 height 70
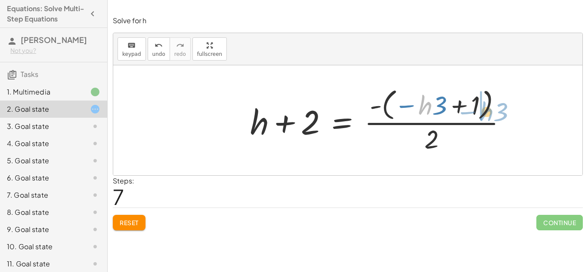
drag, startPoint x: 427, startPoint y: 108, endPoint x: 489, endPoint y: 115, distance: 61.5
click at [489, 115] on div at bounding box center [382, 120] width 272 height 70
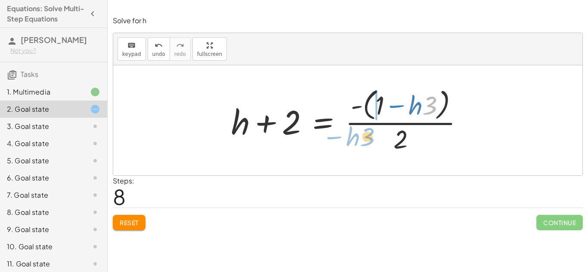
drag, startPoint x: 427, startPoint y: 103, endPoint x: 365, endPoint y: 134, distance: 70.3
click at [365, 134] on div at bounding box center [351, 120] width 248 height 70
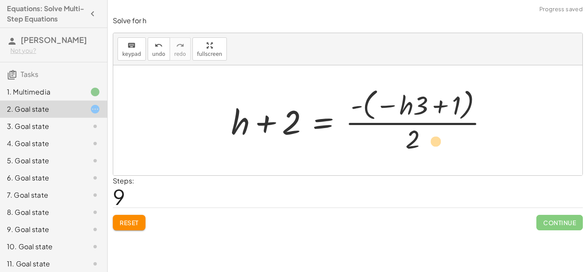
drag, startPoint x: 438, startPoint y: 108, endPoint x: 423, endPoint y: 140, distance: 35.1
click at [423, 140] on div at bounding box center [363, 120] width 272 height 70
drag, startPoint x: 402, startPoint y: 107, endPoint x: 325, endPoint y: 113, distance: 77.7
click at [325, 113] on div at bounding box center [363, 120] width 272 height 70
drag, startPoint x: 425, startPoint y: 108, endPoint x: 458, endPoint y: 102, distance: 33.7
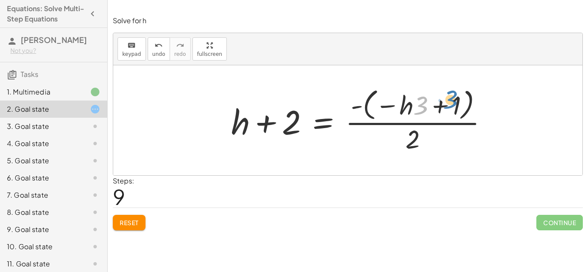
click at [458, 102] on div at bounding box center [363, 120] width 272 height 70
drag, startPoint x: 419, startPoint y: 114, endPoint x: 374, endPoint y: 118, distance: 45.8
click at [374, 118] on div at bounding box center [363, 120] width 272 height 70
drag, startPoint x: 424, startPoint y: 100, endPoint x: 404, endPoint y: 104, distance: 20.5
click at [404, 104] on div at bounding box center [363, 120] width 272 height 70
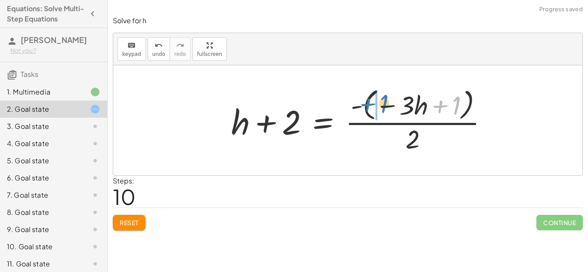
drag, startPoint x: 456, startPoint y: 104, endPoint x: 383, endPoint y: 102, distance: 72.8
click at [383, 102] on div at bounding box center [363, 120] width 272 height 70
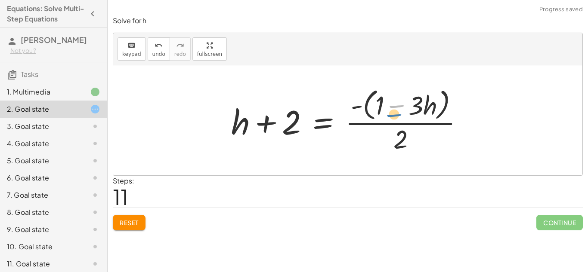
drag, startPoint x: 399, startPoint y: 109, endPoint x: 396, endPoint y: 118, distance: 9.3
click at [396, 118] on div at bounding box center [351, 120] width 248 height 70
click at [396, 109] on div at bounding box center [351, 120] width 248 height 70
click at [395, 108] on div at bounding box center [351, 120] width 248 height 70
drag, startPoint x: 395, startPoint y: 108, endPoint x: 354, endPoint y: 123, distance: 44.0
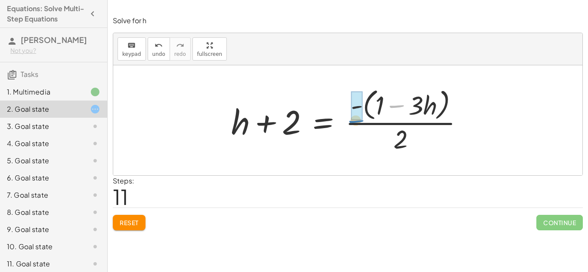
click at [354, 123] on div at bounding box center [351, 120] width 248 height 70
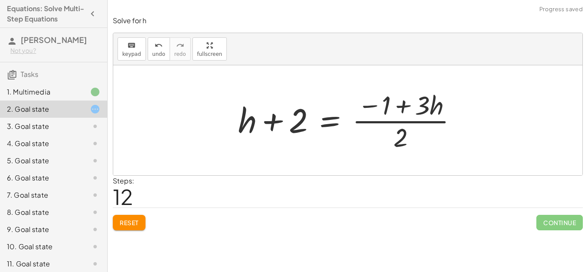
click at [406, 103] on div at bounding box center [351, 120] width 235 height 66
drag, startPoint x: 370, startPoint y: 106, endPoint x: 400, endPoint y: 139, distance: 44.8
click at [400, 139] on div at bounding box center [351, 120] width 235 height 66
drag, startPoint x: 367, startPoint y: 105, endPoint x: 394, endPoint y: 157, distance: 58.7
click at [394, 157] on div at bounding box center [347, 120] width 469 height 110
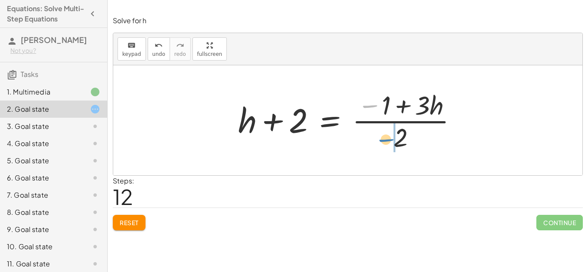
drag, startPoint x: 365, startPoint y: 108, endPoint x: 381, endPoint y: 143, distance: 38.5
click at [381, 143] on div at bounding box center [351, 120] width 235 height 66
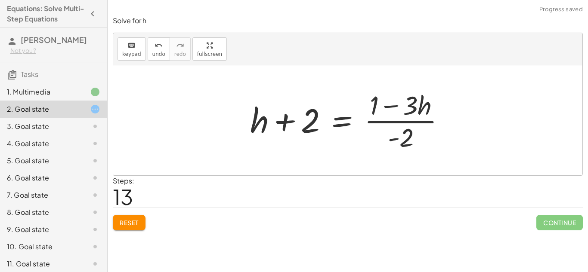
click at [391, 104] on div at bounding box center [351, 120] width 210 height 66
click at [403, 149] on div at bounding box center [351, 120] width 210 height 66
drag, startPoint x: 402, startPoint y: 142, endPoint x: 308, endPoint y: 135, distance: 94.5
click at [308, 135] on div at bounding box center [351, 120] width 210 height 66
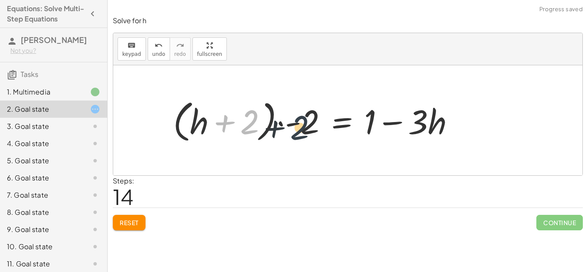
drag, startPoint x: 259, startPoint y: 123, endPoint x: 311, endPoint y: 129, distance: 52.0
click at [311, 129] on div at bounding box center [317, 120] width 297 height 49
click at [201, 124] on div at bounding box center [317, 120] width 297 height 49
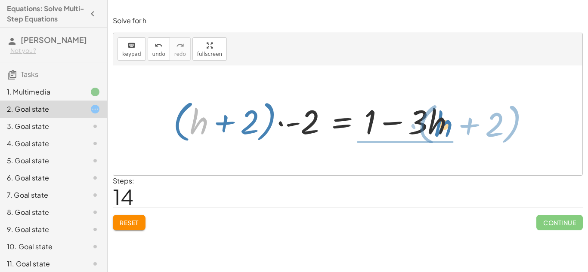
drag, startPoint x: 201, startPoint y: 124, endPoint x: 445, endPoint y: 126, distance: 244.5
click at [445, 126] on div at bounding box center [317, 120] width 297 height 49
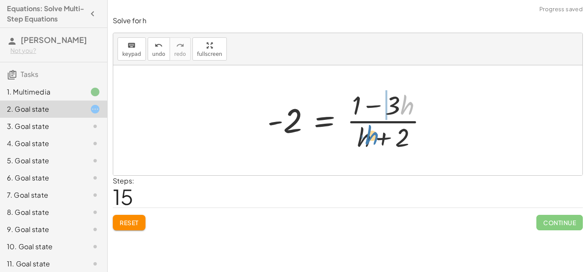
drag, startPoint x: 408, startPoint y: 109, endPoint x: 374, endPoint y: 140, distance: 46.9
click at [374, 140] on div at bounding box center [351, 120] width 176 height 66
drag, startPoint x: 404, startPoint y: 105, endPoint x: 263, endPoint y: 112, distance: 141.4
click at [263, 112] on div at bounding box center [351, 120] width 176 height 66
drag, startPoint x: 363, startPoint y: 102, endPoint x: 383, endPoint y: 135, distance: 38.4
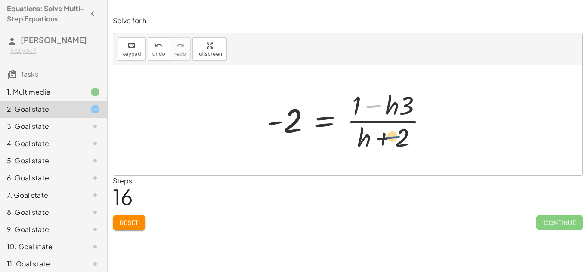
click at [383, 135] on div at bounding box center [351, 120] width 176 height 66
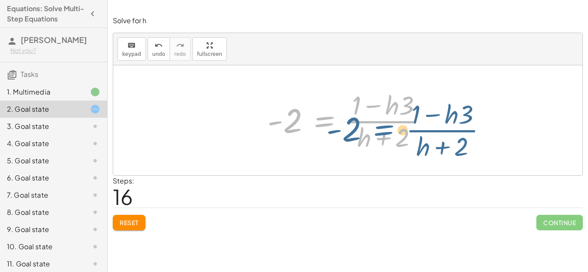
drag, startPoint x: 312, startPoint y: 119, endPoint x: 371, endPoint y: 128, distance: 60.1
click at [371, 128] on div at bounding box center [351, 120] width 176 height 66
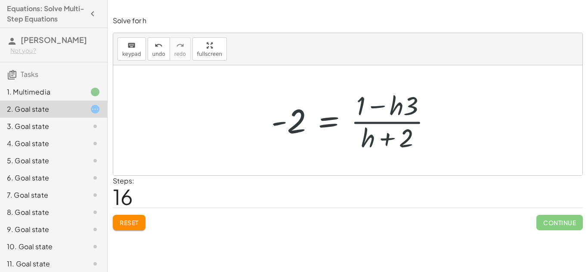
click at [376, 125] on div at bounding box center [351, 120] width 176 height 66
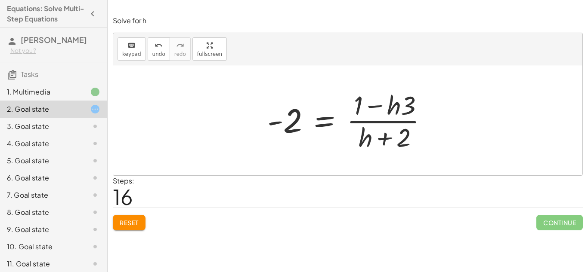
click at [376, 125] on div at bounding box center [351, 120] width 176 height 66
drag, startPoint x: 380, startPoint y: 136, endPoint x: 328, endPoint y: 138, distance: 51.7
click at [328, 138] on div at bounding box center [351, 120] width 176 height 66
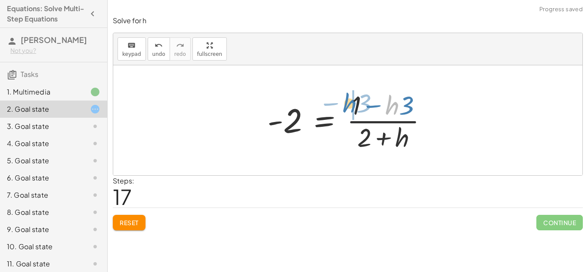
drag, startPoint x: 391, startPoint y: 109, endPoint x: 347, endPoint y: 107, distance: 44.0
click at [347, 107] on div at bounding box center [351, 120] width 176 height 66
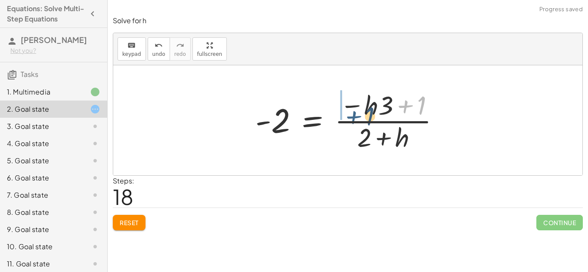
drag, startPoint x: 406, startPoint y: 108, endPoint x: 347, endPoint y: 118, distance: 59.9
click at [347, 118] on div at bounding box center [351, 120] width 200 height 66
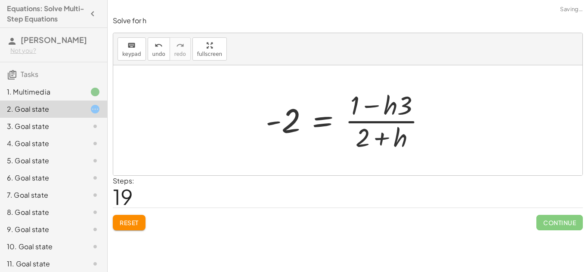
click at [363, 102] on div at bounding box center [349, 120] width 176 height 66
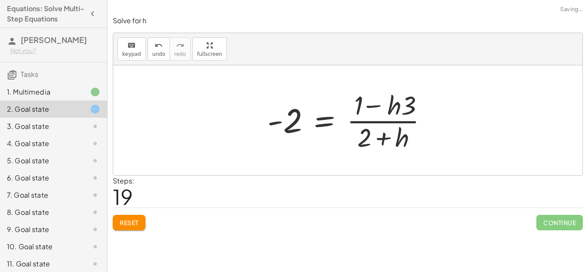
click at [377, 156] on div at bounding box center [347, 120] width 469 height 110
click at [379, 143] on div at bounding box center [351, 120] width 176 height 66
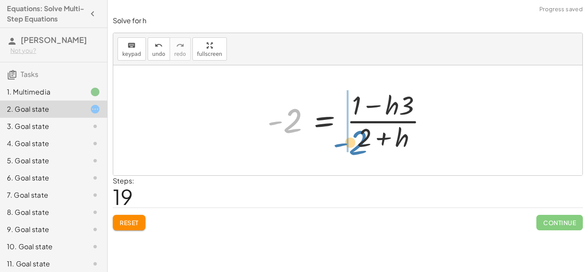
drag, startPoint x: 295, startPoint y: 120, endPoint x: 370, endPoint y: 140, distance: 77.9
click at [370, 140] on div at bounding box center [351, 120] width 176 height 66
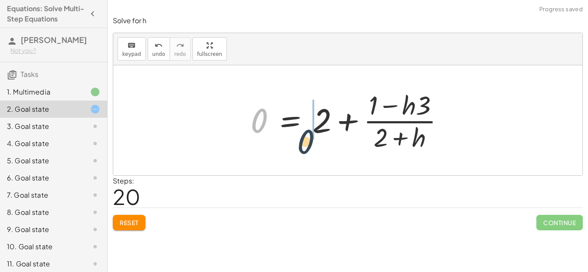
drag, startPoint x: 266, startPoint y: 122, endPoint x: 328, endPoint y: 149, distance: 67.8
click at [328, 149] on div at bounding box center [351, 120] width 210 height 66
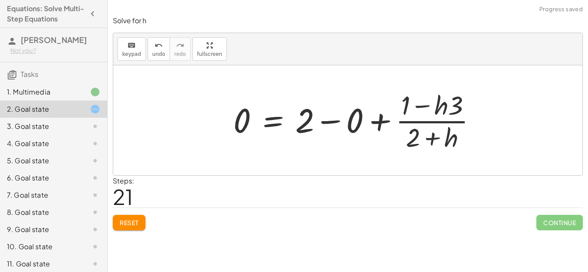
click at [303, 97] on div at bounding box center [358, 120] width 259 height 66
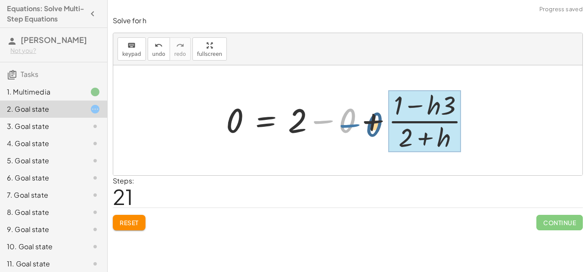
drag, startPoint x: 338, startPoint y: 124, endPoint x: 365, endPoint y: 128, distance: 27.0
click at [365, 128] on div at bounding box center [351, 120] width 259 height 66
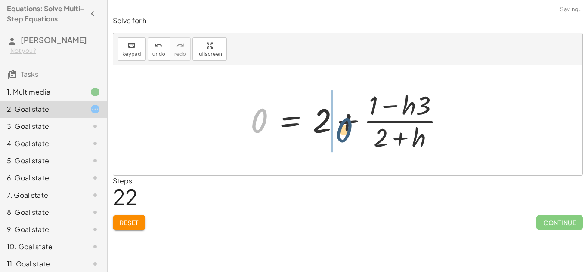
drag, startPoint x: 262, startPoint y: 115, endPoint x: 367, endPoint y: 127, distance: 105.6
click at [367, 127] on div at bounding box center [351, 120] width 210 height 66
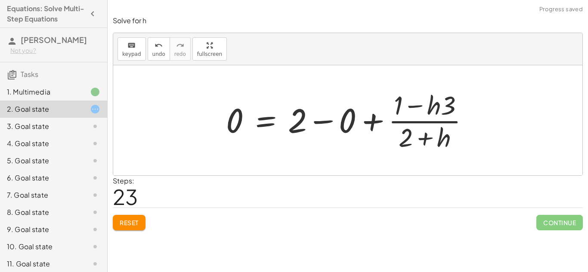
drag, startPoint x: 269, startPoint y: 112, endPoint x: 289, endPoint y: 117, distance: 19.9
click at [289, 117] on div at bounding box center [351, 120] width 259 height 66
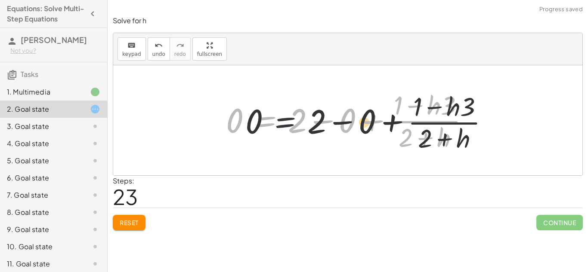
drag, startPoint x: 247, startPoint y: 115, endPoint x: 337, endPoint y: 123, distance: 90.3
click at [337, 123] on div at bounding box center [351, 120] width 259 height 66
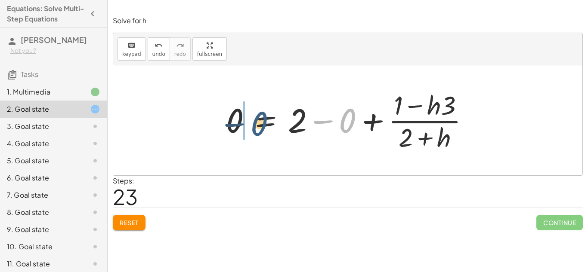
drag, startPoint x: 340, startPoint y: 121, endPoint x: 244, endPoint y: 124, distance: 96.9
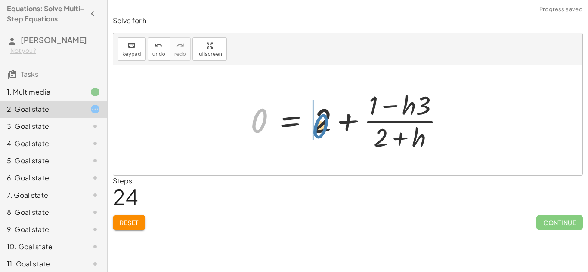
drag, startPoint x: 259, startPoint y: 121, endPoint x: 320, endPoint y: 127, distance: 61.4
click at [320, 127] on div at bounding box center [351, 120] width 210 height 66
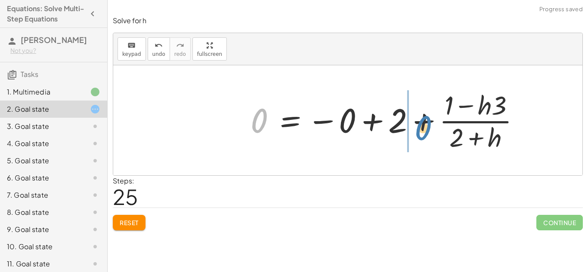
drag, startPoint x: 256, startPoint y: 116, endPoint x: 420, endPoint y: 124, distance: 164.2
click at [420, 124] on div at bounding box center [388, 120] width 285 height 66
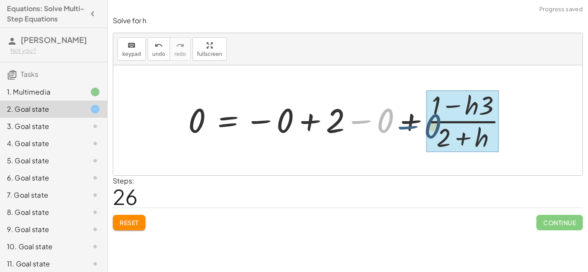
drag, startPoint x: 346, startPoint y: 118, endPoint x: 410, endPoint y: 123, distance: 64.7
click at [410, 123] on div at bounding box center [351, 120] width 334 height 66
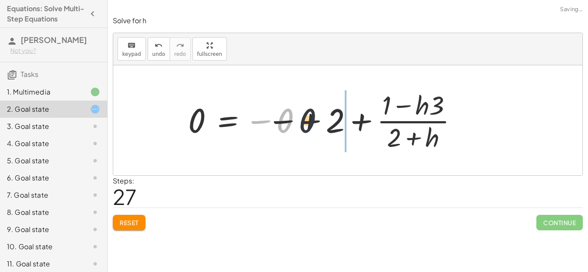
drag, startPoint x: 293, startPoint y: 118, endPoint x: 433, endPoint y: 112, distance: 140.0
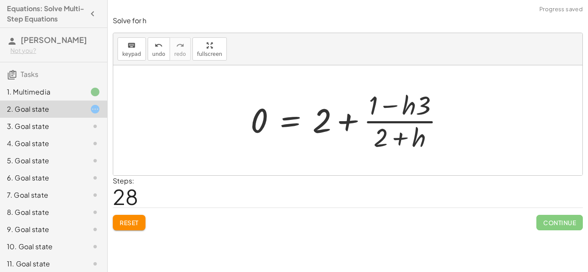
click at [195, 119] on div at bounding box center [347, 120] width 469 height 110
drag, startPoint x: 252, startPoint y: 119, endPoint x: 399, endPoint y: 114, distance: 147.3
click at [399, 114] on div at bounding box center [351, 120] width 210 height 66
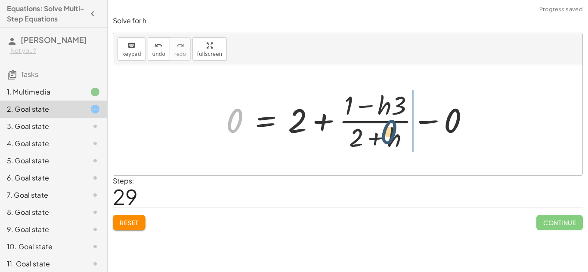
drag, startPoint x: 232, startPoint y: 122, endPoint x: 391, endPoint y: 133, distance: 159.2
click at [391, 133] on div at bounding box center [351, 120] width 259 height 66
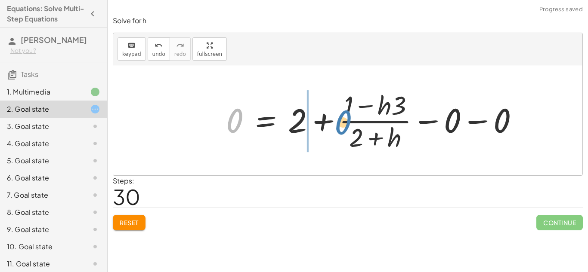
drag, startPoint x: 230, startPoint y: 116, endPoint x: 344, endPoint y: 118, distance: 114.1
click at [344, 118] on div at bounding box center [376, 120] width 308 height 66
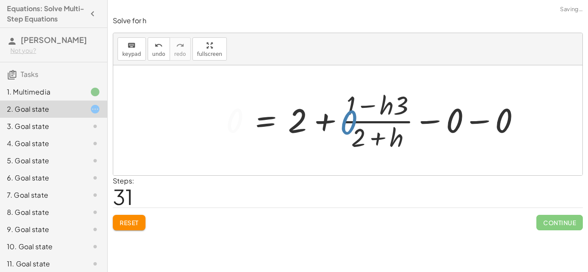
click at [344, 118] on div at bounding box center [401, 120] width 358 height 66
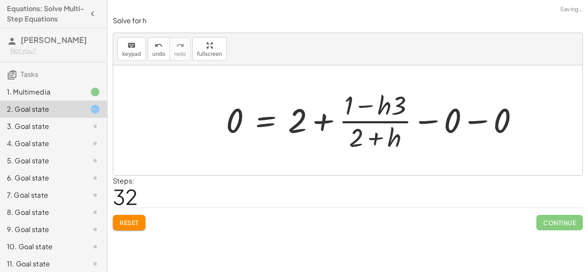
click at [212, 116] on div at bounding box center [347, 120] width 469 height 110
drag, startPoint x: 234, startPoint y: 118, endPoint x: 296, endPoint y: 121, distance: 61.6
click at [296, 121] on div at bounding box center [376, 120] width 308 height 66
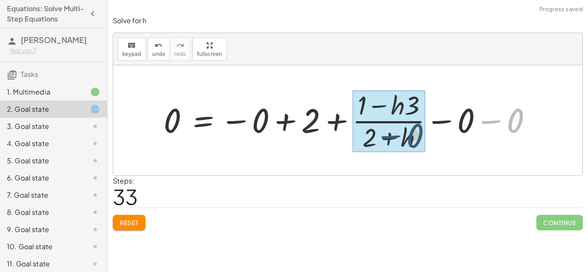
drag, startPoint x: 533, startPoint y: 123, endPoint x: 351, endPoint y: 131, distance: 182.7
click at [351, 131] on div at bounding box center [351, 120] width 384 height 66
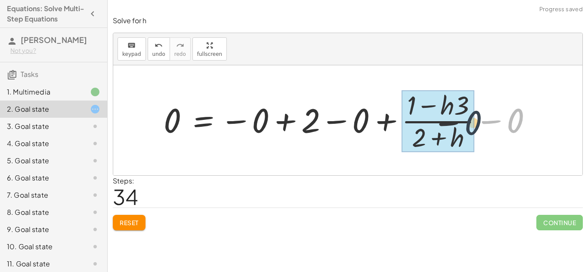
drag, startPoint x: 507, startPoint y: 122, endPoint x: 455, endPoint y: 125, distance: 51.3
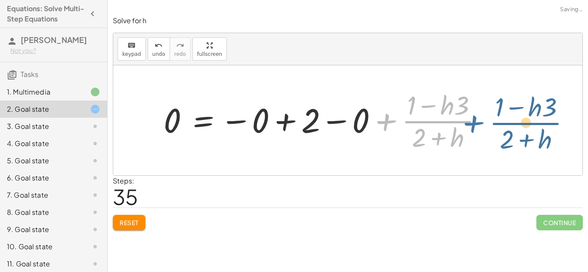
drag, startPoint x: 371, startPoint y: 120, endPoint x: 456, endPoint y: 121, distance: 85.7
click at [456, 121] on div at bounding box center [326, 120] width 334 height 66
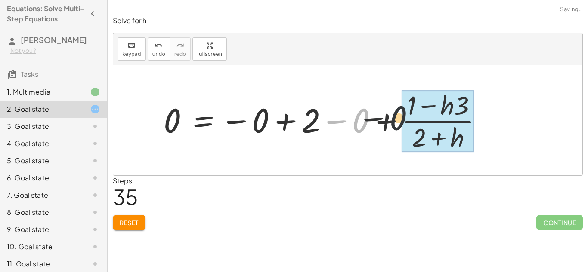
drag, startPoint x: 361, startPoint y: 117, endPoint x: 420, endPoint y: 118, distance: 59.4
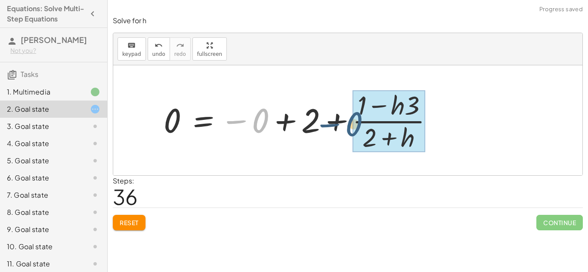
drag, startPoint x: 269, startPoint y: 121, endPoint x: 404, endPoint y: 122, distance: 135.2
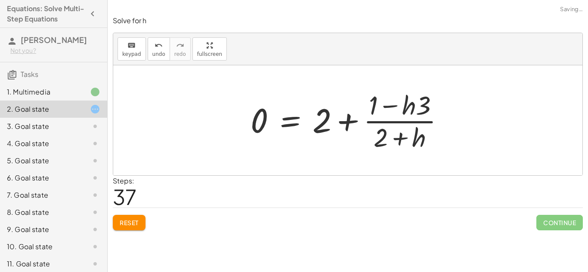
drag, startPoint x: 164, startPoint y: 114, endPoint x: 237, endPoint y: 115, distance: 73.6
click at [237, 115] on div "+ · 2 · h + 4 = + · 3 · h − 1 + · 2 · h + · 2 · 2 = + · 3 · h − 1 · ( + h + 2 )…" at bounding box center [347, 120] width 469 height 110
click at [256, 116] on div at bounding box center [351, 120] width 210 height 66
drag, startPoint x: 255, startPoint y: 116, endPoint x: 270, endPoint y: 108, distance: 16.8
click at [270, 108] on div at bounding box center [351, 120] width 210 height 66
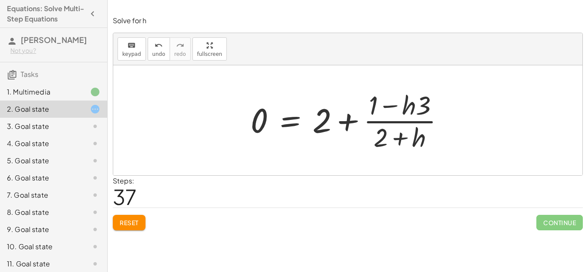
click at [300, 124] on div at bounding box center [351, 120] width 210 height 66
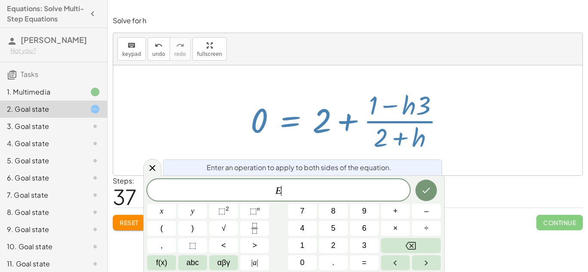
scroll to position [0, 0]
click at [294, 121] on div at bounding box center [351, 120] width 210 height 66
click at [430, 186] on icon "Done" at bounding box center [426, 191] width 10 height 10
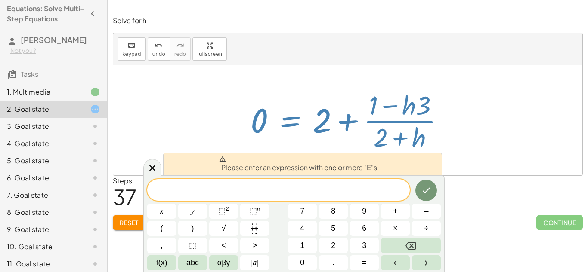
click at [491, 160] on div at bounding box center [347, 120] width 469 height 110
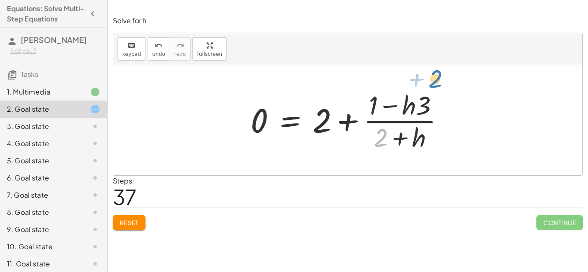
drag, startPoint x: 385, startPoint y: 136, endPoint x: 441, endPoint y: 75, distance: 82.3
click at [441, 75] on div "+ · 2 · h + 4 = + · 3 · h − 1 + · 2 · h + · 2 · 2 = + · 3 · h − 1 · ( + h + 2 )…" at bounding box center [347, 120] width 469 height 110
drag, startPoint x: 418, startPoint y: 127, endPoint x: 411, endPoint y: 90, distance: 37.7
click at [411, 90] on div at bounding box center [351, 120] width 210 height 66
click at [357, 90] on div at bounding box center [351, 120] width 210 height 66
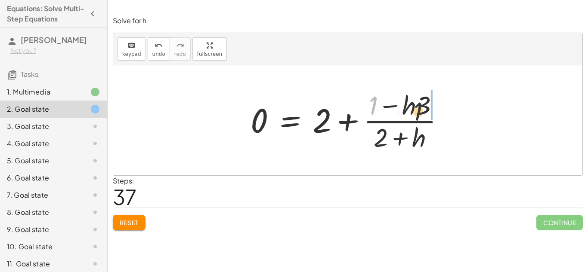
drag, startPoint x: 371, startPoint y: 96, endPoint x: 423, endPoint y: 103, distance: 53.0
click at [423, 103] on div at bounding box center [351, 120] width 210 height 66
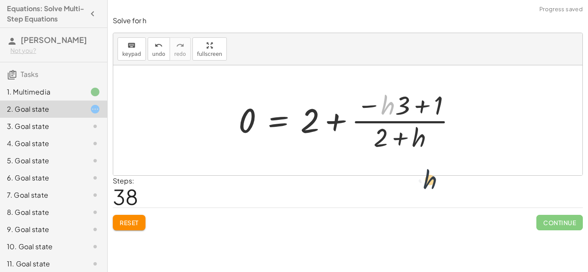
drag, startPoint x: 447, startPoint y: 179, endPoint x: 445, endPoint y: 173, distance: 6.6
click at [445, 173] on div "+ · 2 · h + 4 = + · 3 · h − 1 + · 2 · h + · 2 · 2 = + · 3 · h − 1 · ( + h + 2 )…" at bounding box center [347, 120] width 469 height 110
drag, startPoint x: 384, startPoint y: 113, endPoint x: 416, endPoint y: 120, distance: 32.5
click at [416, 120] on div at bounding box center [351, 120] width 234 height 66
drag, startPoint x: 393, startPoint y: 133, endPoint x: 390, endPoint y: 141, distance: 8.1
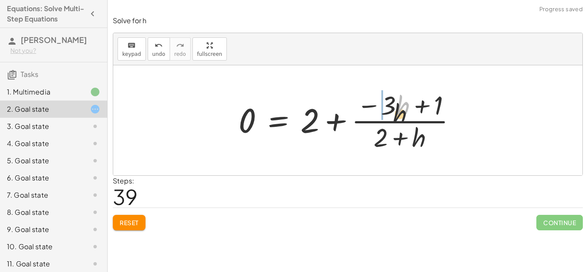
click at [390, 141] on div at bounding box center [351, 120] width 234 height 66
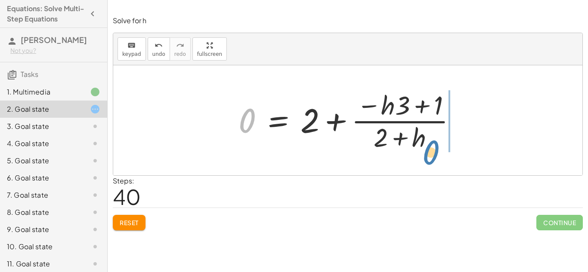
drag, startPoint x: 247, startPoint y: 102, endPoint x: 420, endPoint y: 127, distance: 174.9
click at [420, 127] on div at bounding box center [351, 120] width 234 height 66
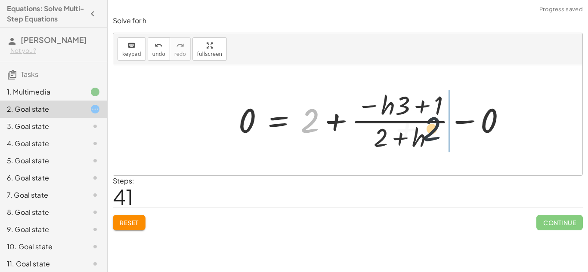
drag, startPoint x: 310, startPoint y: 117, endPoint x: 445, endPoint y: 124, distance: 135.3
click at [445, 124] on div at bounding box center [375, 120] width 283 height 66
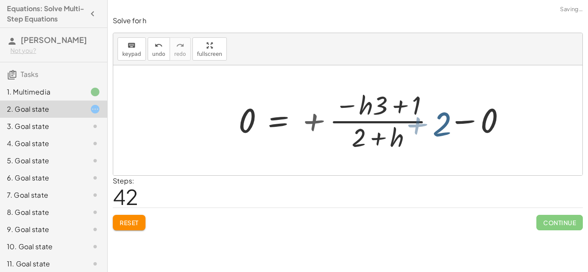
click at [445, 124] on div at bounding box center [375, 120] width 283 height 66
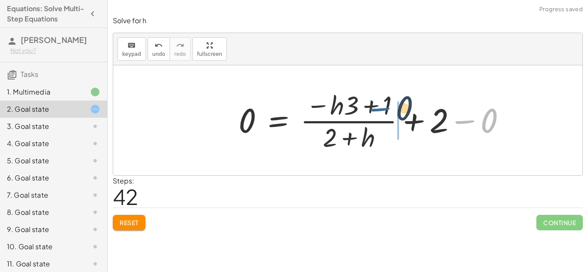
drag, startPoint x: 448, startPoint y: 138, endPoint x: 362, endPoint y: 127, distance: 87.3
click at [362, 127] on div at bounding box center [375, 120] width 283 height 66
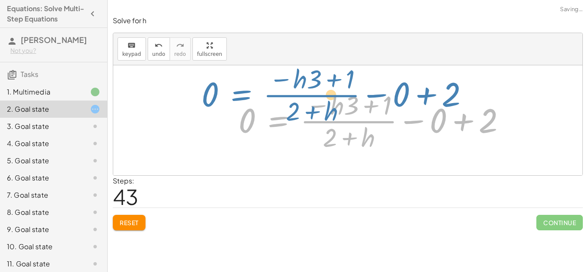
drag, startPoint x: 289, startPoint y: 121, endPoint x: 244, endPoint y: 93, distance: 52.9
click at [244, 93] on div at bounding box center [375, 120] width 283 height 66
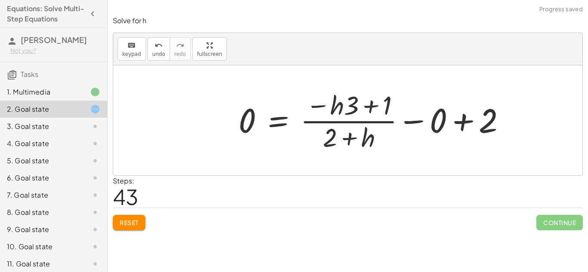
click at [128, 220] on span "Reset" at bounding box center [129, 223] width 19 height 8
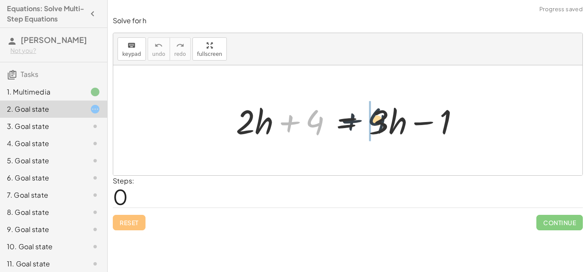
drag, startPoint x: 314, startPoint y: 123, endPoint x: 377, endPoint y: 122, distance: 63.3
click at [377, 122] on div at bounding box center [351, 121] width 239 height 44
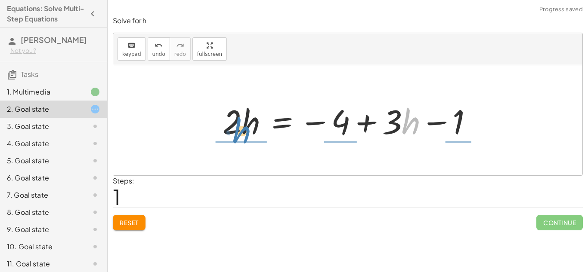
drag, startPoint x: 415, startPoint y: 118, endPoint x: 246, endPoint y: 127, distance: 169.0
click at [246, 127] on div at bounding box center [351, 121] width 266 height 44
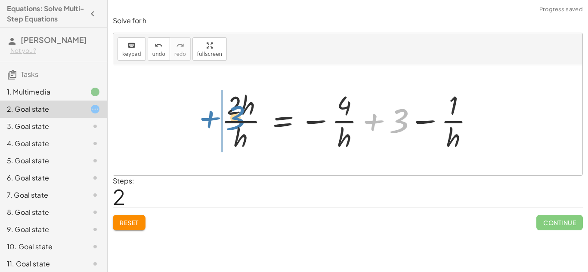
drag, startPoint x: 402, startPoint y: 111, endPoint x: 240, endPoint y: 109, distance: 162.3
click at [240, 109] on div at bounding box center [351, 120] width 269 height 66
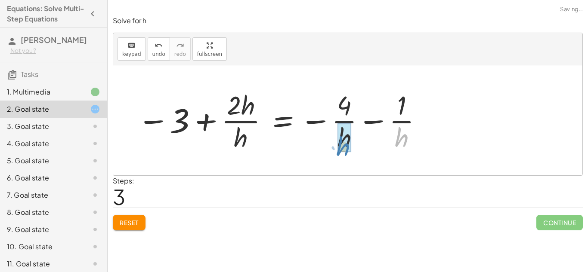
drag, startPoint x: 406, startPoint y: 133, endPoint x: 349, endPoint y: 142, distance: 58.0
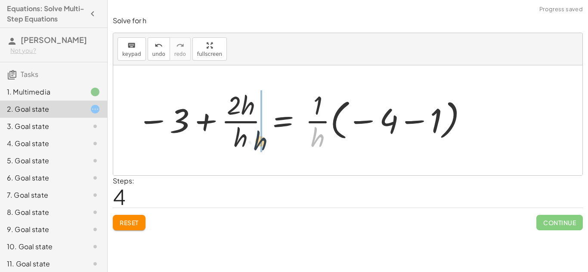
drag, startPoint x: 315, startPoint y: 137, endPoint x: 239, endPoint y: 142, distance: 75.9
click at [239, 142] on div at bounding box center [303, 120] width 340 height 66
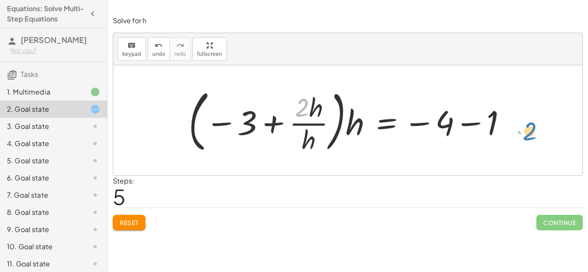
drag, startPoint x: 306, startPoint y: 107, endPoint x: 472, endPoint y: 132, distance: 167.6
click at [472, 132] on div at bounding box center [351, 120] width 334 height 71
click at [303, 99] on div at bounding box center [351, 120] width 334 height 71
drag, startPoint x: 305, startPoint y: 102, endPoint x: 313, endPoint y: 105, distance: 8.6
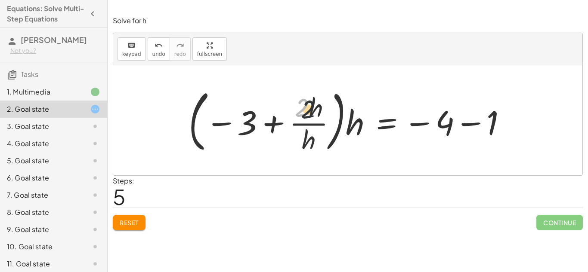
click at [313, 105] on div at bounding box center [351, 120] width 334 height 71
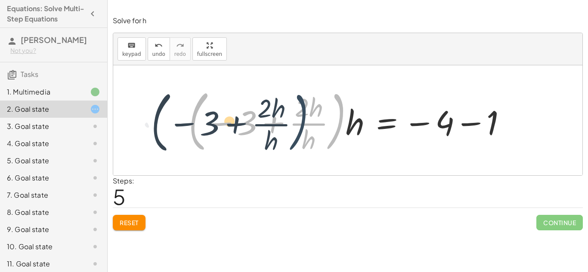
drag, startPoint x: 343, startPoint y: 124, endPoint x: 291, endPoint y: 128, distance: 51.8
click at [291, 128] on div at bounding box center [351, 120] width 334 height 71
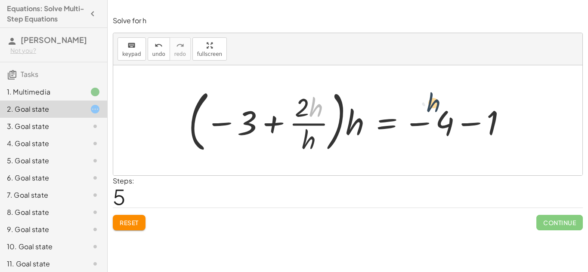
drag, startPoint x: 317, startPoint y: 114, endPoint x: 436, endPoint y: 110, distance: 118.9
click at [436, 110] on div at bounding box center [351, 120] width 334 height 71
drag, startPoint x: 325, startPoint y: 137, endPoint x: 436, endPoint y: 130, distance: 111.7
click at [436, 130] on div at bounding box center [351, 120] width 334 height 71
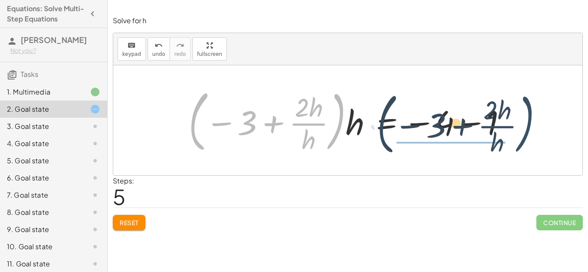
drag, startPoint x: 341, startPoint y: 104, endPoint x: 532, endPoint y: 107, distance: 190.3
click at [532, 107] on div "+ · 2 · h + 4 = + · 3 · h − 1 · 2 · h = − 4 + · 3 · h − 1 · 2 · h · h = − · 4 ·…" at bounding box center [347, 120] width 469 height 110
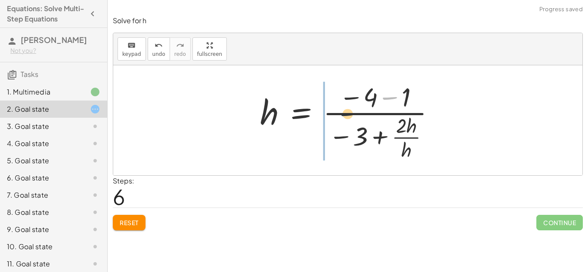
drag, startPoint x: 387, startPoint y: 106, endPoint x: 290, endPoint y: 152, distance: 106.8
click at [290, 152] on div at bounding box center [351, 120] width 190 height 83
click at [119, 222] on button "Reset" at bounding box center [129, 222] width 33 height 15
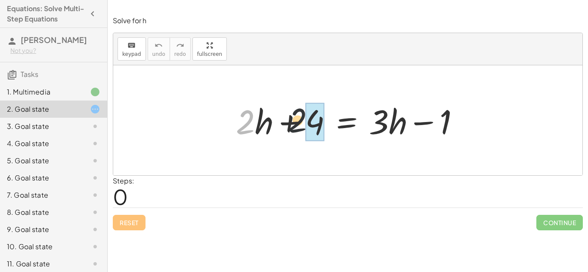
drag, startPoint x: 250, startPoint y: 123, endPoint x: 361, endPoint y: 117, distance: 110.8
click at [361, 117] on div at bounding box center [351, 121] width 239 height 44
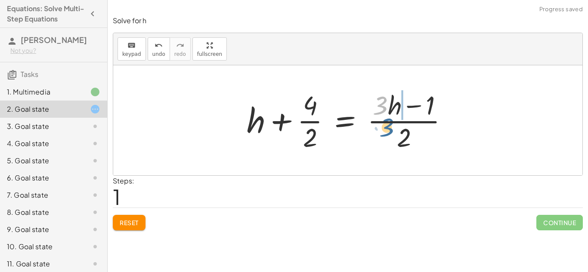
drag, startPoint x: 387, startPoint y: 105, endPoint x: 394, endPoint y: 127, distance: 22.9
click at [394, 127] on div at bounding box center [350, 120] width 217 height 66
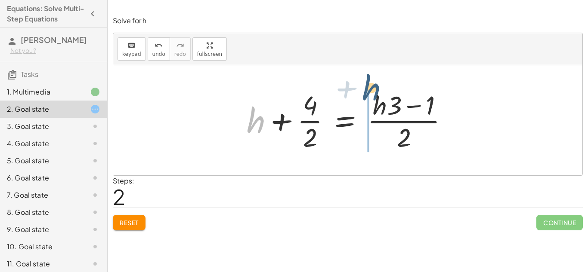
drag, startPoint x: 253, startPoint y: 131, endPoint x: 374, endPoint y: 99, distance: 124.7
click at [374, 99] on div at bounding box center [350, 120] width 217 height 66
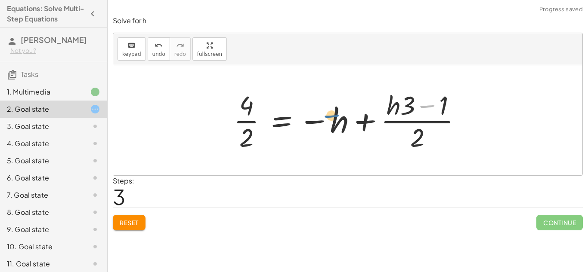
drag, startPoint x: 433, startPoint y: 113, endPoint x: 338, endPoint y: 124, distance: 96.1
click at [338, 124] on div at bounding box center [351, 120] width 244 height 66
drag, startPoint x: 418, startPoint y: 111, endPoint x: 295, endPoint y: 129, distance: 124.0
click at [295, 129] on div at bounding box center [351, 120] width 244 height 66
drag, startPoint x: 433, startPoint y: 113, endPoint x: 351, endPoint y: 137, distance: 85.8
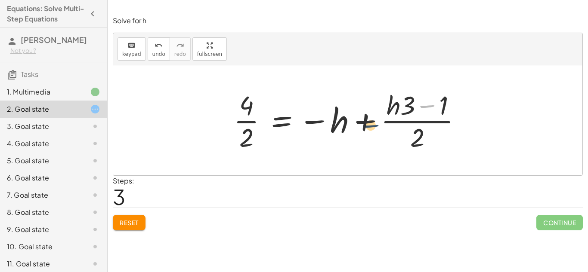
click at [351, 137] on div at bounding box center [351, 120] width 244 height 66
drag, startPoint x: 418, startPoint y: 108, endPoint x: 418, endPoint y: 148, distance: 39.6
click at [418, 148] on div at bounding box center [351, 120] width 244 height 66
click at [52, 247] on div "10. Goal state" at bounding box center [41, 247] width 69 height 10
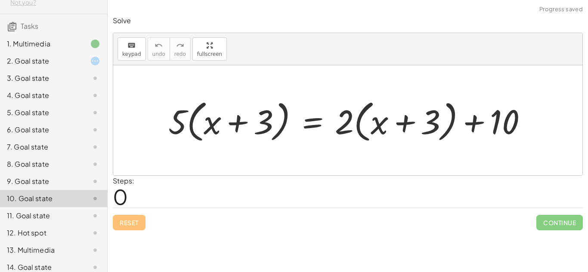
scroll to position [50, 0]
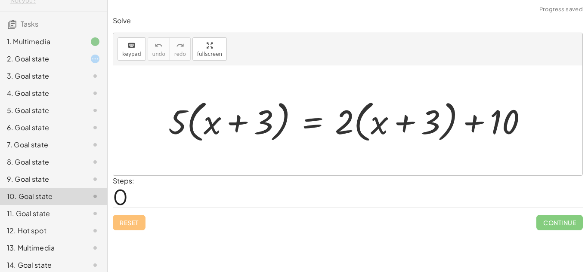
click at [31, 235] on div "12. Hot spot" at bounding box center [41, 231] width 69 height 10
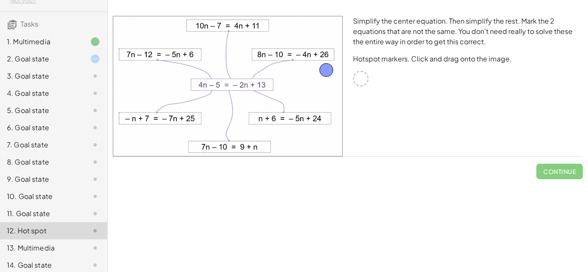
drag, startPoint x: 362, startPoint y: 80, endPoint x: 329, endPoint y: 73, distance: 33.9
drag, startPoint x: 329, startPoint y: 73, endPoint x: 362, endPoint y: 80, distance: 33.4
drag, startPoint x: 362, startPoint y: 81, endPoint x: 275, endPoint y: 122, distance: 96.1
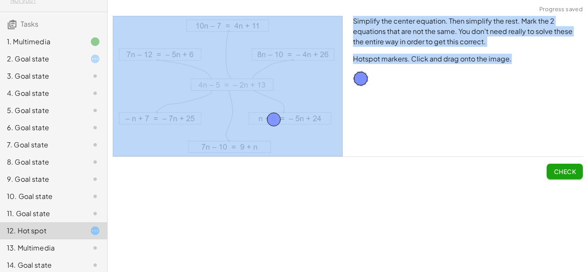
drag, startPoint x: 366, startPoint y: 72, endPoint x: 337, endPoint y: 56, distance: 33.3
click at [337, 56] on div "Simplify the center equation. Then simplify the rest. Mark the 2 equations that…" at bounding box center [348, 86] width 480 height 151
drag, startPoint x: 354, startPoint y: 79, endPoint x: 325, endPoint y: 57, distance: 36.2
click at [578, 174] on button "Check" at bounding box center [565, 171] width 36 height 15
drag, startPoint x: 326, startPoint y: 56, endPoint x: 240, endPoint y: 28, distance: 90.7
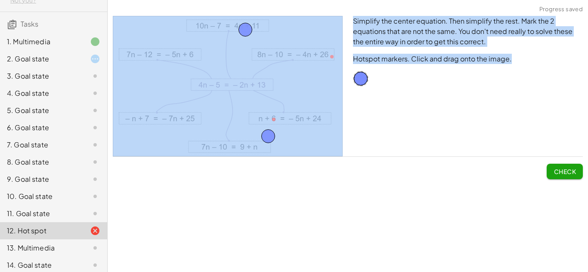
drag, startPoint x: 275, startPoint y: 123, endPoint x: 268, endPoint y: 152, distance: 29.9
click at [586, 142] on div "Simplify the center equation. Then simplify the rest. Mark the 2 equations that…" at bounding box center [468, 86] width 240 height 151
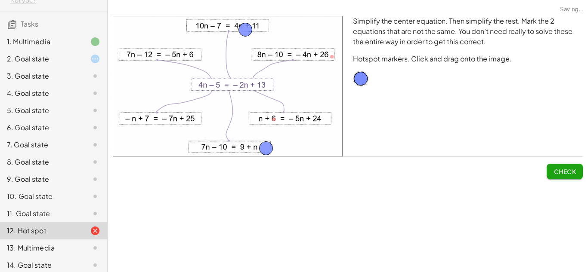
click at [572, 162] on span "Check" at bounding box center [565, 168] width 36 height 22
click at [566, 171] on span "Check" at bounding box center [565, 172] width 22 height 8
click at [223, 31] on img at bounding box center [228, 86] width 230 height 141
drag, startPoint x: 242, startPoint y: 31, endPoint x: 177, endPoint y: 116, distance: 106.2
click at [178, 121] on img at bounding box center [228, 86] width 230 height 141
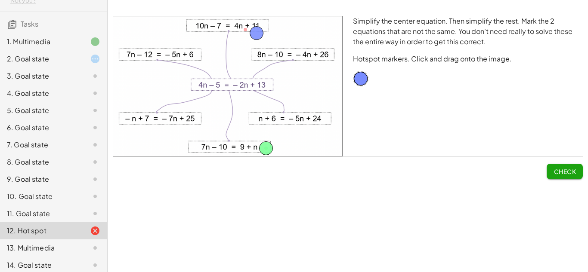
drag, startPoint x: 182, startPoint y: 90, endPoint x: 254, endPoint y: 40, distance: 87.5
click at [254, 40] on img at bounding box center [228, 86] width 230 height 141
drag, startPoint x: 254, startPoint y: 40, endPoint x: 365, endPoint y: 68, distance: 114.1
click at [365, 68] on div "Simplify the center equation. Then simplify the rest. Mark the 2 equations that…" at bounding box center [348, 86] width 480 height 151
drag, startPoint x: 258, startPoint y: 28, endPoint x: 395, endPoint y: 84, distance: 148.3
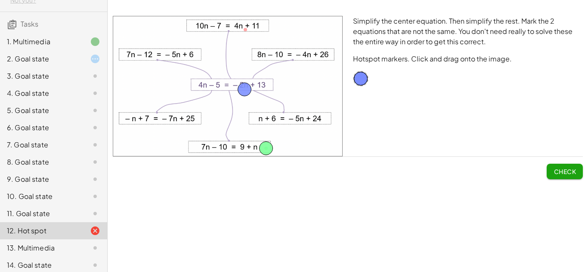
drag, startPoint x: 363, startPoint y: 83, endPoint x: 247, endPoint y: 94, distance: 116.7
click at [562, 171] on span "Check" at bounding box center [565, 172] width 22 height 8
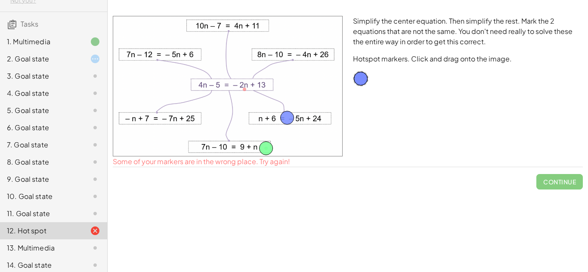
drag, startPoint x: 242, startPoint y: 91, endPoint x: 285, endPoint y: 119, distance: 51.2
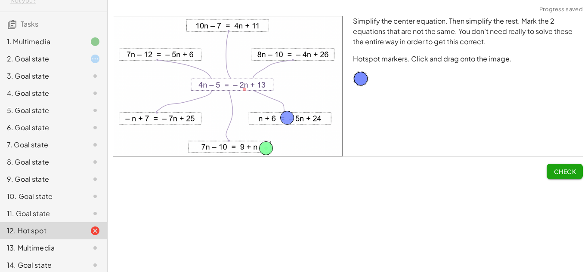
click at [576, 173] on button "Check" at bounding box center [565, 171] width 36 height 15
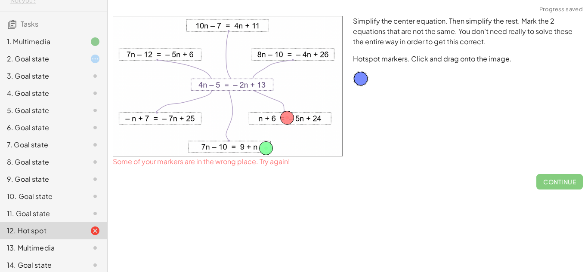
drag, startPoint x: 280, startPoint y: 114, endPoint x: 143, endPoint y: 54, distance: 149.2
click at [143, 54] on img at bounding box center [228, 86] width 230 height 141
drag, startPoint x: 285, startPoint y: 122, endPoint x: 271, endPoint y: 62, distance: 61.9
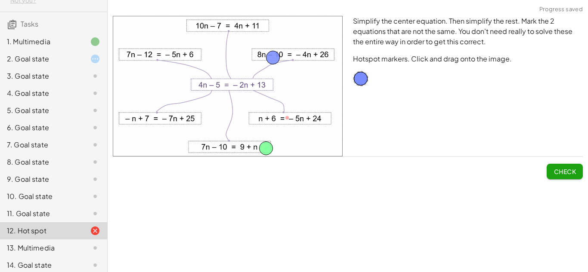
click at [569, 175] on span "Check" at bounding box center [565, 172] width 22 height 8
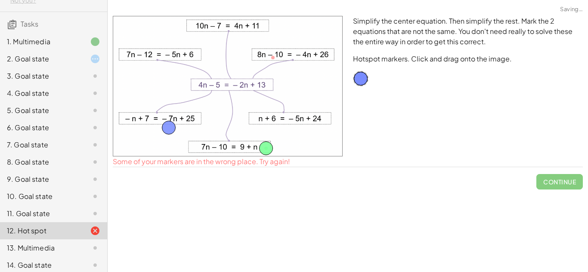
drag, startPoint x: 276, startPoint y: 54, endPoint x: 177, endPoint y: 123, distance: 120.6
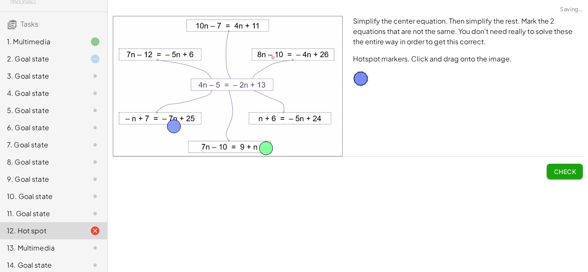
click at [561, 164] on button "Check" at bounding box center [565, 171] width 36 height 15
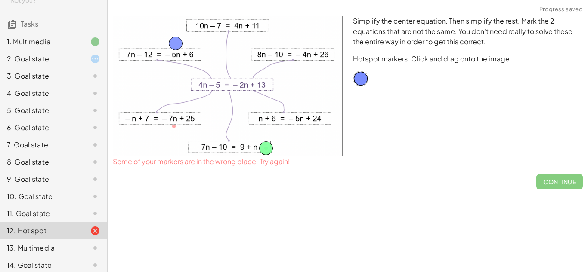
drag, startPoint x: 176, startPoint y: 126, endPoint x: 179, endPoint y: 48, distance: 77.9
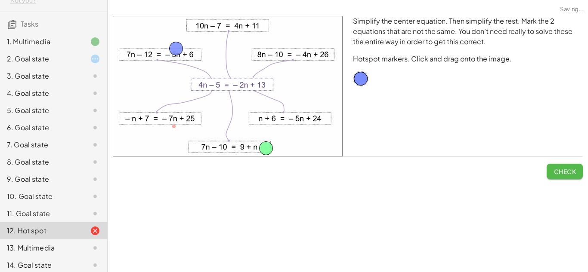
click at [558, 172] on span "Check" at bounding box center [565, 172] width 22 height 8
click at [576, 175] on button "Continue" at bounding box center [559, 171] width 46 height 15
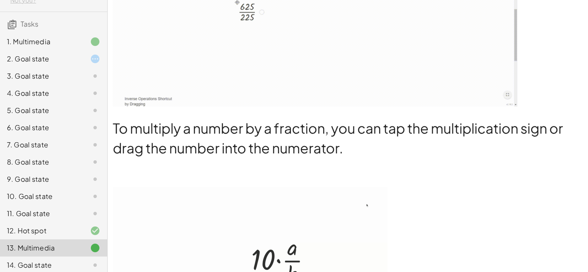
scroll to position [239, 0]
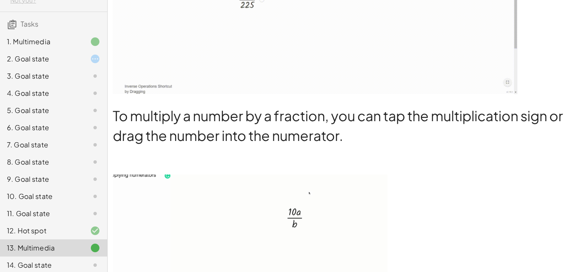
click at [41, 262] on div "14. Goal state" at bounding box center [41, 265] width 69 height 10
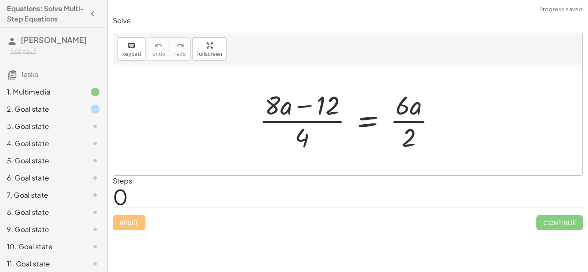
scroll to position [73, 0]
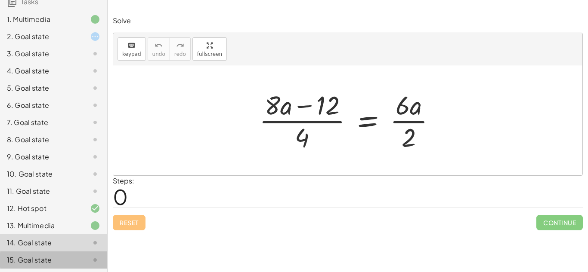
click at [47, 259] on div "15. Goal state" at bounding box center [41, 260] width 69 height 10
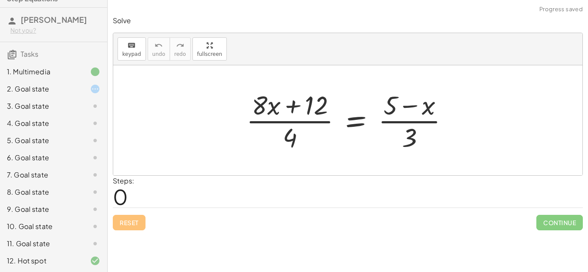
scroll to position [0, 0]
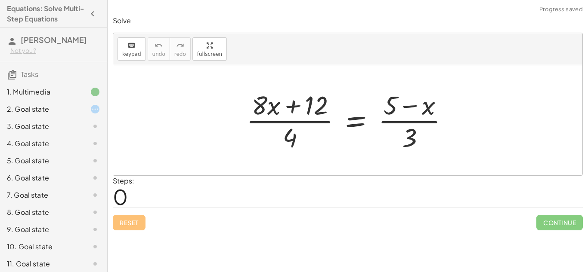
click at [75, 109] on div "2. Goal state" at bounding box center [41, 109] width 69 height 10
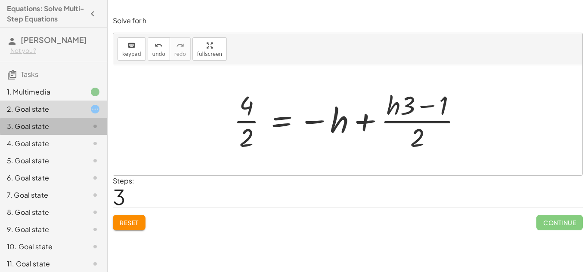
click at [62, 121] on div "3. Goal state" at bounding box center [41, 126] width 69 height 10
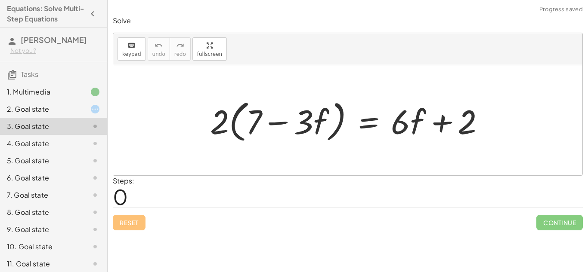
click at [59, 142] on div "4. Goal state" at bounding box center [41, 144] width 69 height 10
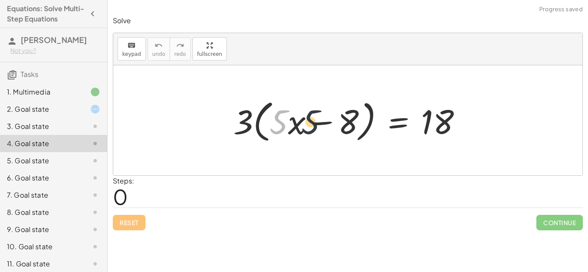
drag, startPoint x: 281, startPoint y: 126, endPoint x: 371, endPoint y: 125, distance: 89.5
click at [371, 125] on div at bounding box center [351, 120] width 244 height 49
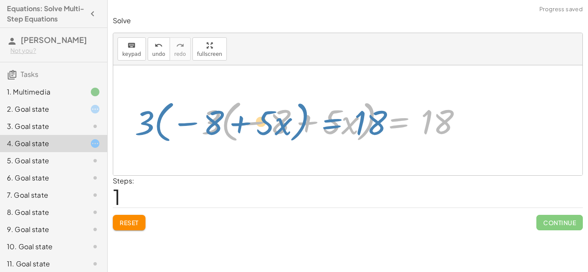
drag, startPoint x: 404, startPoint y: 120, endPoint x: 379, endPoint y: 118, distance: 25.0
click at [379, 118] on div at bounding box center [335, 120] width 276 height 49
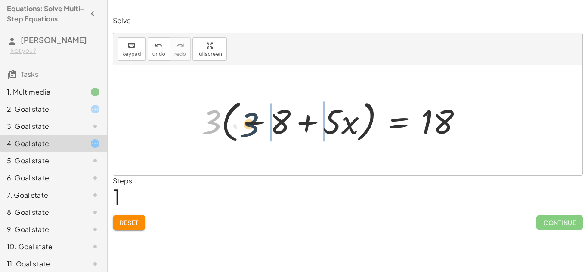
drag, startPoint x: 207, startPoint y: 121, endPoint x: 244, endPoint y: 124, distance: 38.0
click at [244, 124] on div at bounding box center [335, 120] width 276 height 49
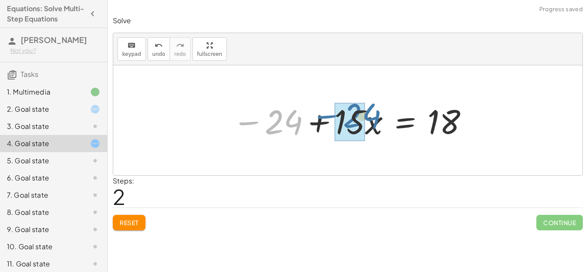
drag, startPoint x: 255, startPoint y: 122, endPoint x: 336, endPoint y: 117, distance: 81.5
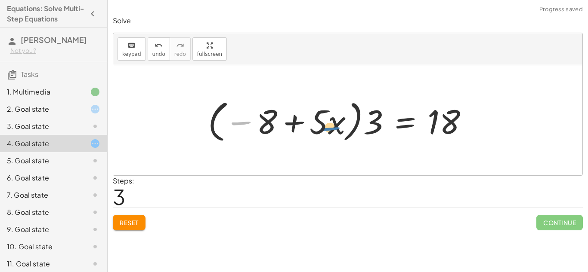
drag, startPoint x: 253, startPoint y: 128, endPoint x: 349, endPoint y: 133, distance: 96.6
click at [349, 133] on div at bounding box center [342, 120] width 276 height 49
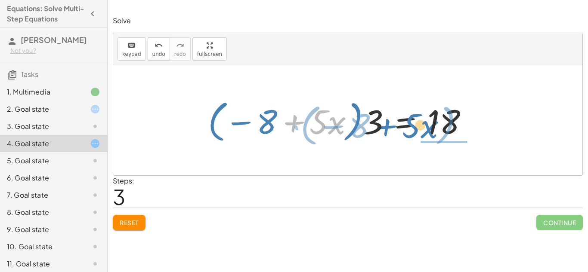
drag, startPoint x: 307, startPoint y: 117, endPoint x: 400, endPoint y: 121, distance: 92.6
click at [400, 121] on div at bounding box center [342, 120] width 276 height 49
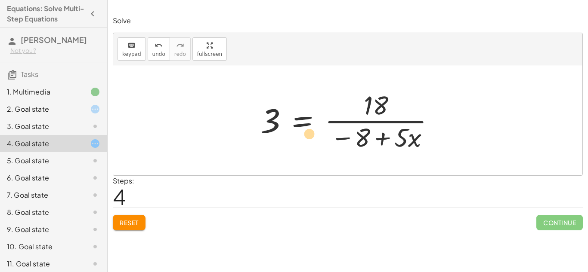
drag, startPoint x: 377, startPoint y: 98, endPoint x: 311, endPoint y: 126, distance: 72.1
click at [311, 126] on div at bounding box center [351, 120] width 190 height 66
drag, startPoint x: 276, startPoint y: 124, endPoint x: 400, endPoint y: 136, distance: 125.0
click at [400, 136] on div at bounding box center [351, 120] width 190 height 66
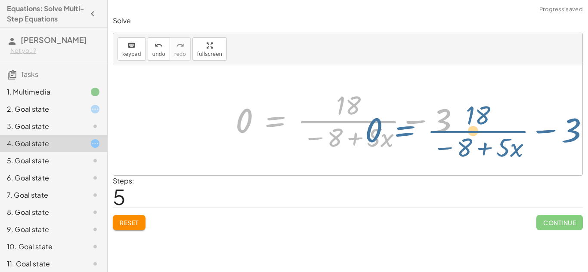
drag, startPoint x: 260, startPoint y: 118, endPoint x: 390, endPoint y: 128, distance: 130.4
click at [390, 128] on div at bounding box center [350, 120] width 239 height 66
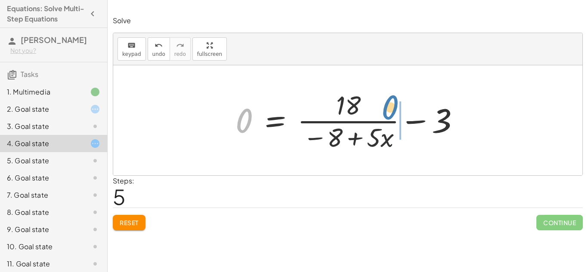
drag, startPoint x: 239, startPoint y: 113, endPoint x: 387, endPoint y: 100, distance: 149.0
click at [387, 100] on div at bounding box center [350, 120] width 239 height 66
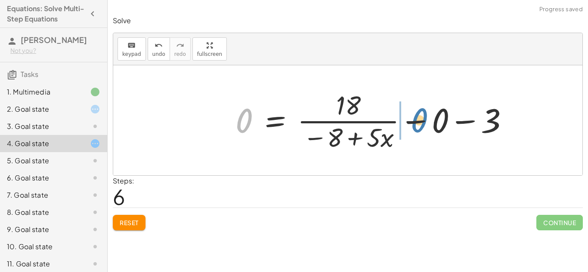
drag, startPoint x: 237, startPoint y: 121, endPoint x: 413, endPoint y: 121, distance: 176.0
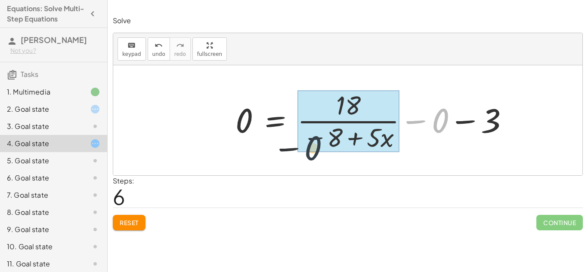
drag, startPoint x: 440, startPoint y: 114, endPoint x: 309, endPoint y: 143, distance: 134.9
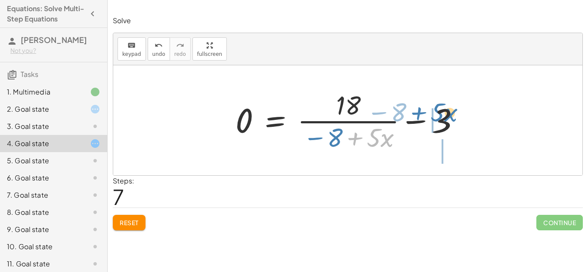
drag, startPoint x: 365, startPoint y: 139, endPoint x: 425, endPoint y: 113, distance: 65.0
click at [425, 113] on div at bounding box center [350, 120] width 239 height 66
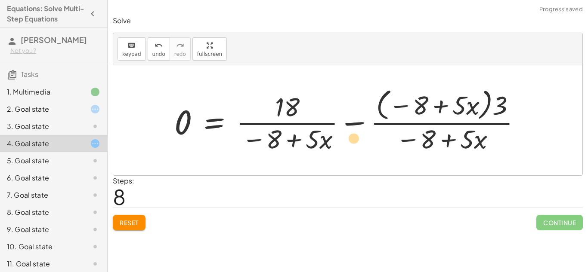
drag, startPoint x: 308, startPoint y: 132, endPoint x: 573, endPoint y: 119, distance: 265.4
click at [573, 119] on div "· 3 · ( + · 5 · x − 8 ) = 18 · 3 · ( − 8 + · 5 · x ) = 18 − · 3 · 8 + · 3 · 5 ·…" at bounding box center [347, 120] width 469 height 110
click at [129, 218] on button "Reset" at bounding box center [129, 222] width 33 height 15
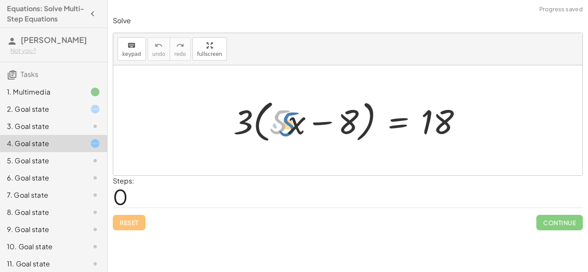
click at [279, 119] on div at bounding box center [351, 120] width 244 height 49
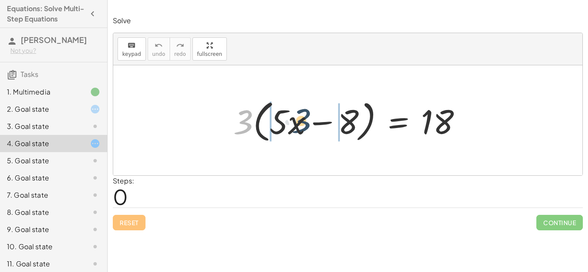
drag, startPoint x: 242, startPoint y: 114, endPoint x: 299, endPoint y: 113, distance: 56.4
click at [299, 113] on div at bounding box center [351, 120] width 244 height 49
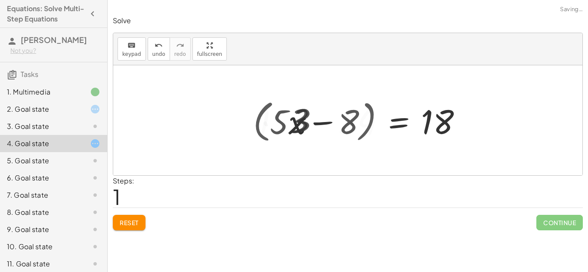
click at [299, 113] on div at bounding box center [363, 121] width 219 height 44
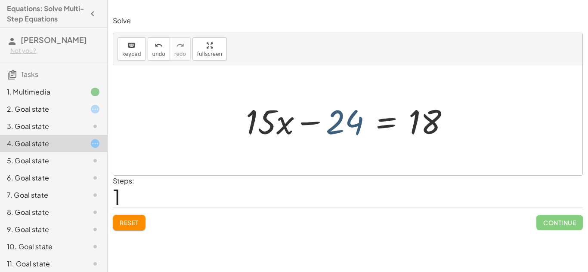
click at [353, 125] on div at bounding box center [350, 121] width 219 height 44
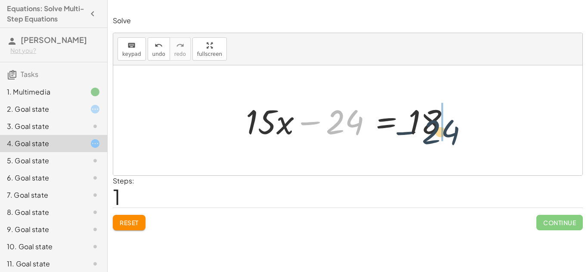
drag, startPoint x: 334, startPoint y: 126, endPoint x: 433, endPoint y: 136, distance: 100.0
click at [433, 136] on div at bounding box center [350, 121] width 219 height 44
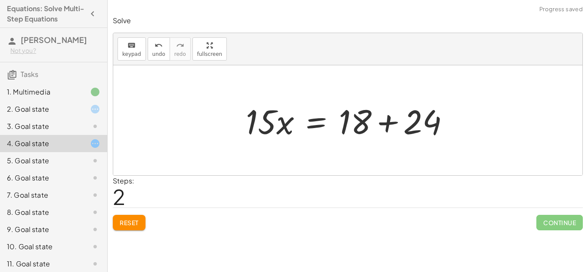
click at [383, 127] on div at bounding box center [350, 121] width 219 height 44
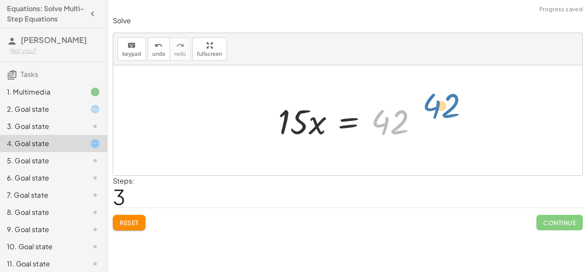
drag, startPoint x: 383, startPoint y: 123, endPoint x: 415, endPoint y: 105, distance: 36.8
click at [415, 105] on div at bounding box center [351, 121] width 155 height 44
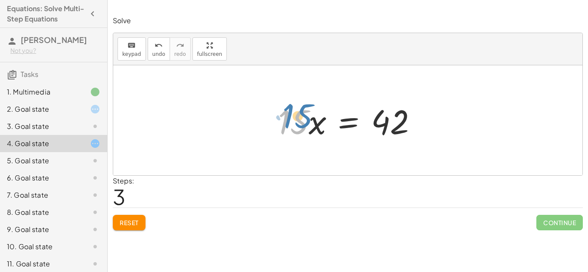
click at [297, 117] on div at bounding box center [351, 121] width 155 height 44
click at [293, 129] on div at bounding box center [351, 121] width 155 height 44
click at [325, 124] on div at bounding box center [351, 121] width 155 height 44
click at [307, 124] on div at bounding box center [351, 121] width 155 height 44
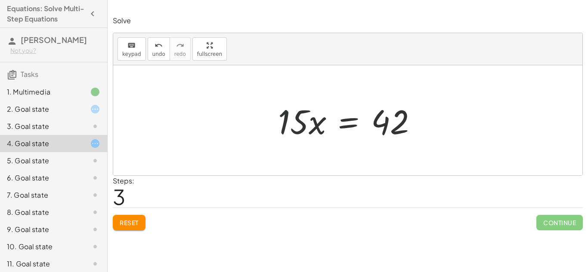
click at [307, 124] on div at bounding box center [351, 121] width 155 height 44
click at [288, 120] on div at bounding box center [351, 121] width 155 height 44
drag, startPoint x: 288, startPoint y: 120, endPoint x: 377, endPoint y: 123, distance: 89.1
click at [377, 123] on div at bounding box center [351, 121] width 155 height 44
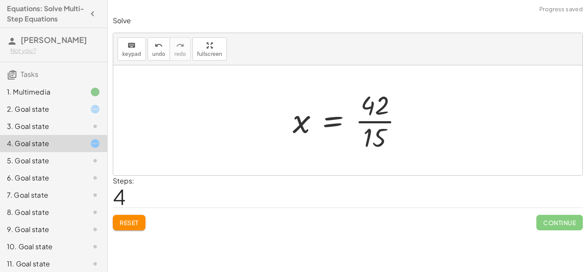
click at [377, 123] on div at bounding box center [351, 120] width 126 height 66
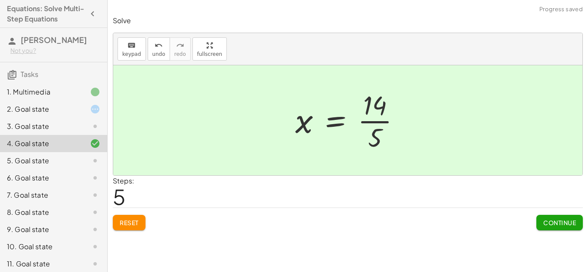
click at [564, 225] on span "Continue" at bounding box center [559, 223] width 33 height 8
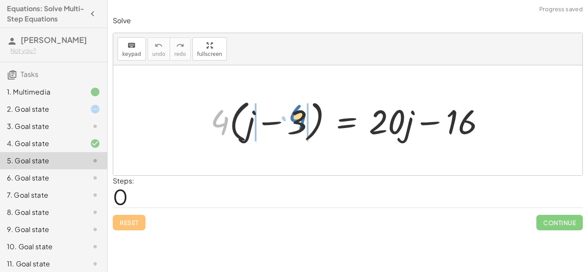
drag, startPoint x: 223, startPoint y: 110, endPoint x: 299, endPoint y: 105, distance: 76.4
click at [298, 105] on div at bounding box center [351, 120] width 290 height 49
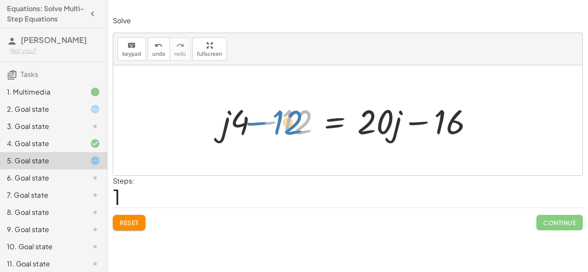
drag, startPoint x: 280, startPoint y: 122, endPoint x: 270, endPoint y: 122, distance: 9.9
click at [270, 122] on div at bounding box center [350, 121] width 267 height 44
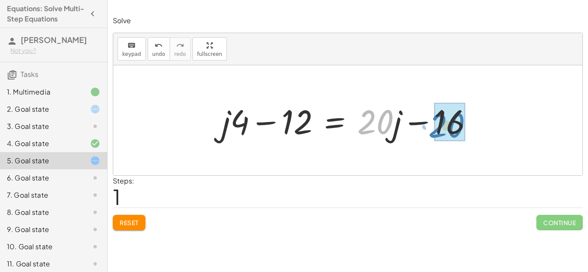
drag, startPoint x: 383, startPoint y: 122, endPoint x: 455, endPoint y: 125, distance: 72.4
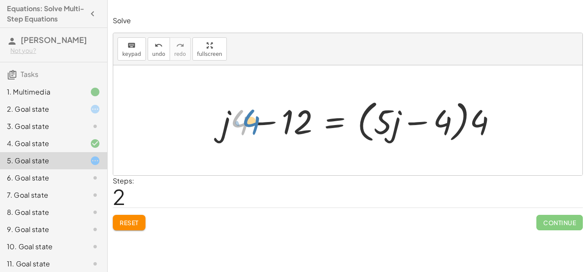
drag, startPoint x: 238, startPoint y: 117, endPoint x: 224, endPoint y: 123, distance: 16.0
click at [224, 123] on div at bounding box center [362, 120] width 291 height 49
click at [257, 120] on div at bounding box center [362, 120] width 291 height 49
click at [261, 120] on div at bounding box center [362, 120] width 291 height 49
click at [421, 119] on div at bounding box center [362, 120] width 291 height 49
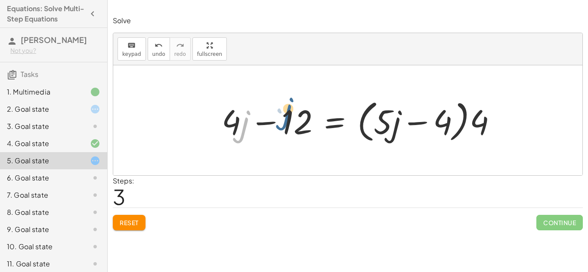
drag, startPoint x: 246, startPoint y: 127, endPoint x: 279, endPoint y: 115, distance: 35.8
click at [279, 115] on div at bounding box center [362, 120] width 291 height 49
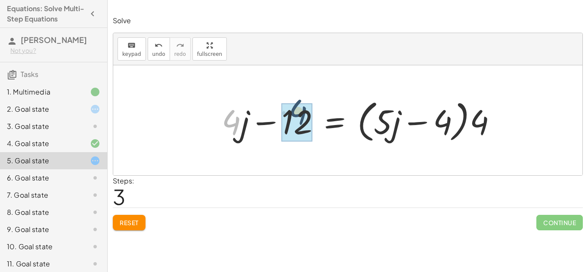
drag, startPoint x: 223, startPoint y: 117, endPoint x: 291, endPoint y: 108, distance: 68.2
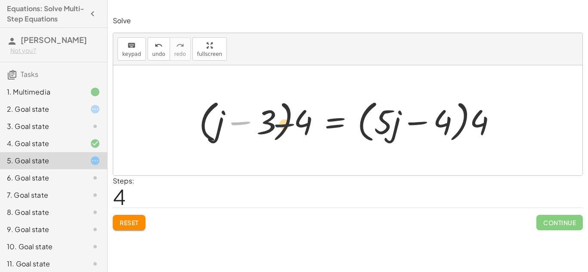
drag, startPoint x: 226, startPoint y: 126, endPoint x: 353, endPoint y: 138, distance: 128.0
click at [353, 138] on div at bounding box center [351, 120] width 313 height 49
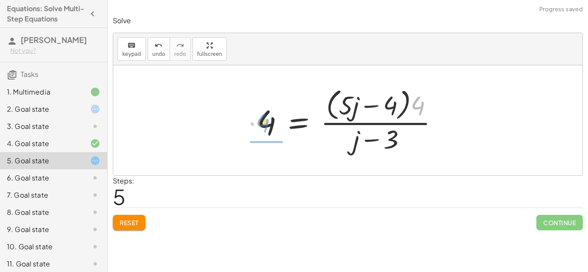
drag, startPoint x: 421, startPoint y: 102, endPoint x: 265, endPoint y: 119, distance: 156.8
click at [265, 119] on div at bounding box center [351, 120] width 197 height 70
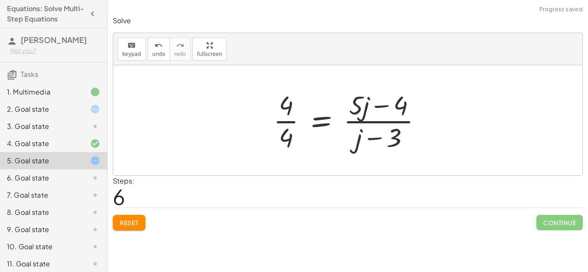
click at [289, 123] on div at bounding box center [351, 120] width 164 height 66
click at [366, 123] on div at bounding box center [358, 120] width 150 height 66
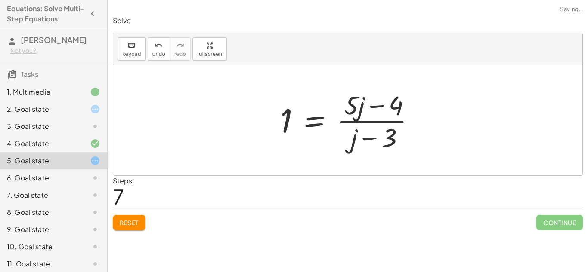
click at [366, 123] on div at bounding box center [351, 120] width 150 height 66
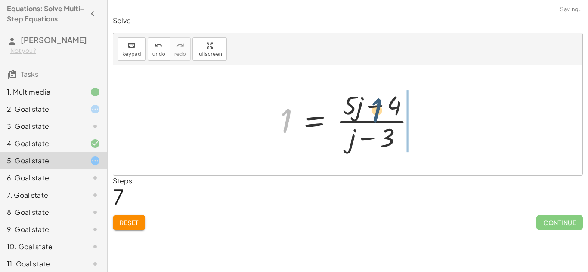
drag, startPoint x: 283, startPoint y: 117, endPoint x: 376, endPoint y: 106, distance: 93.5
click at [376, 106] on div at bounding box center [351, 120] width 150 height 66
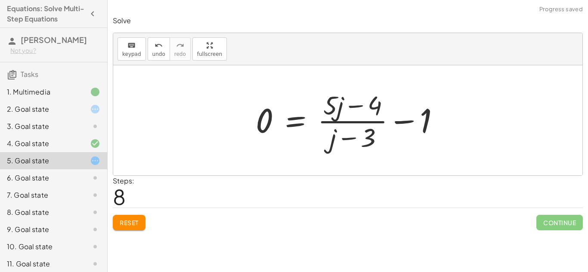
click at [140, 222] on button "Reset" at bounding box center [129, 222] width 33 height 15
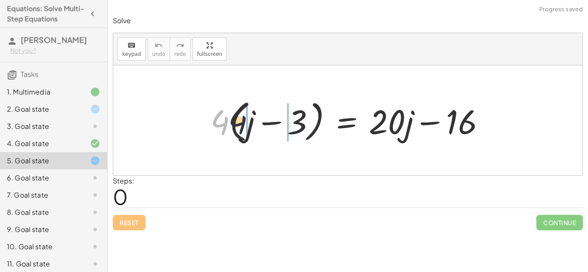
drag, startPoint x: 207, startPoint y: 131, endPoint x: 275, endPoint y: 126, distance: 69.0
click at [275, 126] on div at bounding box center [351, 120] width 290 height 49
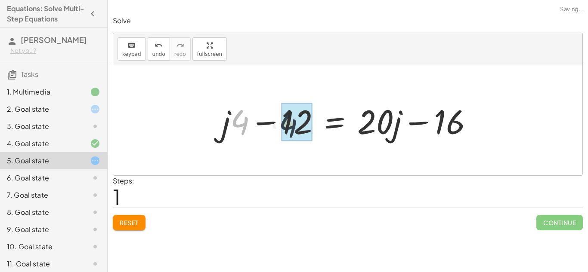
drag, startPoint x: 240, startPoint y: 121, endPoint x: 290, endPoint y: 124, distance: 50.0
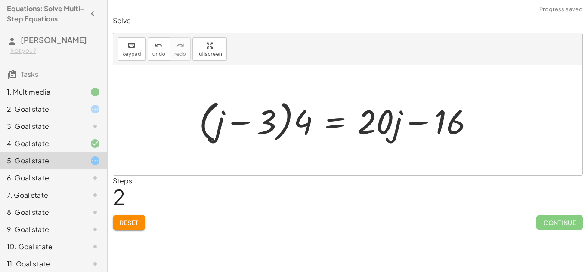
click at [123, 222] on span "Reset" at bounding box center [129, 223] width 19 height 8
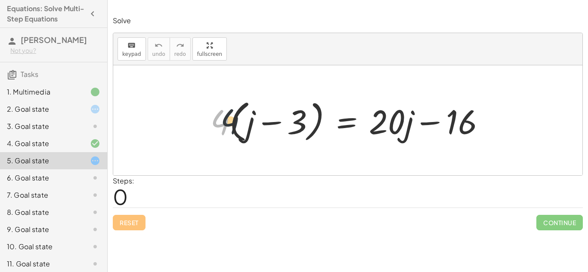
drag, startPoint x: 218, startPoint y: 128, endPoint x: 245, endPoint y: 128, distance: 27.1
click at [245, 128] on div at bounding box center [351, 120] width 290 height 49
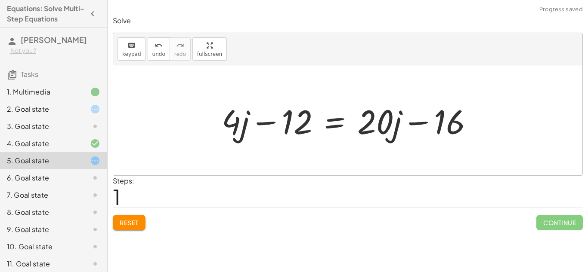
click at [270, 125] on div at bounding box center [350, 121] width 267 height 44
drag, startPoint x: 242, startPoint y: 118, endPoint x: 235, endPoint y: 127, distance: 11.9
click at [235, 127] on div at bounding box center [350, 121] width 267 height 44
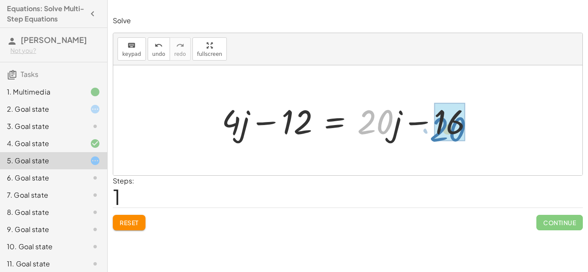
drag, startPoint x: 387, startPoint y: 129, endPoint x: 477, endPoint y: 136, distance: 89.8
click at [477, 136] on div at bounding box center [350, 121] width 267 height 44
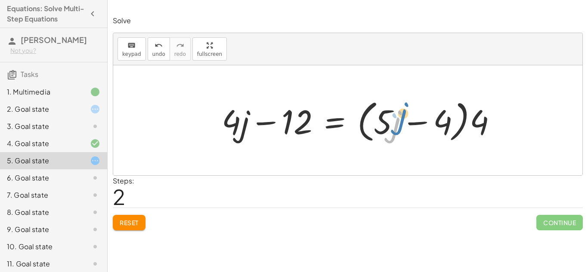
drag, startPoint x: 397, startPoint y: 121, endPoint x: 411, endPoint y: 114, distance: 15.0
click at [411, 114] on div at bounding box center [362, 120] width 291 height 49
click at [417, 121] on div at bounding box center [362, 120] width 291 height 49
click at [275, 118] on div at bounding box center [362, 120] width 291 height 49
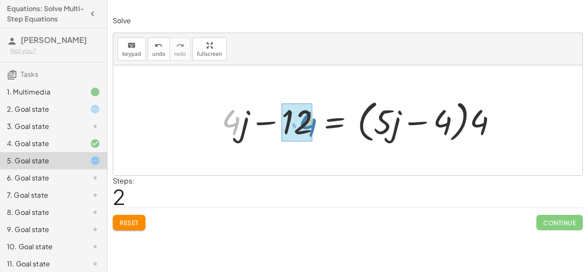
drag, startPoint x: 234, startPoint y: 119, endPoint x: 309, endPoint y: 119, distance: 75.3
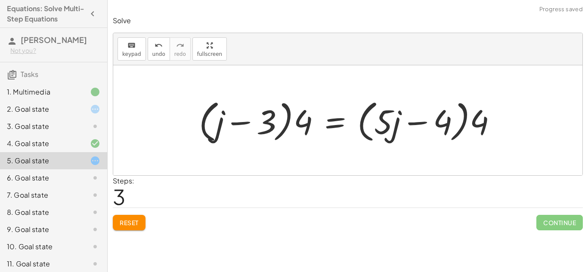
click at [238, 124] on div at bounding box center [351, 120] width 313 height 49
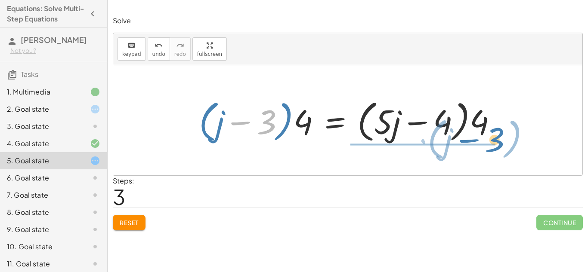
drag, startPoint x: 260, startPoint y: 125, endPoint x: 488, endPoint y: 142, distance: 228.4
click at [488, 142] on div at bounding box center [351, 120] width 313 height 49
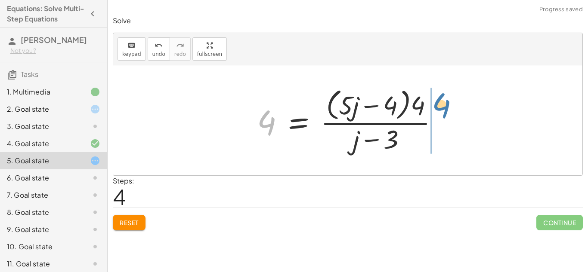
drag, startPoint x: 260, startPoint y: 120, endPoint x: 440, endPoint y: 103, distance: 181.1
click at [440, 103] on div at bounding box center [351, 120] width 197 height 70
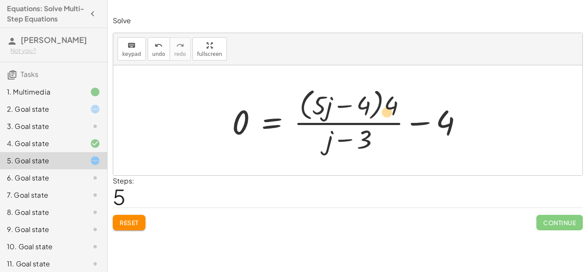
drag, startPoint x: 321, startPoint y: 116, endPoint x: 404, endPoint y: 126, distance: 83.7
click at [404, 126] on div at bounding box center [351, 120] width 247 height 70
click at [315, 102] on div at bounding box center [351, 120] width 247 height 70
click at [338, 111] on div at bounding box center [351, 120] width 247 height 70
click at [346, 136] on div at bounding box center [351, 120] width 247 height 70
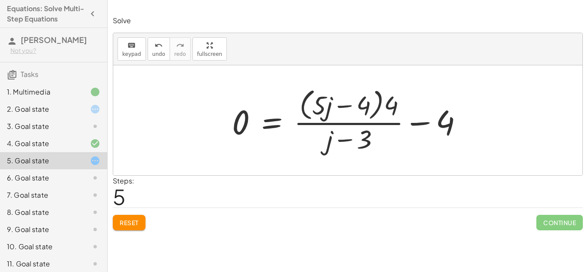
click at [343, 129] on div at bounding box center [351, 120] width 247 height 70
click at [339, 118] on div at bounding box center [351, 120] width 247 height 70
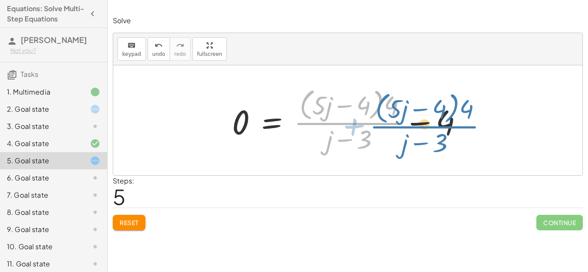
drag, startPoint x: 337, startPoint y: 119, endPoint x: 412, endPoint y: 123, distance: 75.8
click at [412, 123] on div at bounding box center [351, 120] width 247 height 70
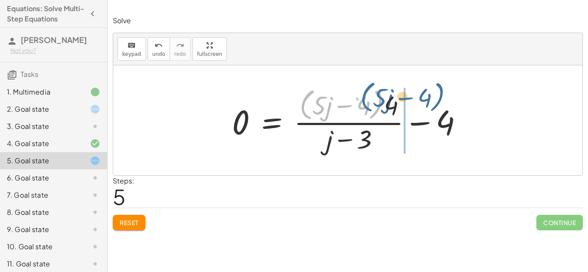
drag, startPoint x: 309, startPoint y: 104, endPoint x: 371, endPoint y: 96, distance: 61.6
click at [371, 96] on div at bounding box center [351, 120] width 247 height 70
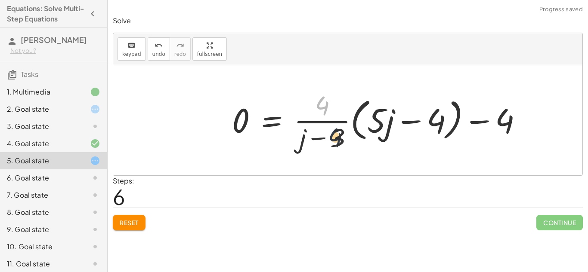
drag, startPoint x: 319, startPoint y: 105, endPoint x: 334, endPoint y: 147, distance: 43.8
click at [334, 147] on div at bounding box center [381, 120] width 306 height 66
click at [379, 118] on div at bounding box center [381, 120] width 306 height 66
click at [414, 124] on div at bounding box center [381, 120] width 306 height 66
drag, startPoint x: 388, startPoint y: 120, endPoint x: 406, endPoint y: 120, distance: 18.1
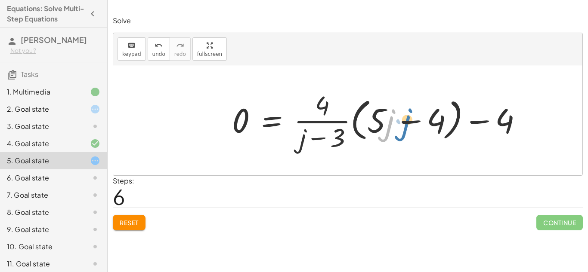
click at [406, 120] on div at bounding box center [381, 120] width 306 height 66
click at [405, 120] on div at bounding box center [381, 120] width 306 height 66
drag, startPoint x: 382, startPoint y: 122, endPoint x: 359, endPoint y: 120, distance: 23.3
click at [359, 120] on div at bounding box center [381, 120] width 306 height 66
drag, startPoint x: 383, startPoint y: 122, endPoint x: 357, endPoint y: 131, distance: 27.4
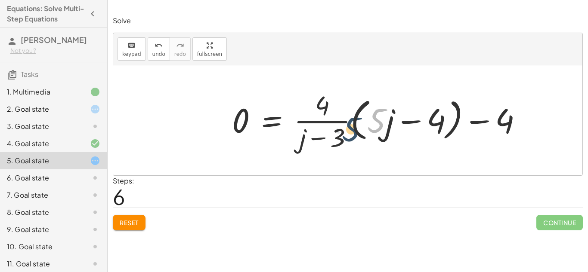
click at [357, 131] on div at bounding box center [381, 120] width 306 height 66
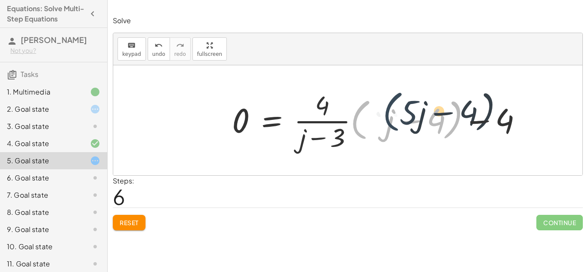
drag, startPoint x: 357, startPoint y: 131, endPoint x: 391, endPoint y: 123, distance: 34.6
click at [391, 123] on div at bounding box center [381, 120] width 306 height 66
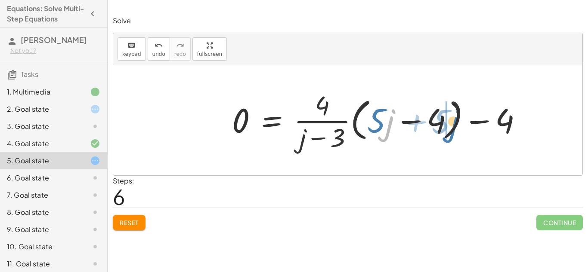
drag, startPoint x: 393, startPoint y: 112, endPoint x: 464, endPoint y: 113, distance: 70.6
click at [464, 113] on div at bounding box center [381, 120] width 306 height 66
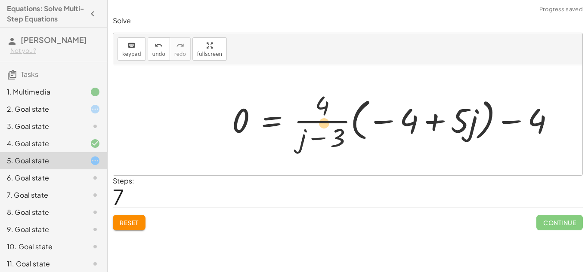
drag, startPoint x: 476, startPoint y: 129, endPoint x: 327, endPoint y: 132, distance: 149.0
click at [327, 132] on div at bounding box center [397, 120] width 338 height 66
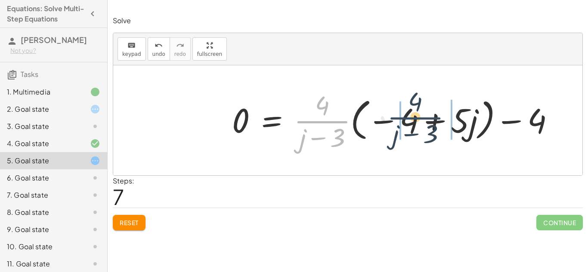
drag, startPoint x: 315, startPoint y: 122, endPoint x: 409, endPoint y: 118, distance: 94.3
click at [409, 118] on div at bounding box center [397, 120] width 338 height 66
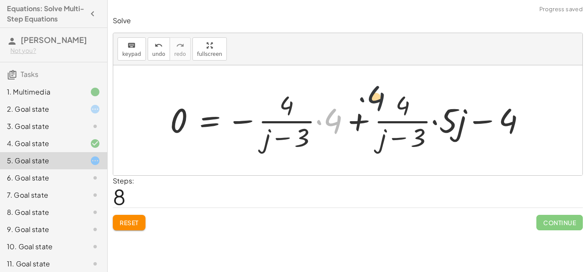
drag, startPoint x: 339, startPoint y: 122, endPoint x: 387, endPoint y: 98, distance: 54.1
click at [387, 98] on div at bounding box center [351, 120] width 371 height 66
click at [363, 123] on div at bounding box center [351, 120] width 371 height 66
click at [281, 138] on div at bounding box center [351, 120] width 371 height 66
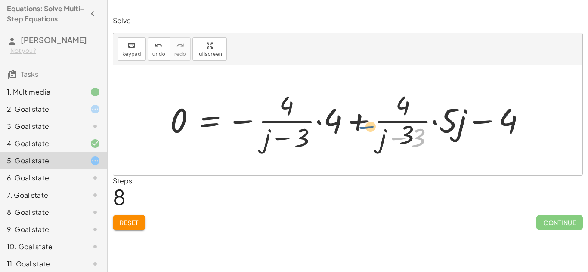
drag, startPoint x: 404, startPoint y: 139, endPoint x: 223, endPoint y: 90, distance: 186.7
click at [223, 90] on div at bounding box center [351, 120] width 371 height 66
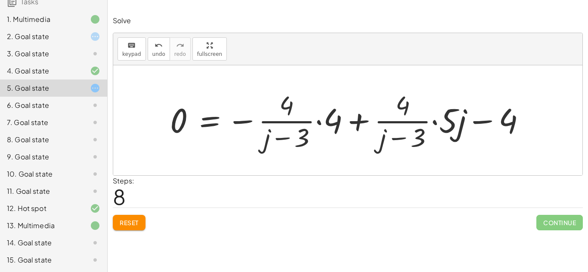
click at [43, 238] on div "14. Goal state" at bounding box center [41, 243] width 69 height 10
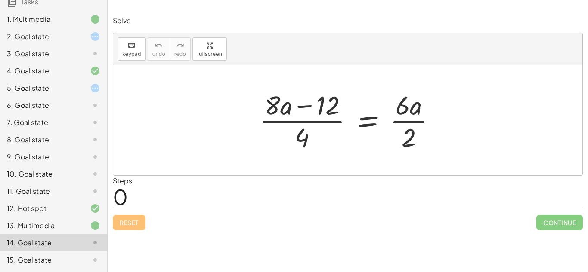
click at [45, 237] on div "14. Goal state" at bounding box center [53, 243] width 107 height 17
click at [334, 114] on div at bounding box center [351, 120] width 192 height 66
click at [332, 118] on div at bounding box center [351, 120] width 192 height 66
click at [400, 117] on div at bounding box center [351, 120] width 192 height 66
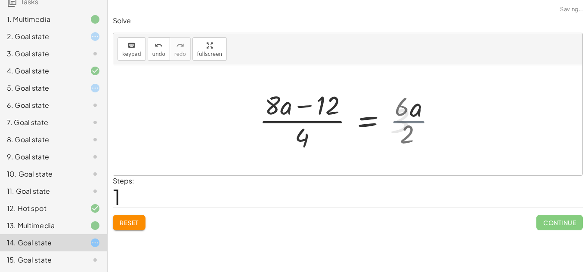
click at [397, 121] on div at bounding box center [350, 120] width 190 height 66
drag, startPoint x: 286, startPoint y: 111, endPoint x: 324, endPoint y: 108, distance: 38.0
click at [324, 108] on div at bounding box center [351, 120] width 190 height 66
click at [305, 107] on div at bounding box center [351, 120] width 190 height 66
click at [302, 120] on div at bounding box center [351, 120] width 190 height 66
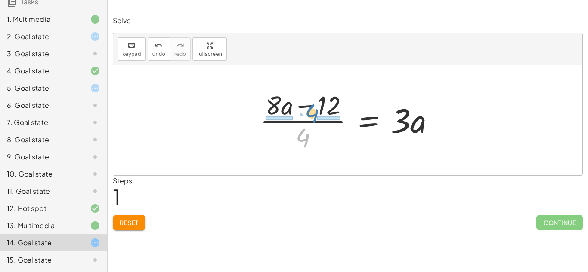
drag, startPoint x: 303, startPoint y: 130, endPoint x: 311, endPoint y: 106, distance: 25.5
click at [311, 106] on div at bounding box center [351, 120] width 190 height 66
